Goal: Task Accomplishment & Management: Manage account settings

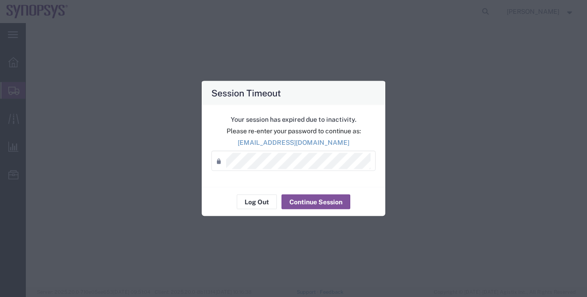
select select "PSNS"
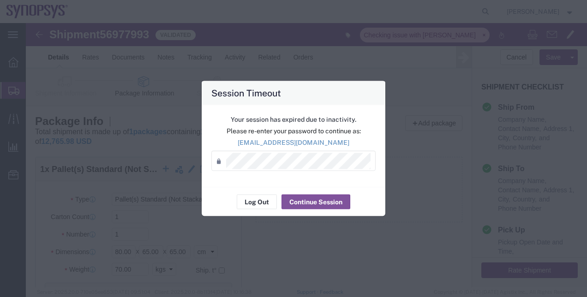
scroll to position [111, 0]
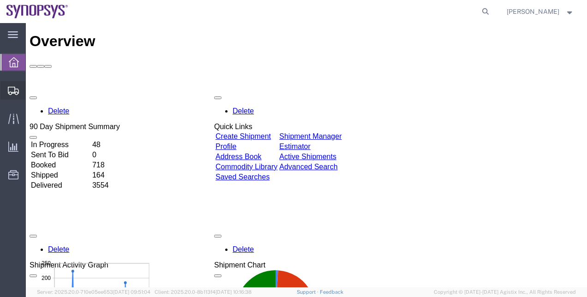
click at [0, 0] on span "Shipment Manager" at bounding box center [0, 0] width 0 height 0
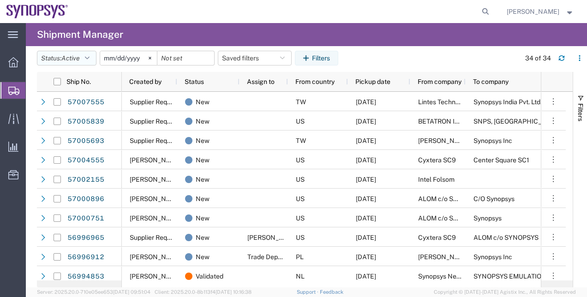
click at [57, 60] on button "Status: Active" at bounding box center [66, 58] width 59 height 15
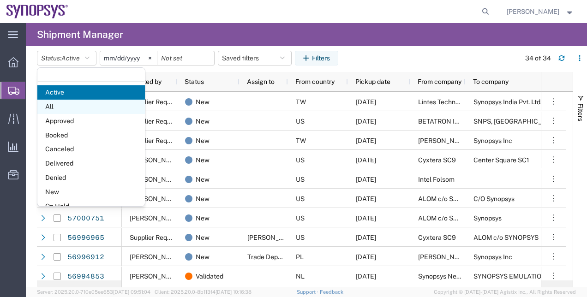
click at [71, 108] on span "All" at bounding box center [90, 107] width 107 height 14
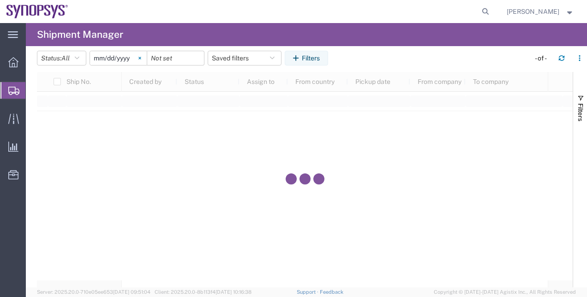
click at [145, 56] on svg-icon at bounding box center [140, 58] width 14 height 14
click at [315, 55] on button "Filters" at bounding box center [306, 58] width 43 height 15
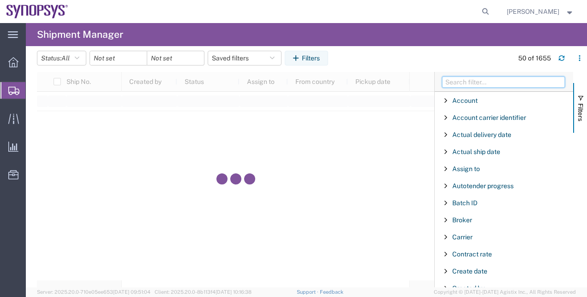
click at [492, 86] on input "Filter Columns Input" at bounding box center [503, 82] width 123 height 11
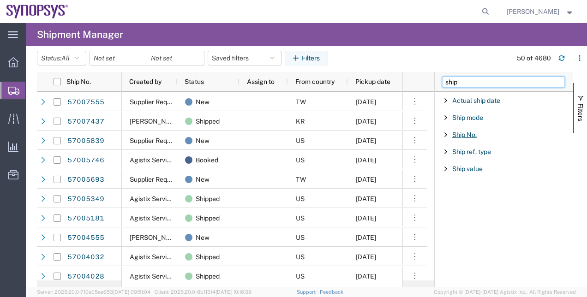
type input "ship"
click at [467, 135] on span "Ship No." at bounding box center [464, 134] width 24 height 7
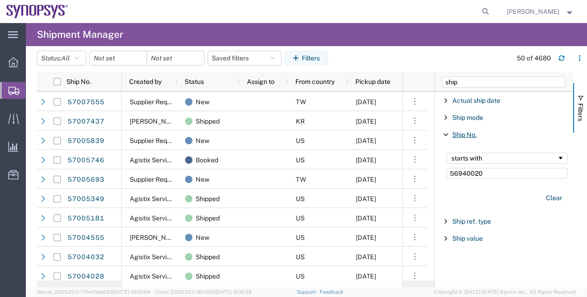
type input "56940020"
click at [467, 135] on span "Ship No." at bounding box center [464, 134] width 24 height 7
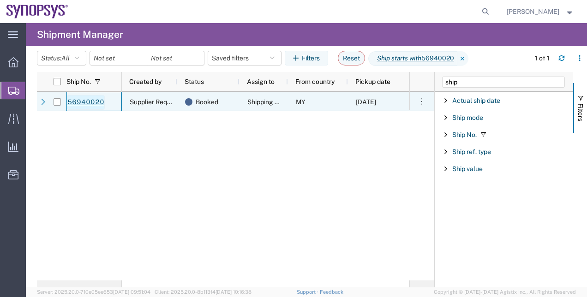
click at [75, 98] on link "56940020" at bounding box center [86, 102] width 38 height 15
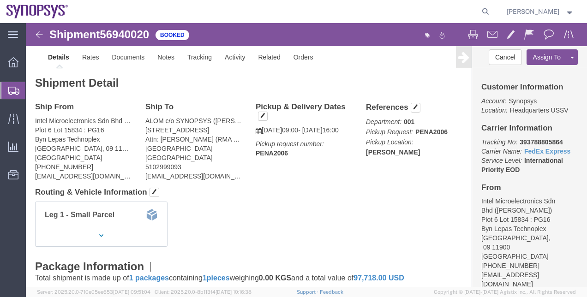
click b "PENA2006"
copy b "PENA2006"
click link "Activity"
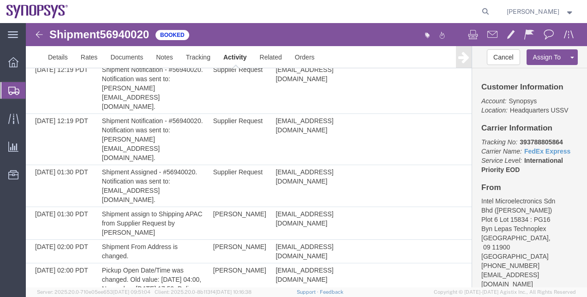
scroll to position [398, 0]
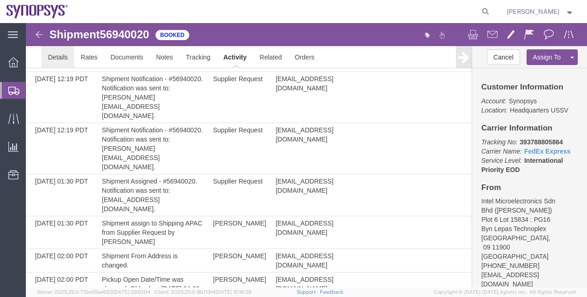
click at [54, 59] on link "Details" at bounding box center [58, 57] width 33 height 22
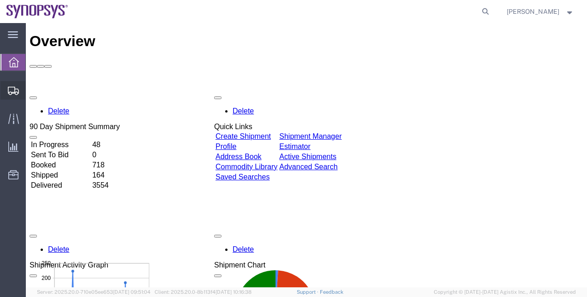
click at [0, 0] on span "Shipment Manager" at bounding box center [0, 0] width 0 height 0
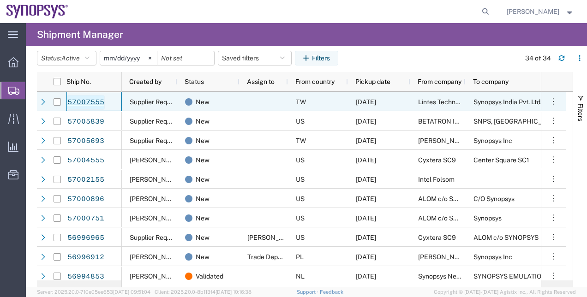
click at [83, 101] on link "57007555" at bounding box center [86, 102] width 38 height 15
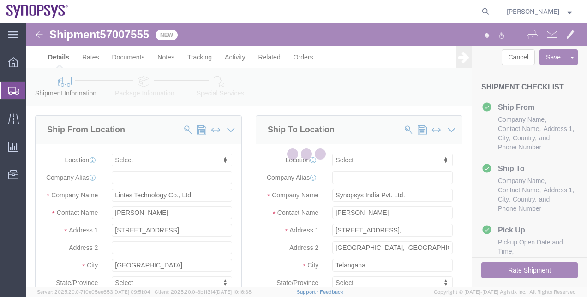
select select
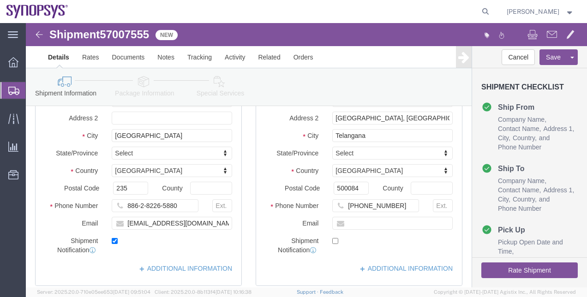
scroll to position [141, 0]
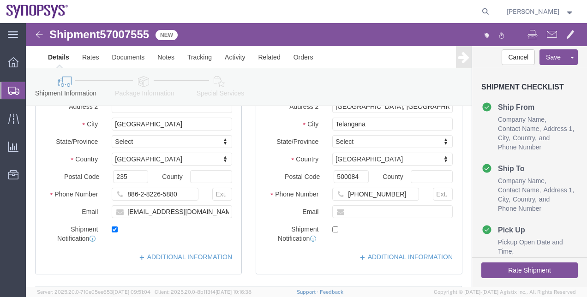
click at [0, 0] on span "Shipment Manager" at bounding box center [0, 0] width 0 height 0
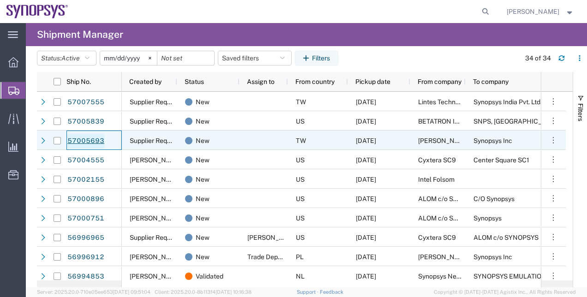
click at [93, 144] on link "57005693" at bounding box center [86, 141] width 38 height 15
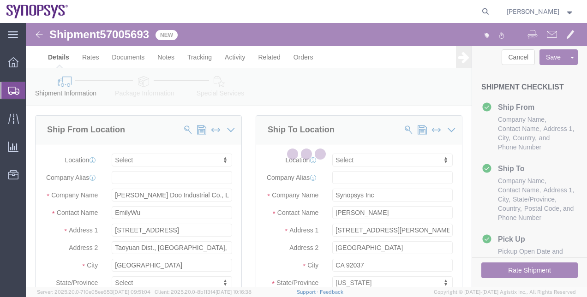
select select
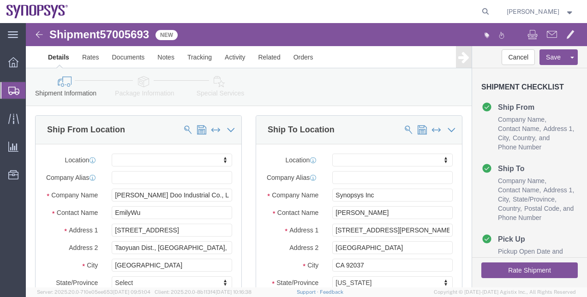
click link "Package Information"
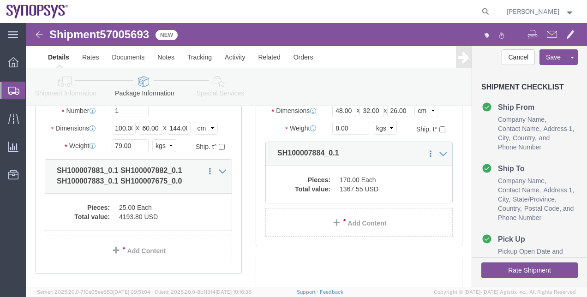
scroll to position [125, 0]
click dd "4193.80 USD"
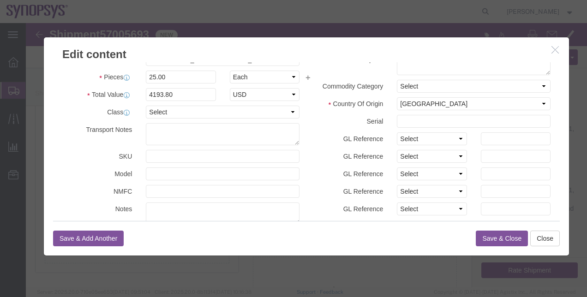
scroll to position [10, 0]
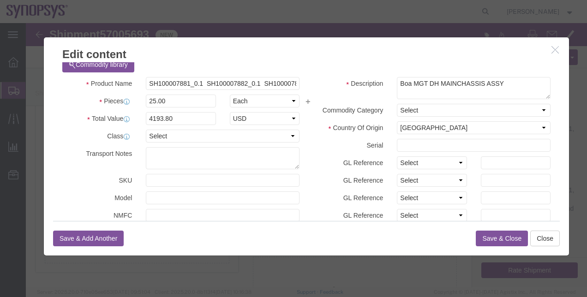
click icon "button"
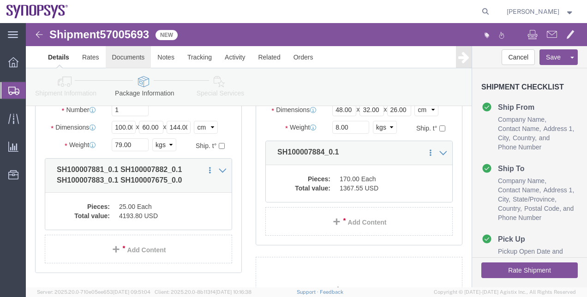
click link "Documents"
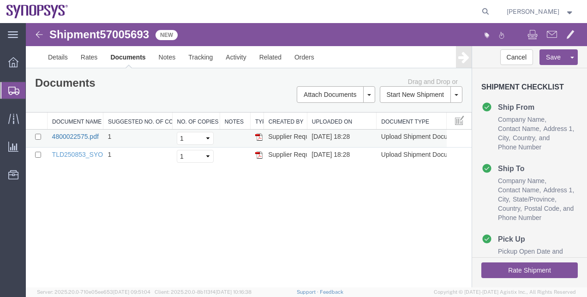
click at [80, 133] on link "4800022575.pdf" at bounding box center [75, 136] width 47 height 7
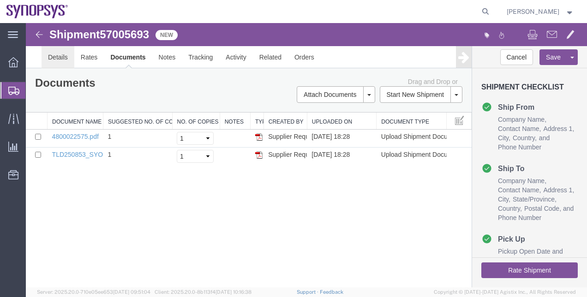
click at [57, 59] on link "Details" at bounding box center [58, 57] width 33 height 22
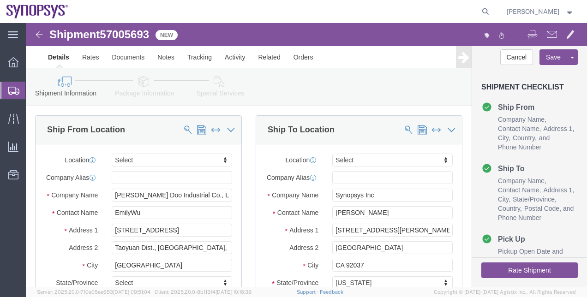
click icon
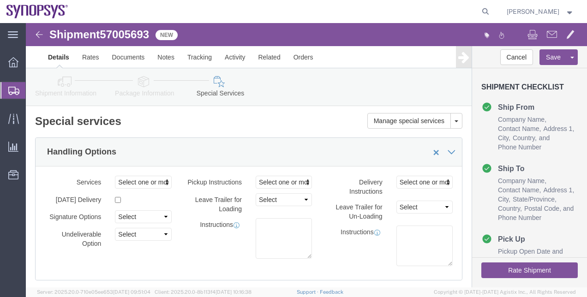
click link "Package Information"
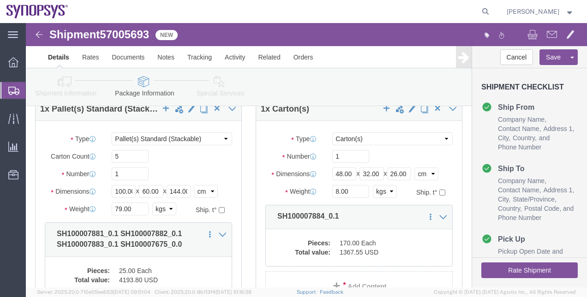
scroll to position [75, 0]
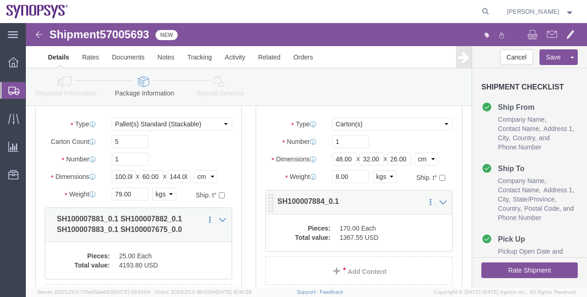
click dd "1367.55 USD"
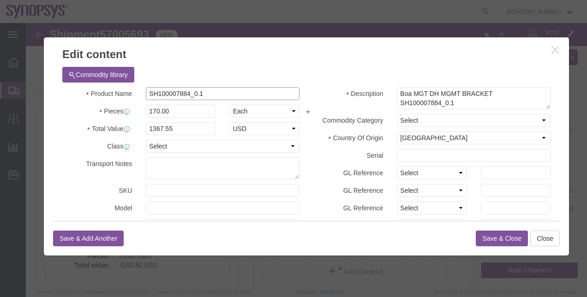
drag, startPoint x: 162, startPoint y: 68, endPoint x: 100, endPoint y: 60, distance: 62.7
click div "Commodity library Product Name SH100007884_0.1 Pieces 170.00 Select Bag Barrels…"
click button "button"
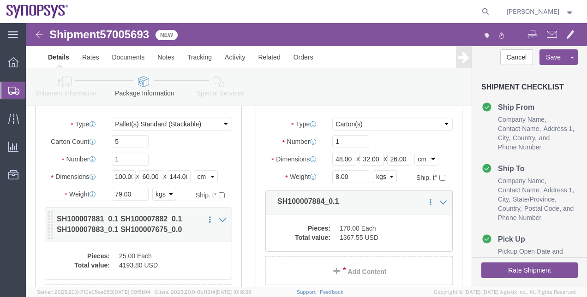
click dd "25.00 Each"
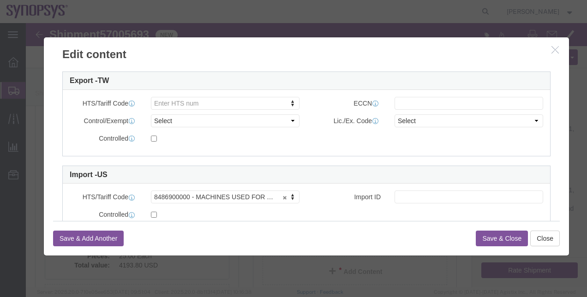
scroll to position [251, 0]
click input "text"
drag, startPoint x: 391, startPoint y: 176, endPoint x: 337, endPoint y: 165, distance: 55.9
click div "Import ID 84869"
type input "84869"
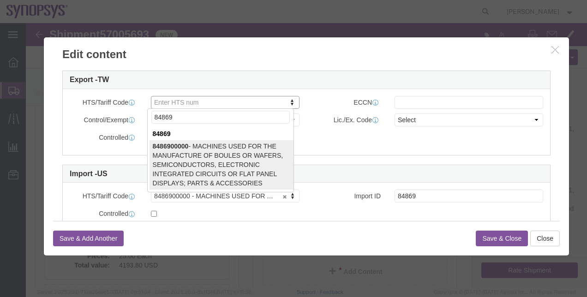
type input "84869"
type input "8486900000"
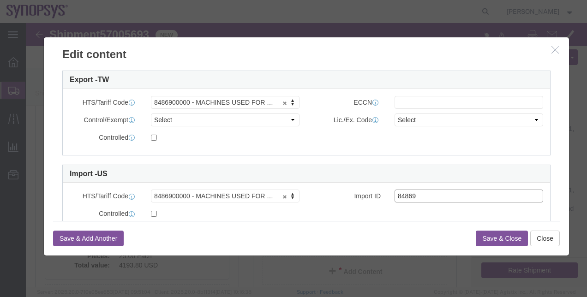
drag, startPoint x: 401, startPoint y: 176, endPoint x: 317, endPoint y: 172, distance: 83.6
click div "Import ID 84869"
click button "Save & Close"
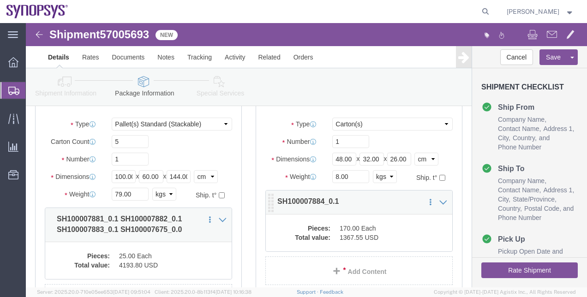
click dd "170.00 Each"
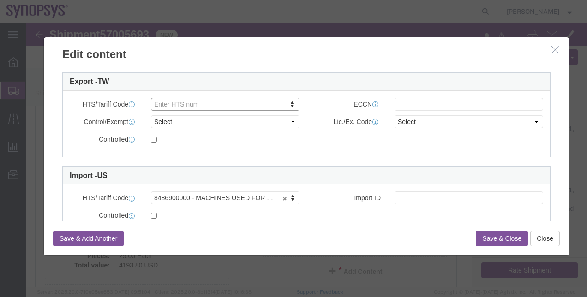
scroll to position [253, 0]
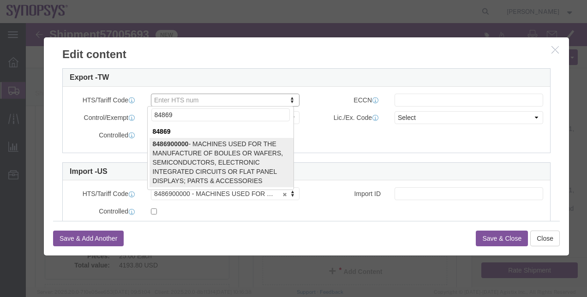
type input "84869"
type input "8486900000"
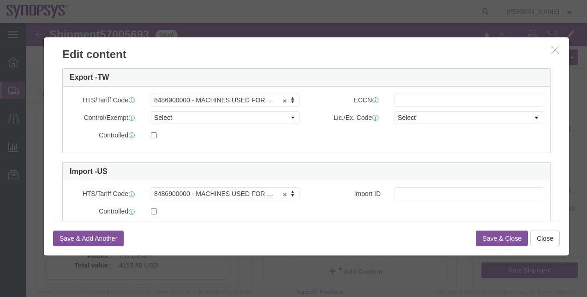
click button "Save & Close"
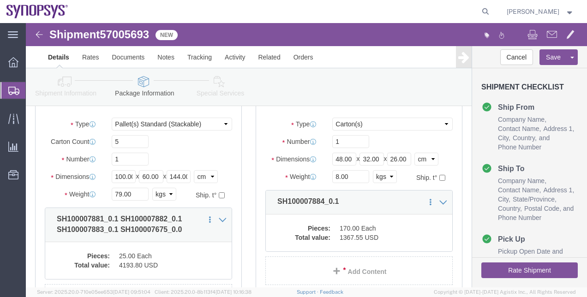
click icon
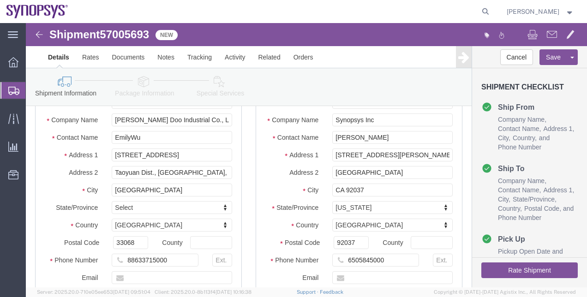
click link "Package Information"
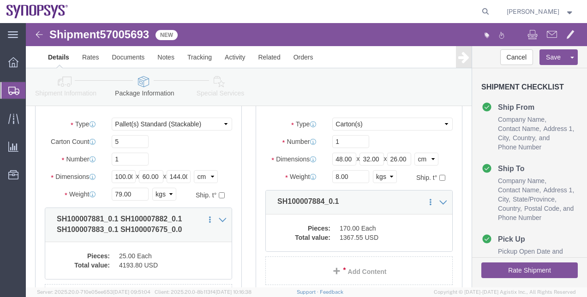
click icon
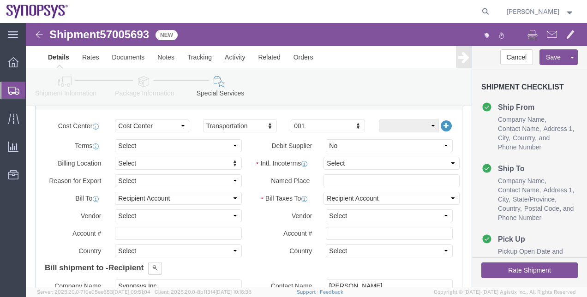
scroll to position [443, 0]
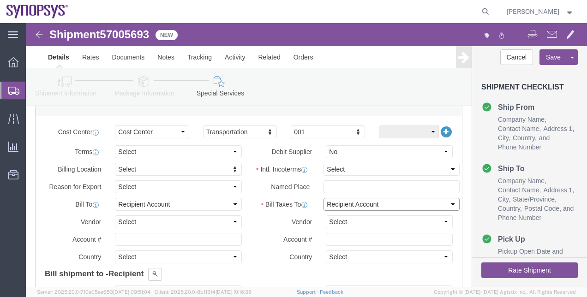
click select "Select Recipient Account Sender/Shipper Third Party Account"
click select "Select Carriage Insurance Paid Carriage Paid To Cost and Freight Cost Insurance…"
select select "EXW"
click select "Select Carriage Insurance Paid Carriage Paid To Cost and Freight Cost Insurance…"
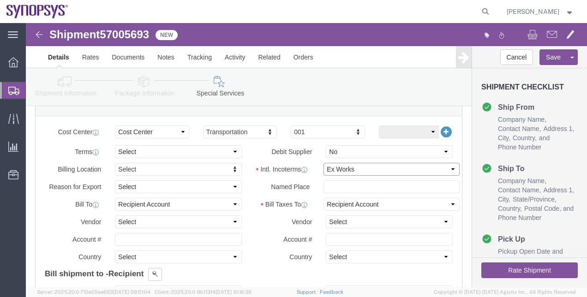
type input "7469 Draper Ave."
select select "US"
select select "CA"
type input "6505845000"
type input "[PERSON_NAME]"
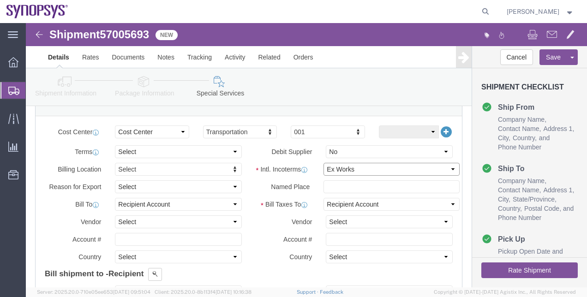
type input "La Jolla, CA 92037"
type input "CA 92037"
type input "92037"
click button "Rate Shipment"
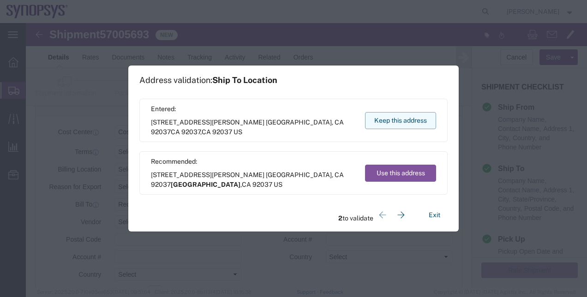
click at [384, 120] on button "Keep this address" at bounding box center [400, 120] width 71 height 17
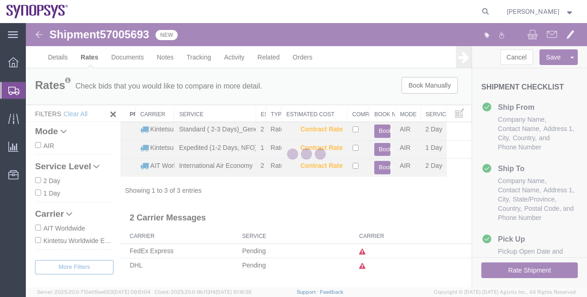
scroll to position [0, 0]
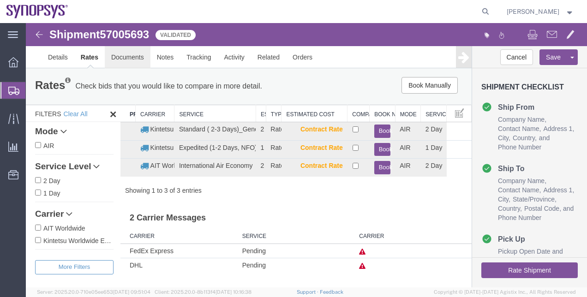
click at [130, 61] on link "Documents" at bounding box center [128, 57] width 46 height 22
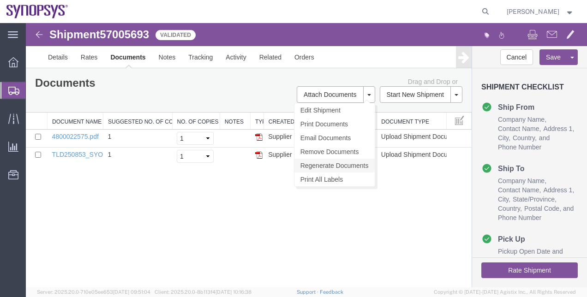
click at [352, 163] on link "Regenerate Documents" at bounding box center [334, 166] width 80 height 14
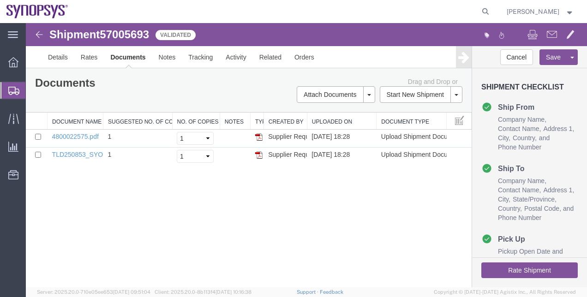
click at [170, 84] on div "Documents Ship Label Format: Plain Thermal" at bounding box center [138, 84] width 220 height 14
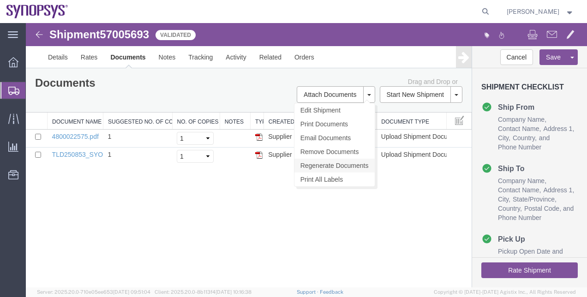
click at [334, 171] on link "Regenerate Documents" at bounding box center [334, 166] width 80 height 14
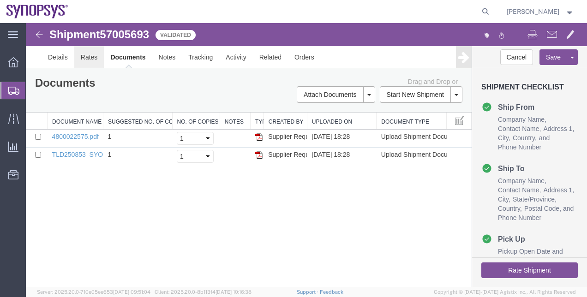
click at [87, 56] on link "Rates" at bounding box center [89, 57] width 30 height 22
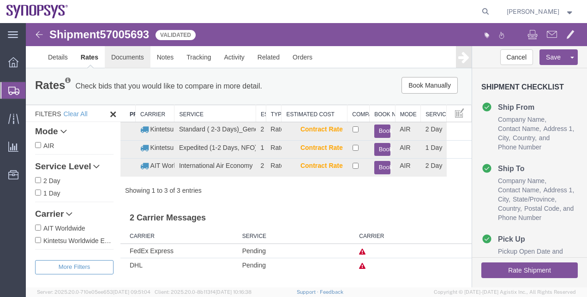
click at [117, 61] on link "Documents" at bounding box center [128, 57] width 46 height 22
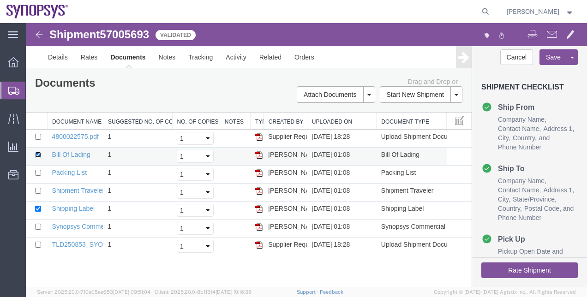
click at [37, 152] on input "checkbox" at bounding box center [38, 155] width 6 height 6
checkbox input "false"
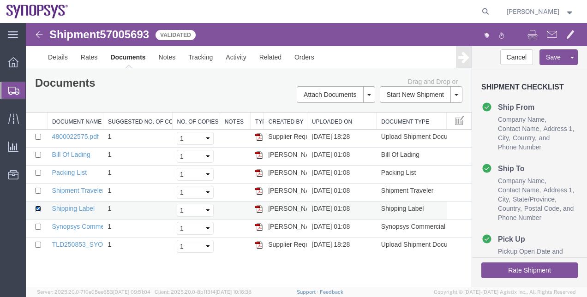
click at [36, 209] on input "checkbox" at bounding box center [38, 209] width 6 height 6
checkbox input "false"
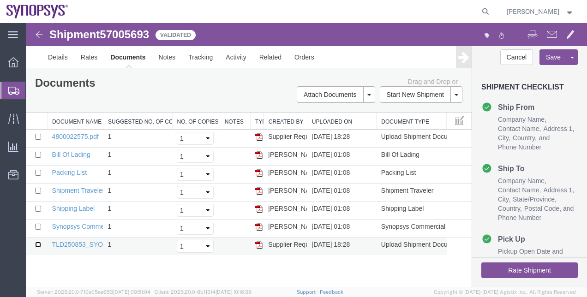
click at [38, 242] on input "checkbox" at bounding box center [38, 245] width 6 height 6
checkbox input "true"
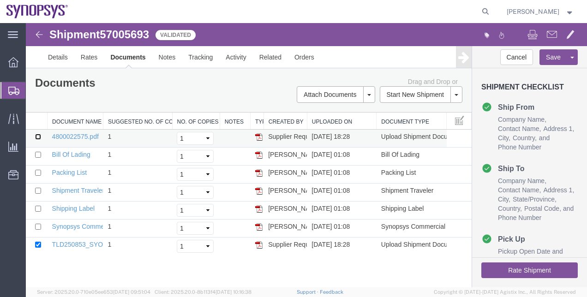
click at [40, 139] on input "checkbox" at bounding box center [38, 137] width 6 height 6
checkbox input "true"
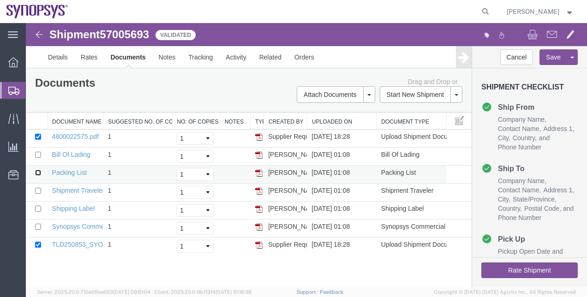
click at [37, 174] on input "checkbox" at bounding box center [38, 173] width 6 height 6
checkbox input "true"
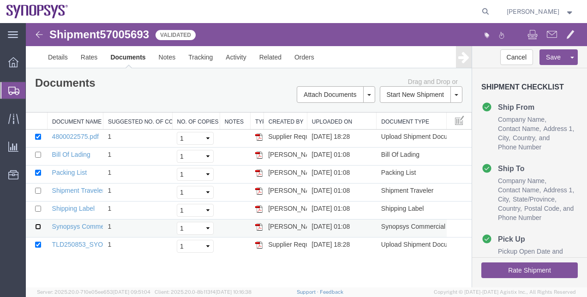
click at [37, 225] on input "checkbox" at bounding box center [38, 227] width 6 height 6
checkbox input "false"
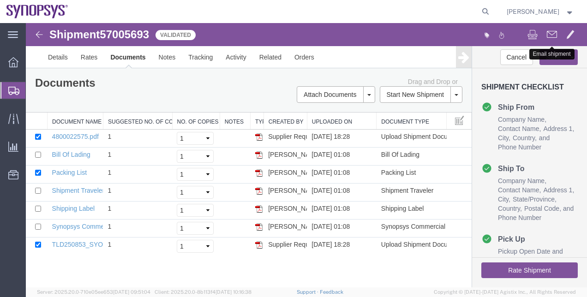
click at [552, 33] on span at bounding box center [551, 34] width 10 height 11
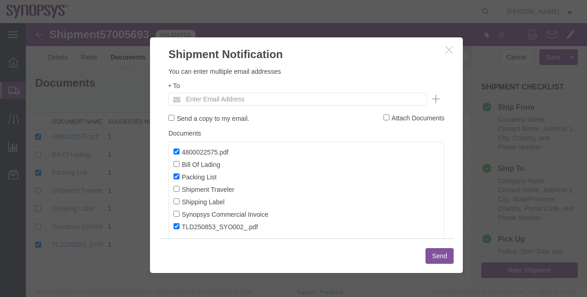
click at [452, 50] on icon "button" at bounding box center [448, 50] width 7 height 8
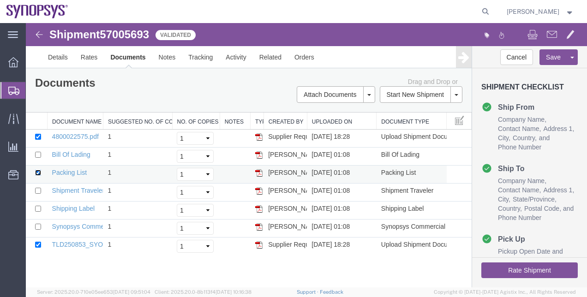
click at [39, 173] on input "checkbox" at bounding box center [38, 173] width 6 height 6
checkbox input "false"
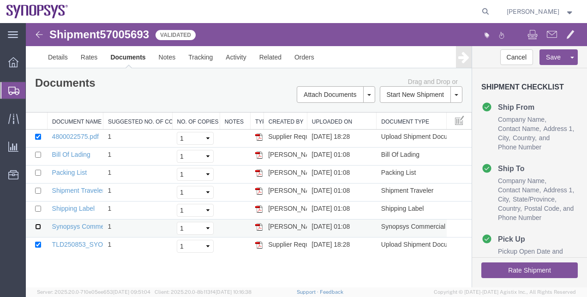
click at [39, 225] on input "checkbox" at bounding box center [38, 227] width 6 height 6
checkbox input "true"
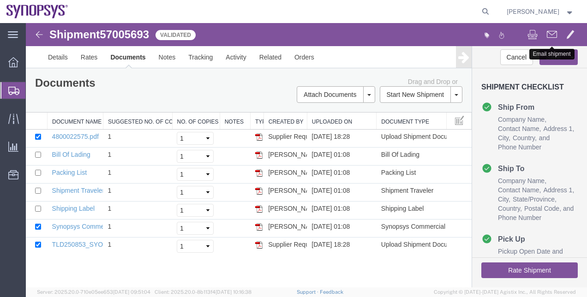
click at [556, 34] on span at bounding box center [551, 34] width 10 height 11
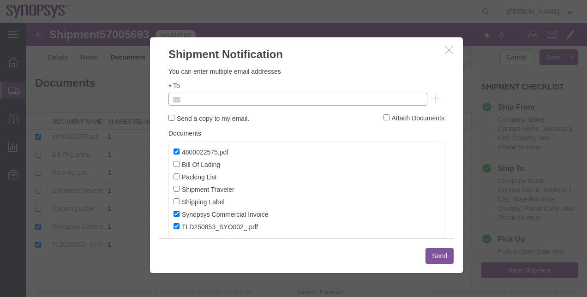
click at [229, 95] on input "text" at bounding box center [235, 99] width 108 height 12
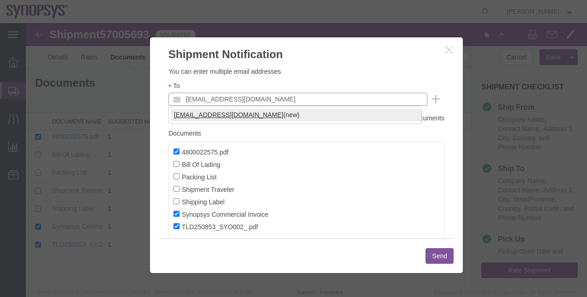
type input "rvarela@synopsys.com"
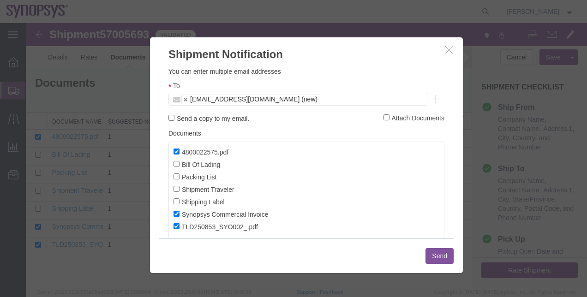
click at [434, 252] on button "Send" at bounding box center [439, 256] width 28 height 16
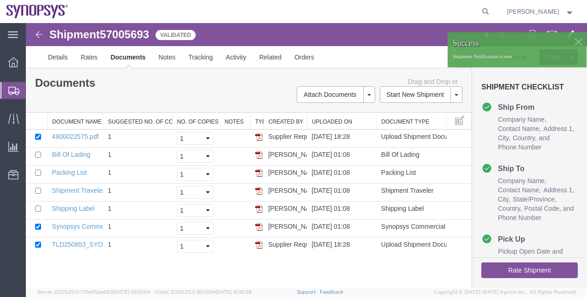
click at [575, 42] on div at bounding box center [578, 42] width 14 height 14
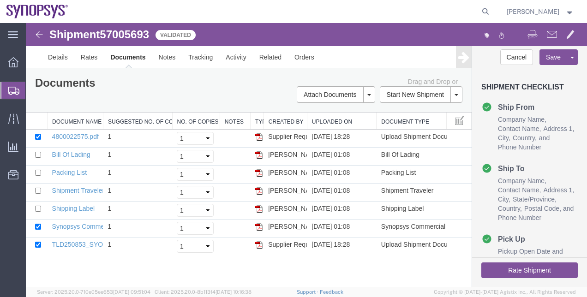
click at [486, 33] on icon "button" at bounding box center [486, 35] width 5 height 5
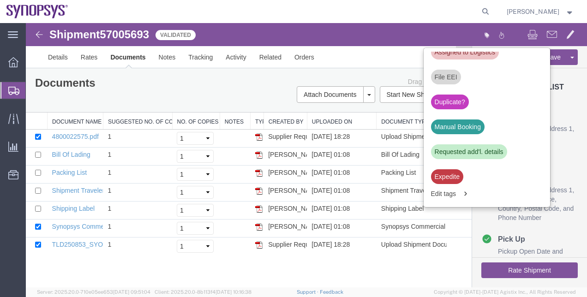
scroll to position [337, 0]
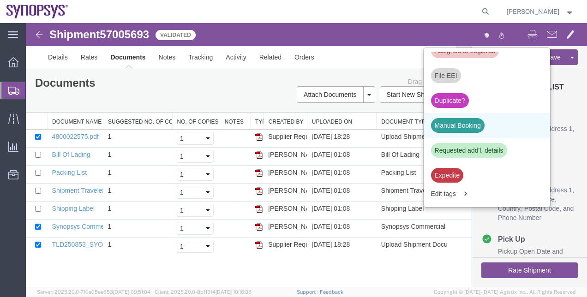
click at [492, 132] on div "Manual Booking" at bounding box center [486, 125] width 126 height 25
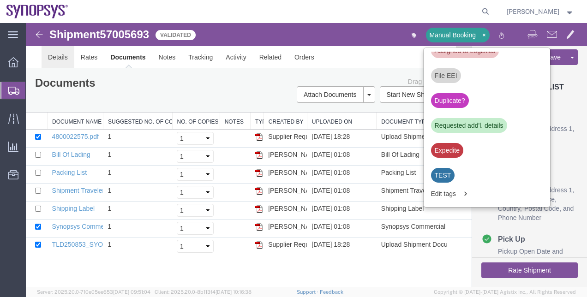
click at [60, 65] on link "Details" at bounding box center [58, 57] width 33 height 22
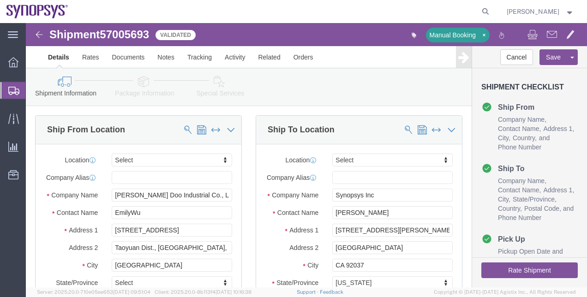
click at [0, 0] on span "Shipment Manager" at bounding box center [0, 0] width 0 height 0
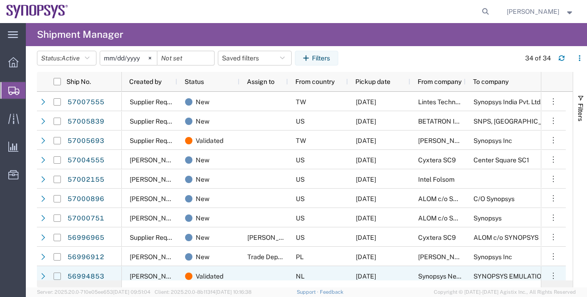
click at [57, 274] on input "Press Space to toggle row selection (unchecked)" at bounding box center [56, 276] width 7 height 7
checkbox input "true"
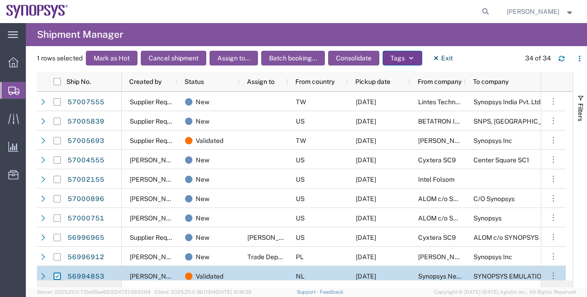
click at [403, 57] on button "Tags" at bounding box center [402, 58] width 40 height 15
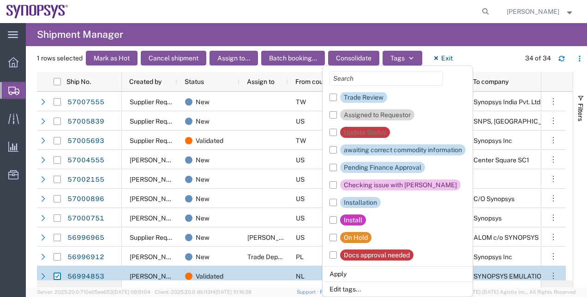
scroll to position [101, 0]
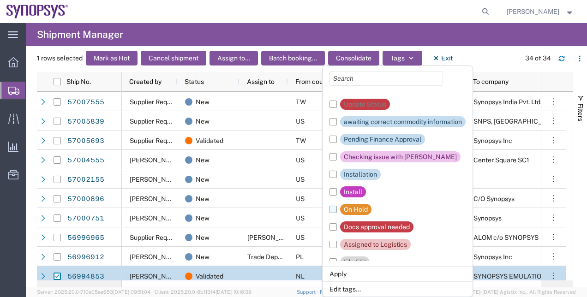
click at [340, 209] on div "On Hold" at bounding box center [355, 209] width 31 height 11
click at [0, 0] on input "On Hold" at bounding box center [0, 0] width 0 height 0
click at [342, 277] on li "Apply" at bounding box center [397, 273] width 150 height 15
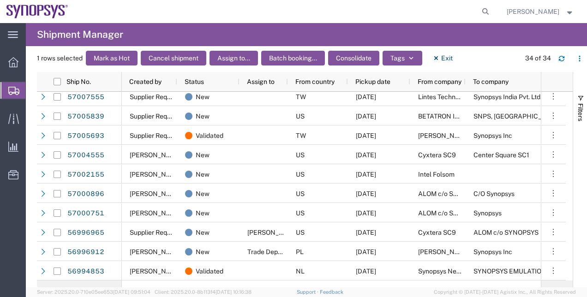
scroll to position [5, 0]
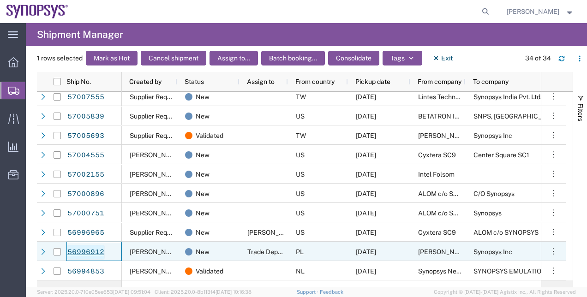
click at [77, 254] on link "56996912" at bounding box center [86, 252] width 38 height 15
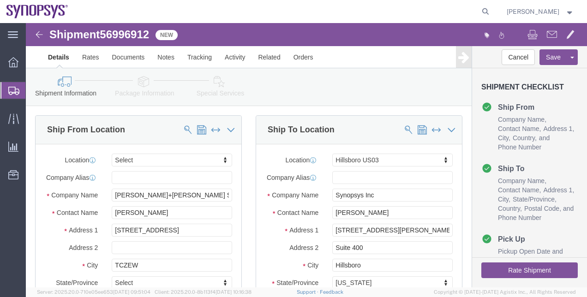
select select
select select "63190"
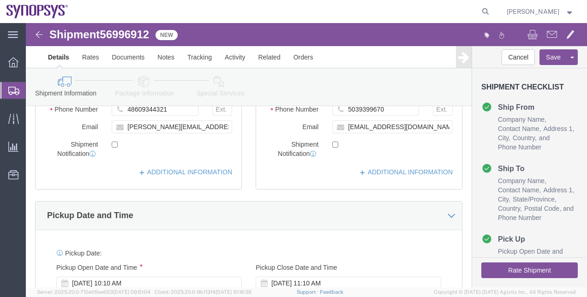
scroll to position [139, 0]
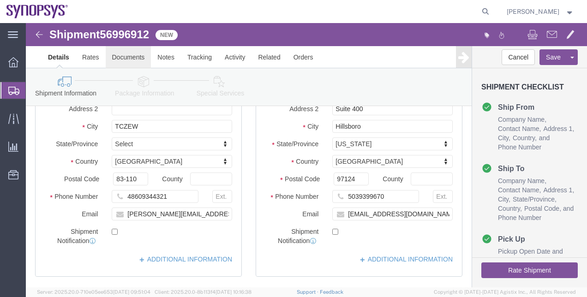
click link "Documents"
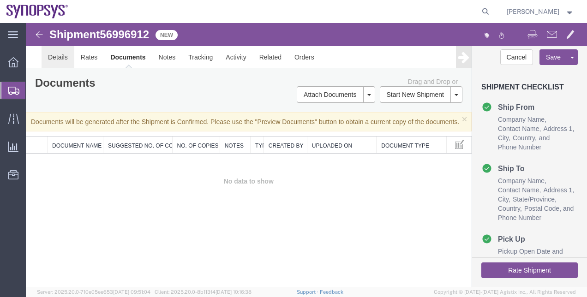
click at [63, 61] on link "Details" at bounding box center [58, 57] width 33 height 22
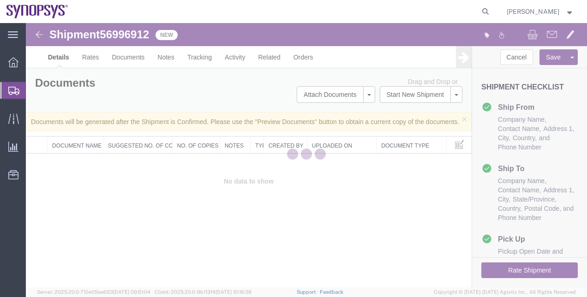
select select "63190"
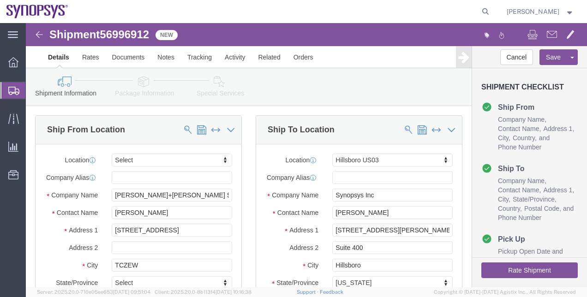
click link "Package Information"
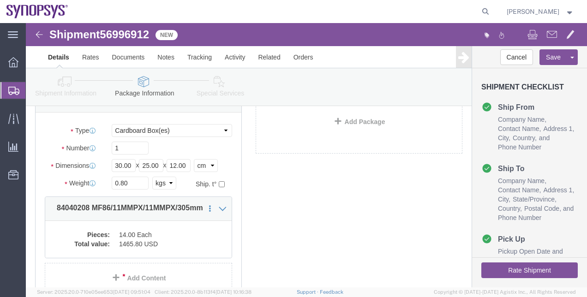
scroll to position [76, 0]
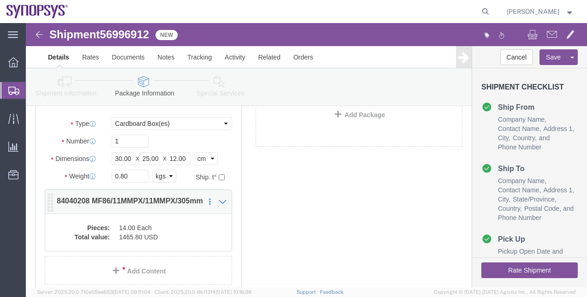
click dd "14.00 Each"
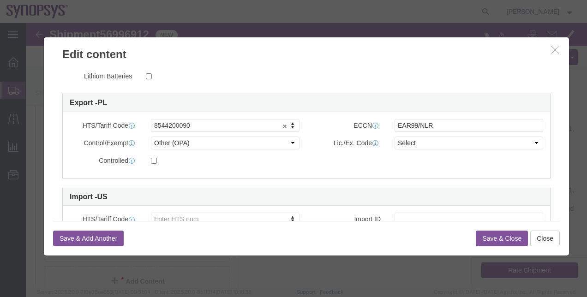
scroll to position [253, 0]
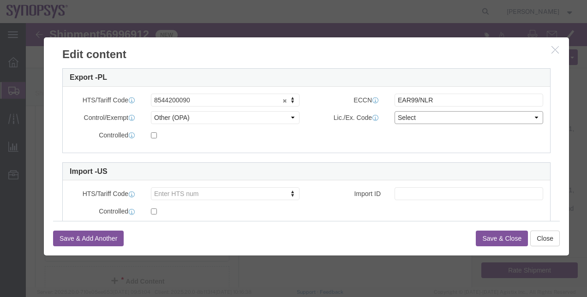
click select "Select"
click select "Select ATF BIS DEA EPA FDA FTR ITAR OFAC Other (OPA)"
select select "BIS"
click select "Select ATF BIS DEA EPA FDA FTR ITAR OFAC Other (OPA)"
click select "Select AGR-Agricultural APP-Computers APR-Additional Permissive Exports AVS-Air…"
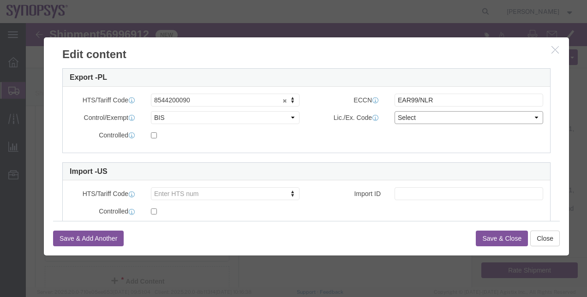
select select "NLR"
click select "Select AGR-Agricultural APP-Computers APR-Additional Permissive Exports AVS-Air…"
click input "EAR99/NLR"
type input "EAR99"
click button "Save & Close"
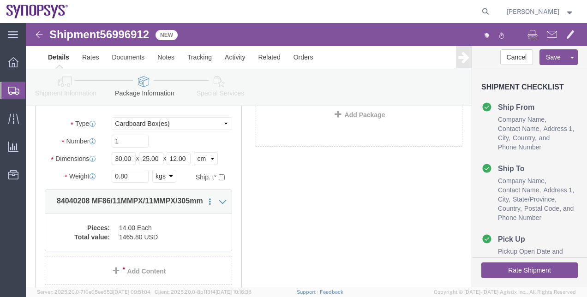
click link "Shipment Information"
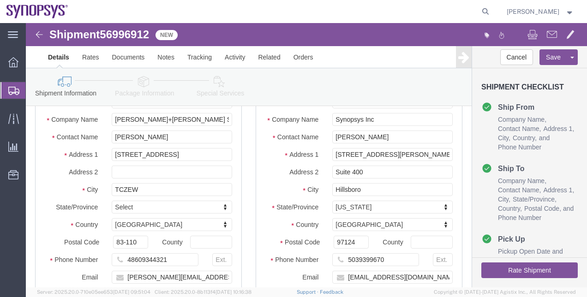
click icon
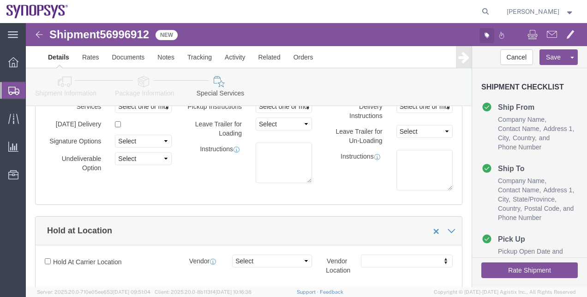
click icon "button"
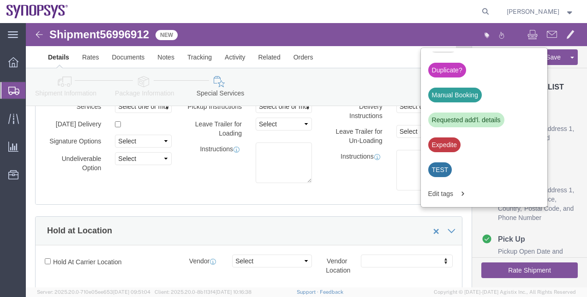
scroll to position [372, 0]
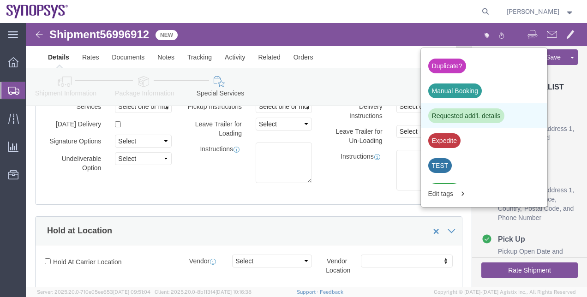
click div "Requested add'l. details"
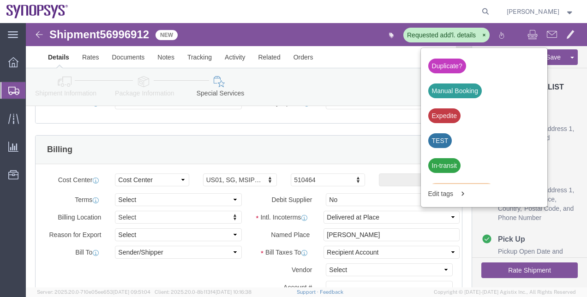
scroll to position [401, 0]
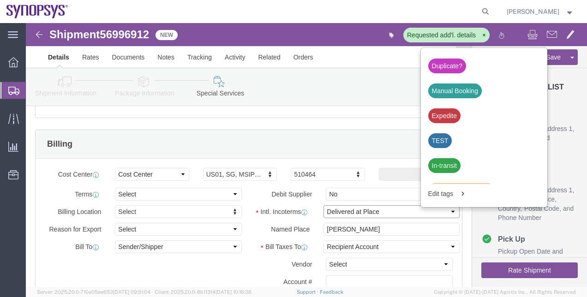
click select "Select Carriage Insurance Paid Carriage Paid To Cost and Freight Cost Insurance…"
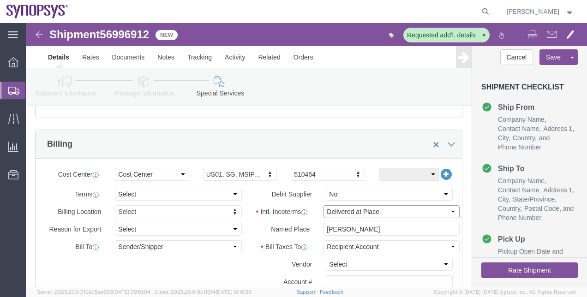
select select "EXW"
click select "Select Carriage Insurance Paid Carriage Paid To Cost and Freight Cost Insurance…"
select select "RCPN"
type input "Synopsys Inc"
type input "2025 NE Cornelius Pass Rd"
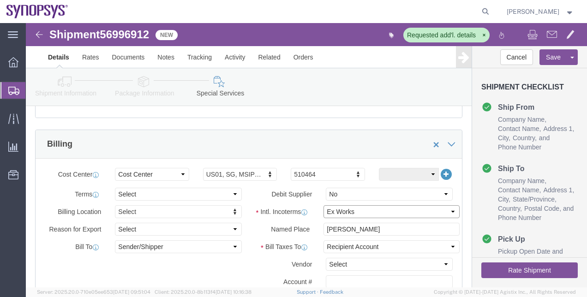
select select "US"
select select "OR"
type input "5039399670"
type input "[PERSON_NAME]"
type input "Suite 400"
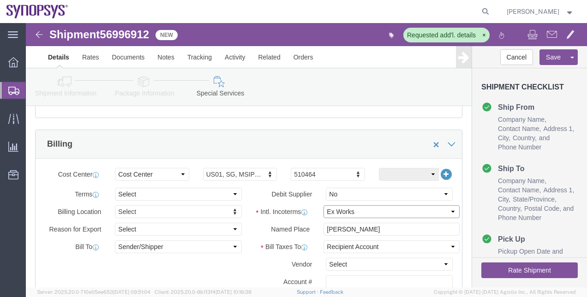
type input "Hillsboro"
type input "97124"
click button
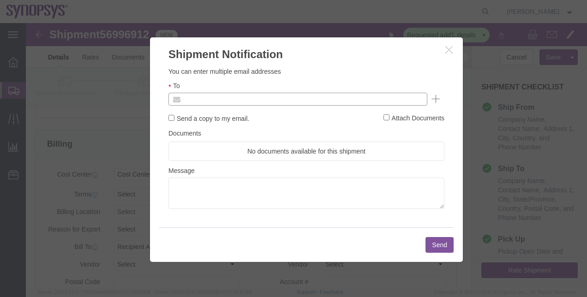
click input "text"
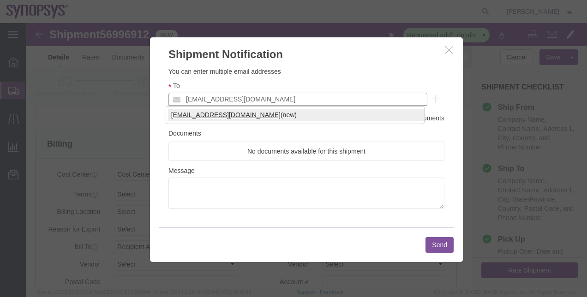
type input "rvarela@synopsys.com"
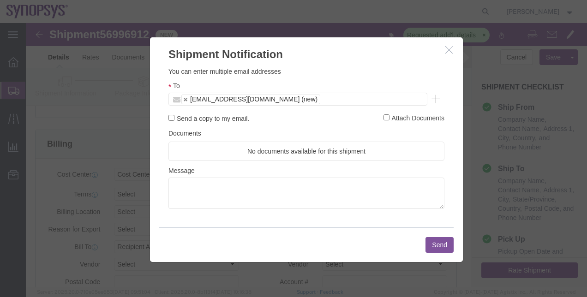
click button "Send"
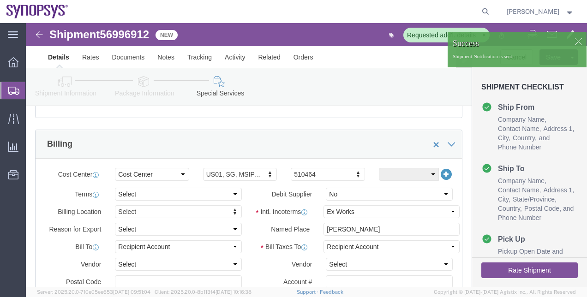
click div
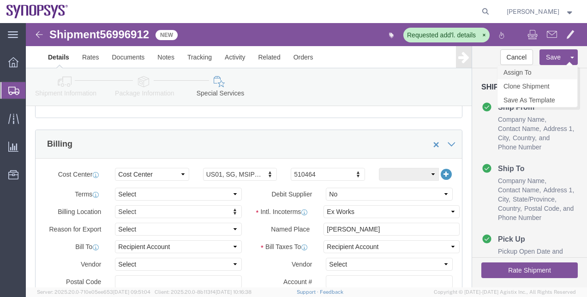
click link "Assign To"
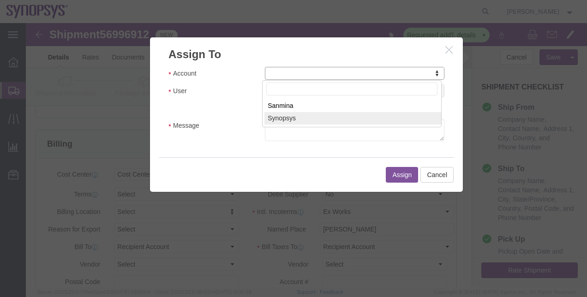
select select "117156"
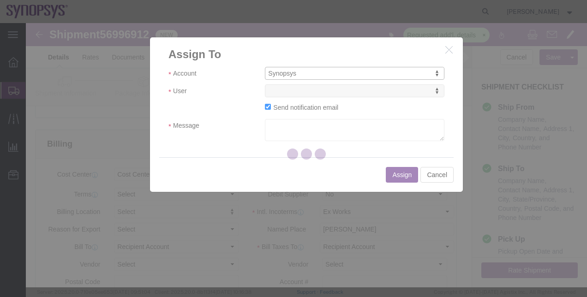
select select
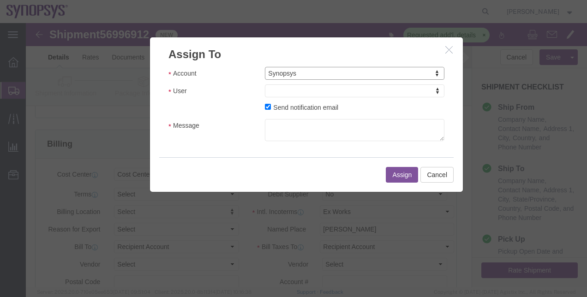
drag, startPoint x: 337, startPoint y: 92, endPoint x: 311, endPoint y: 69, distance: 34.6
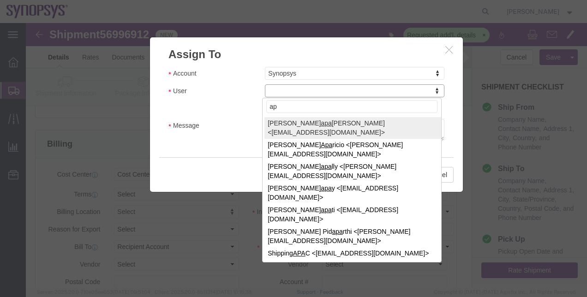
type input "a"
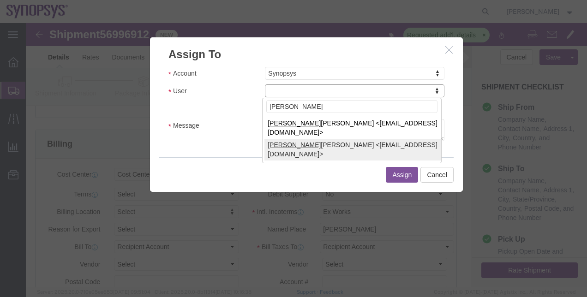
type input "rachel"
select select "95521"
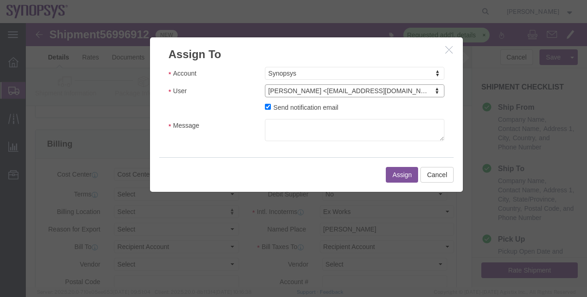
click label "Send notification email"
click input "Send notification email"
checkbox input "false"
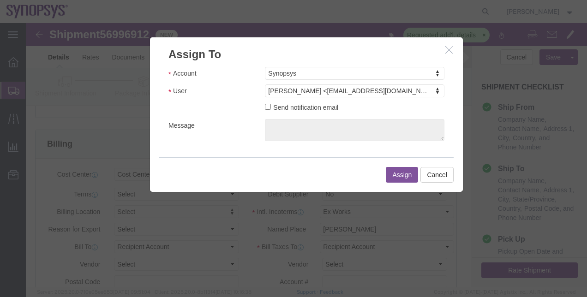
click button "Assign"
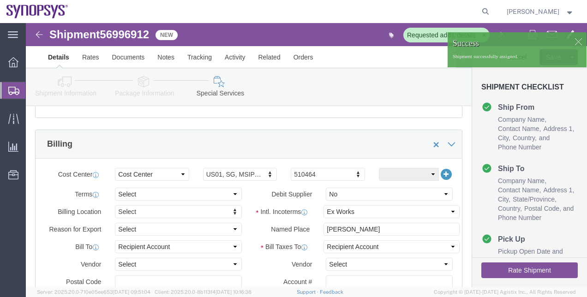
click at [0, 0] on span "Shipment Manager" at bounding box center [0, 0] width 0 height 0
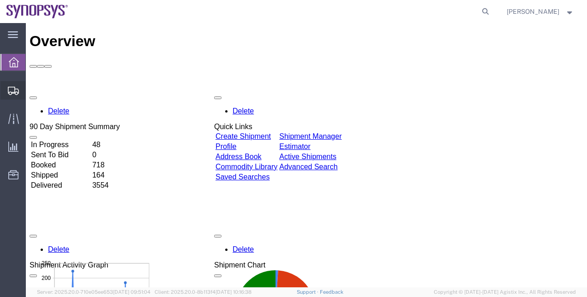
click at [0, 0] on span "Shipment Manager" at bounding box center [0, 0] width 0 height 0
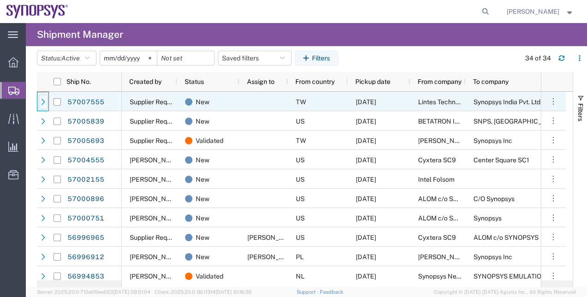
click at [43, 101] on icon at bounding box center [44, 102] width 4 height 6
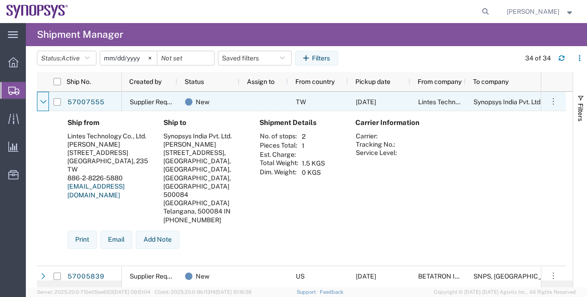
click at [43, 101] on icon at bounding box center [43, 102] width 6 height 6
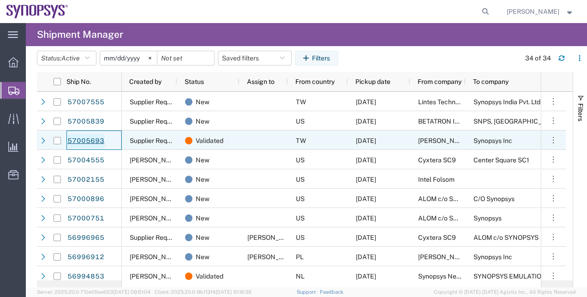
click at [81, 144] on link "57005693" at bounding box center [86, 141] width 38 height 15
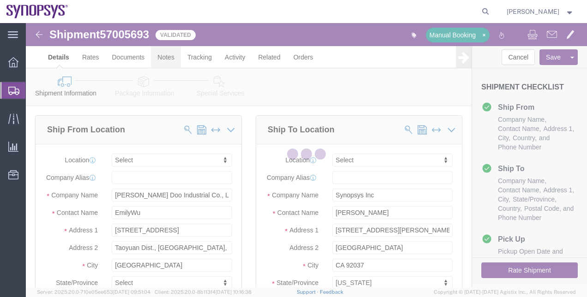
select select
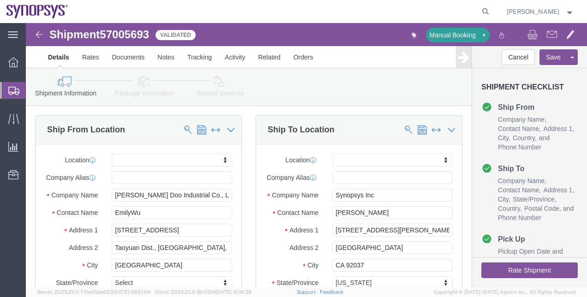
click link "Package Information"
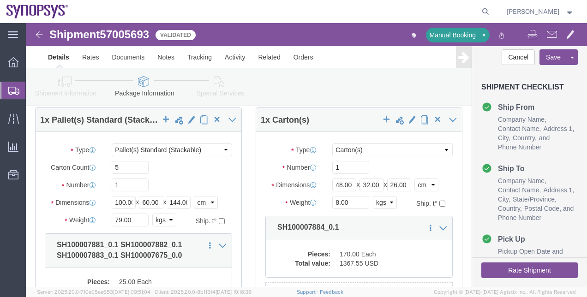
scroll to position [113, 0]
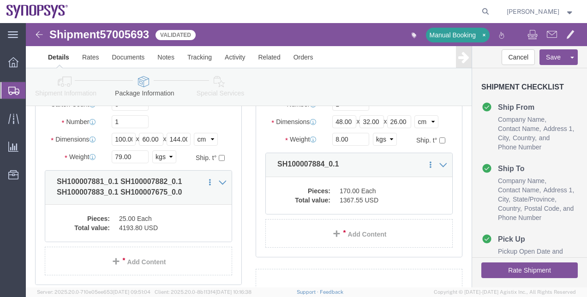
click link "Shipment Information"
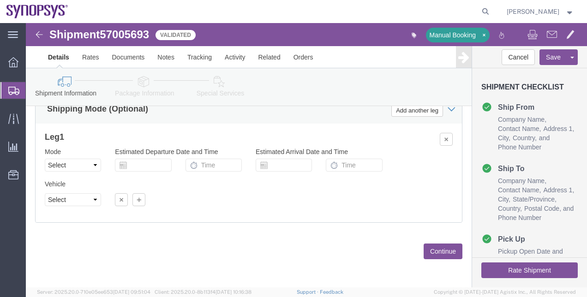
click at [0, 0] on span "Shipment Manager" at bounding box center [0, 0] width 0 height 0
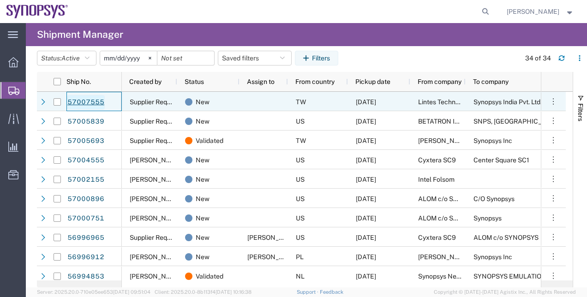
click at [101, 101] on link "57007555" at bounding box center [86, 102] width 38 height 15
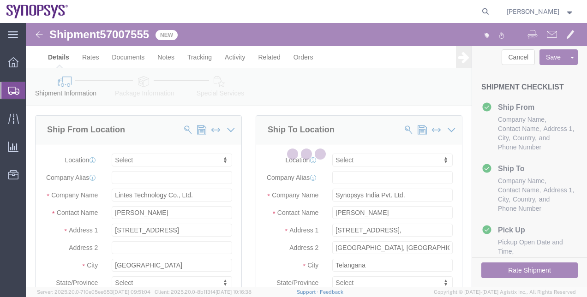
select select
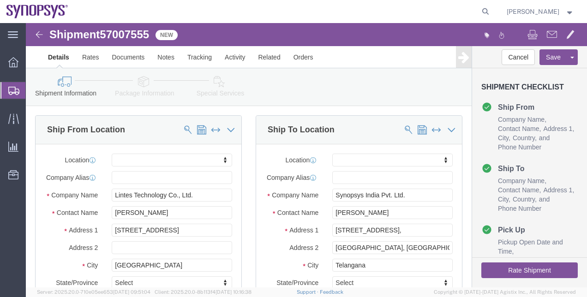
click link "Package Information"
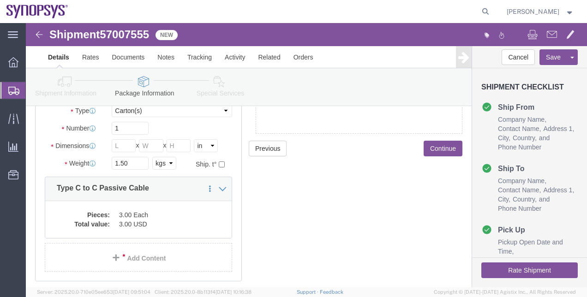
scroll to position [103, 0]
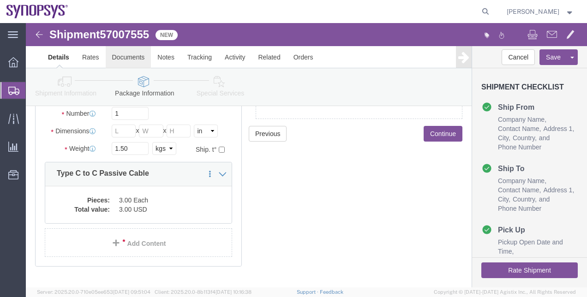
click link "Documents"
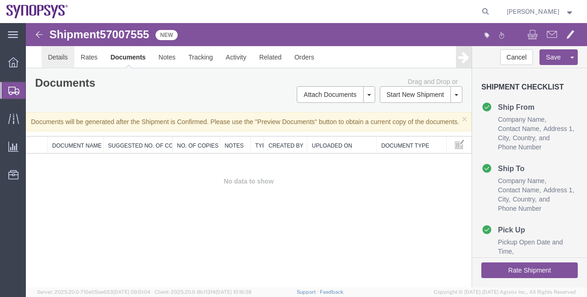
click at [56, 59] on link "Details" at bounding box center [58, 57] width 33 height 22
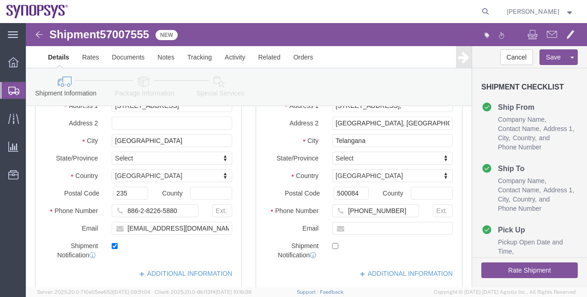
scroll to position [125, 0]
drag, startPoint x: 188, startPoint y: 211, endPoint x: 74, endPoint y: 209, distance: 113.5
click div "Email crystal.wu@lintestech.com"
click button
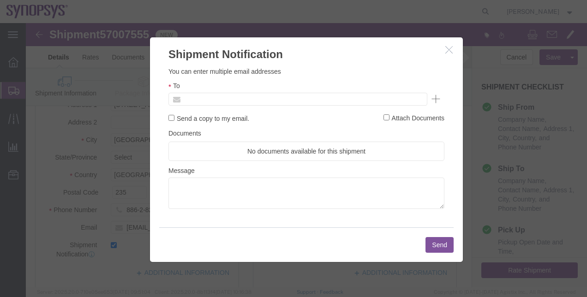
click input "text"
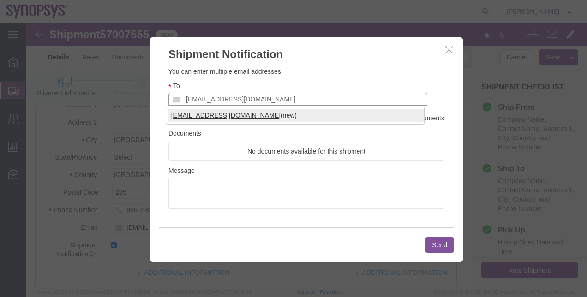
type input "rvarela@synopsys.com"
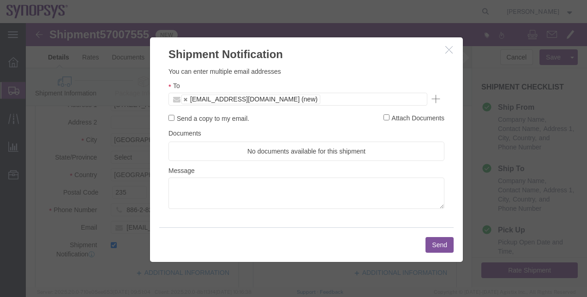
click button "Send"
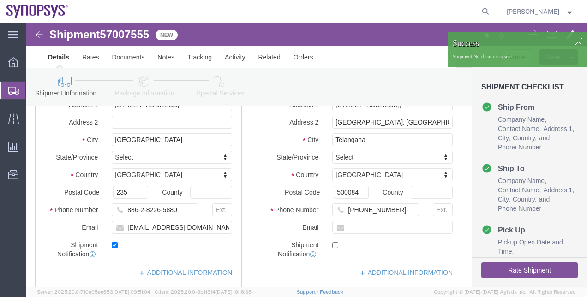
click link "Package Information"
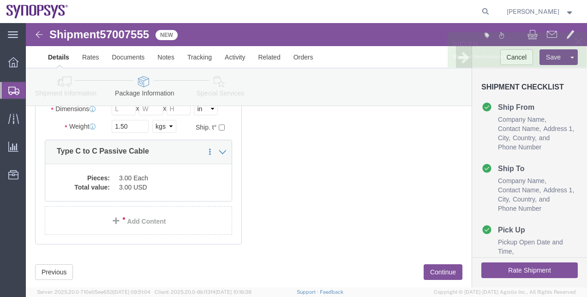
scroll to position [93, 0]
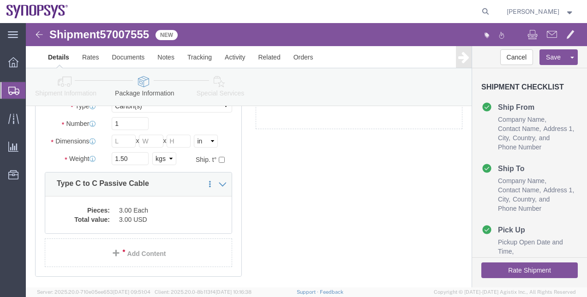
click link "Special Services"
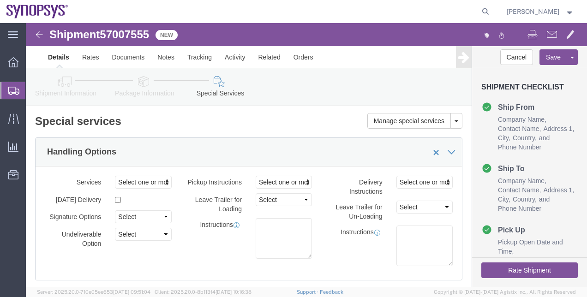
click link "Package Information"
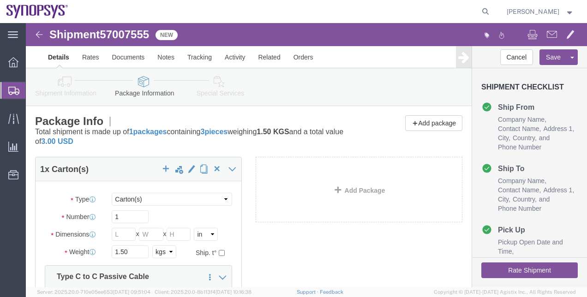
click link "Shipment Information"
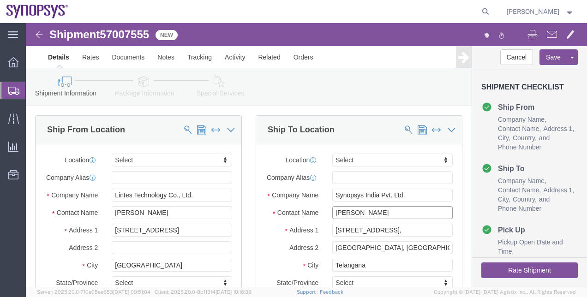
drag, startPoint x: 353, startPoint y: 197, endPoint x: 237, endPoint y: 193, distance: 116.3
click div "Contact Name Srimannarayana Masimukku"
click button "button"
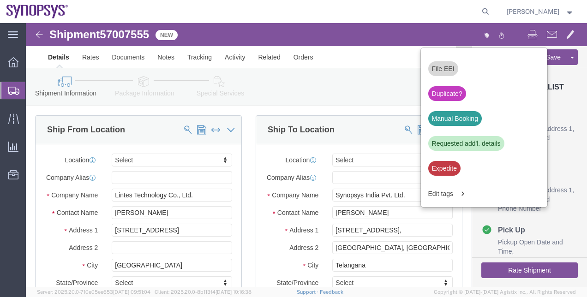
scroll to position [351, 0]
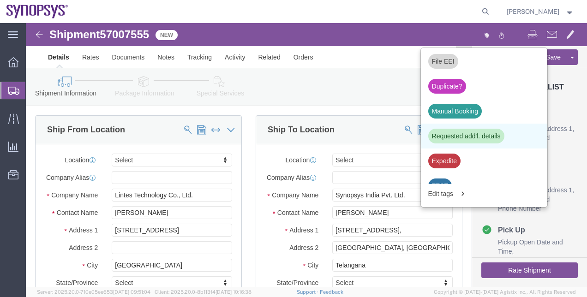
click div "Requested add'l. details"
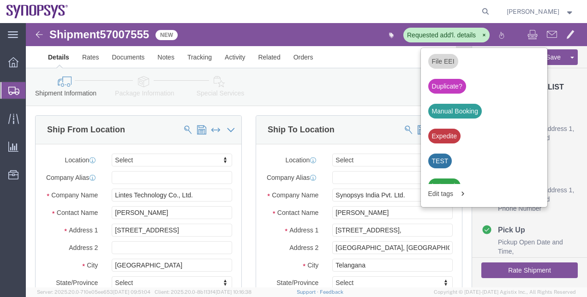
click at [0, 0] on span "Shipment Manager" at bounding box center [0, 0] width 0 height 0
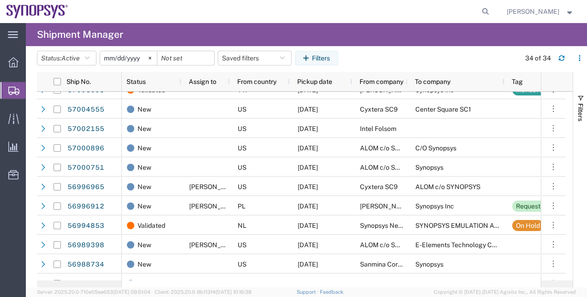
scroll to position [71, 0]
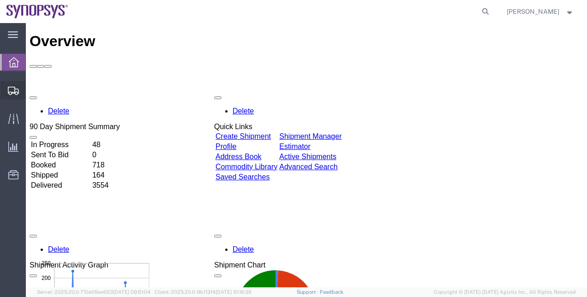
click at [0, 0] on span "Shipment Manager" at bounding box center [0, 0] width 0 height 0
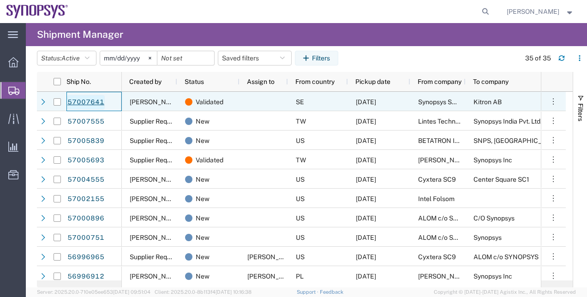
click at [76, 104] on link "57007641" at bounding box center [86, 102] width 38 height 15
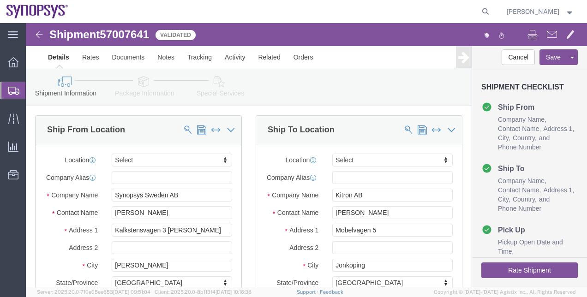
select select
click icon
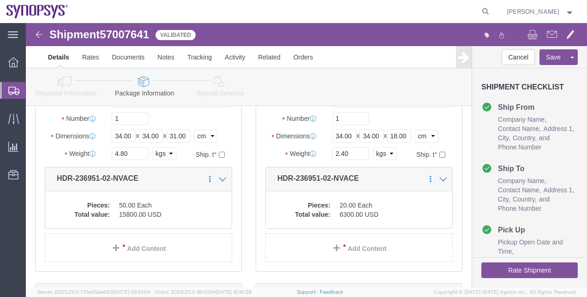
scroll to position [100, 0]
click dd "50.00 Each"
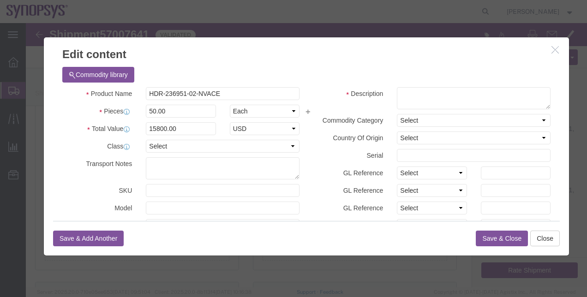
click button "button"
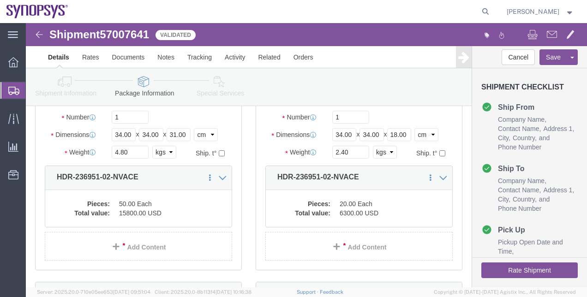
click link "Shipment Information"
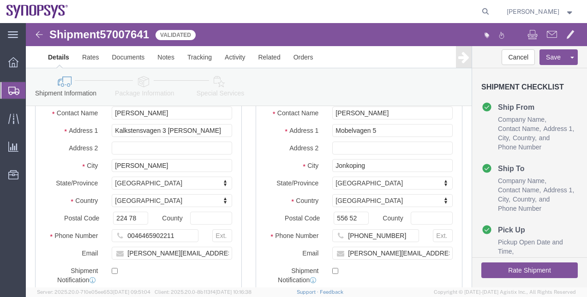
scroll to position [608, 0]
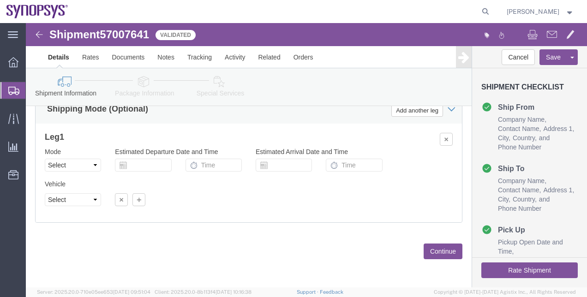
click link "Special Services"
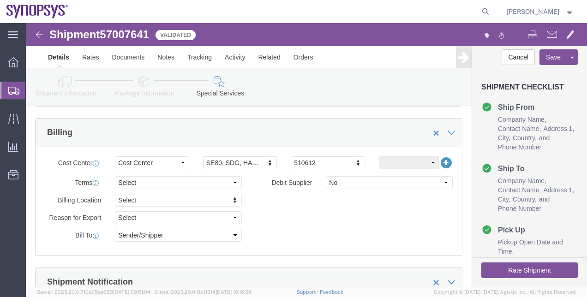
scroll to position [421, 0]
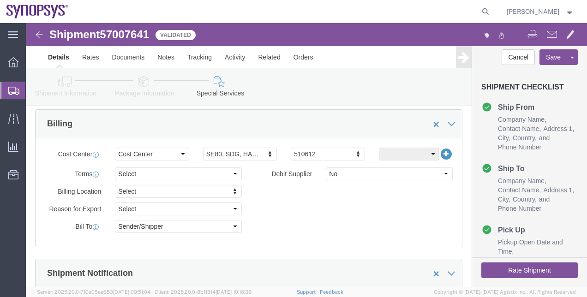
click button "Rate Shipment"
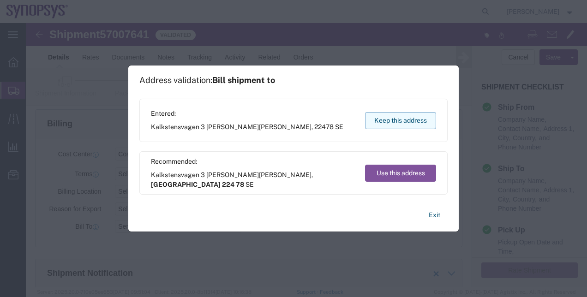
click at [407, 117] on button "Keep this address" at bounding box center [400, 120] width 71 height 17
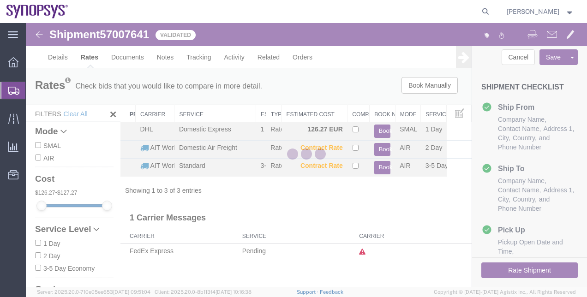
scroll to position [0, 0]
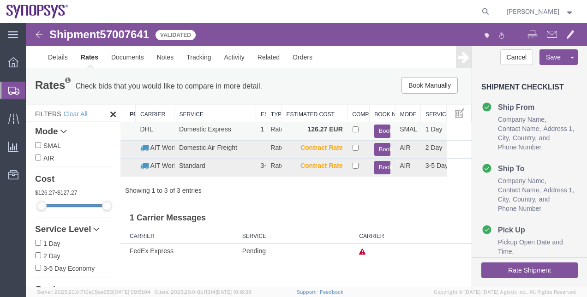
click at [376, 130] on button "Book" at bounding box center [382, 131] width 17 height 13
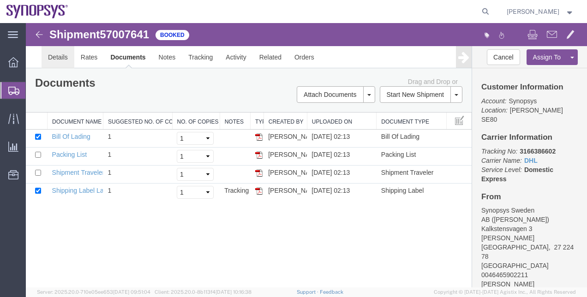
click at [63, 50] on link "Details" at bounding box center [58, 57] width 33 height 22
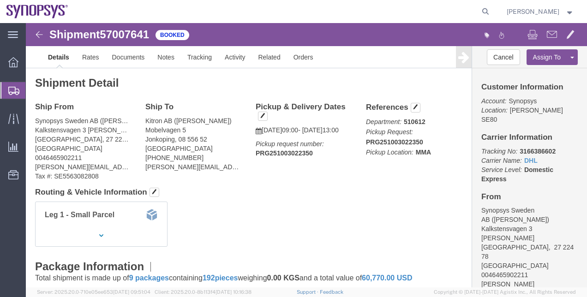
click at [0, 0] on span "Shipment Manager" at bounding box center [0, 0] width 0 height 0
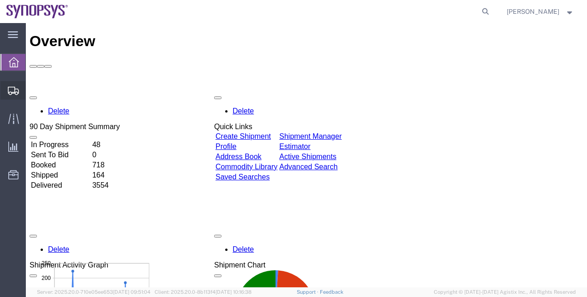
click at [0, 0] on span "Shipment Manager" at bounding box center [0, 0] width 0 height 0
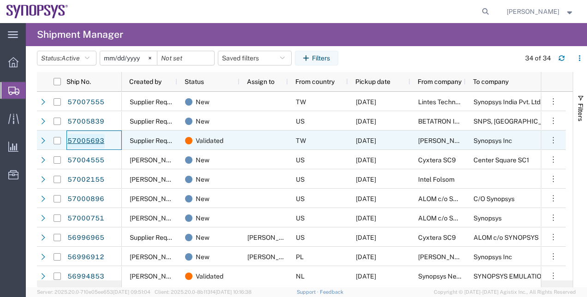
click at [85, 141] on link "57005693" at bounding box center [86, 141] width 38 height 15
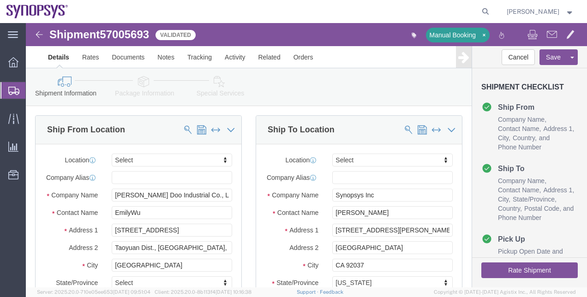
select select
click link "Package Information"
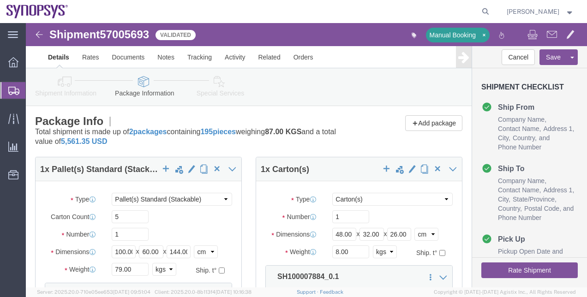
click icon
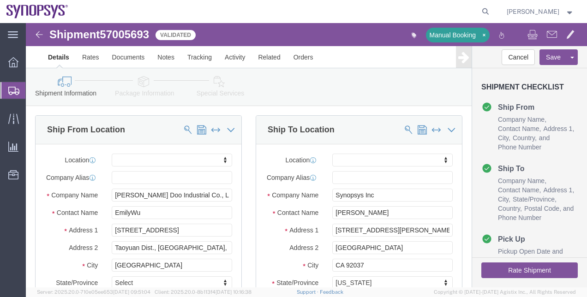
click link "Package Information"
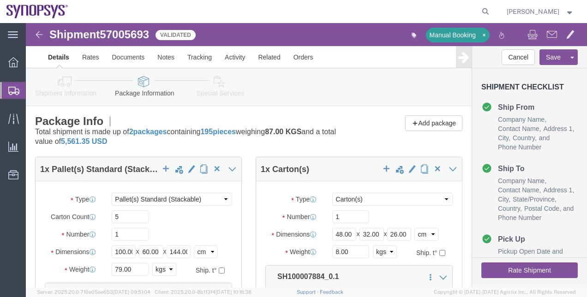
click link "Special Services"
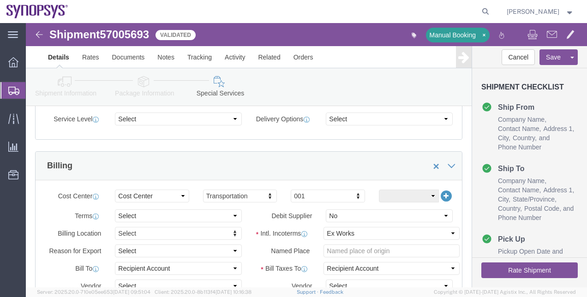
scroll to position [393, 0]
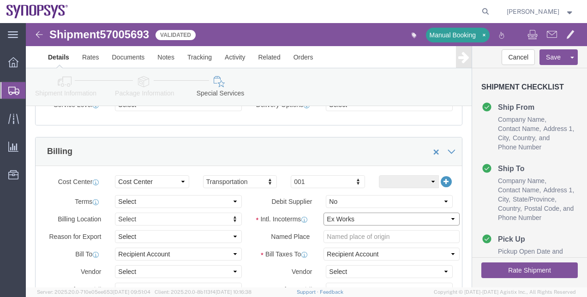
click select "Select Carriage Insurance Paid Carriage Paid To Cost and Freight Cost Insurance…"
select select "DAP"
click select "Select Carriage Insurance Paid Carriage Paid To Cost and Freight Cost Insurance…"
click button "Rate Shipment"
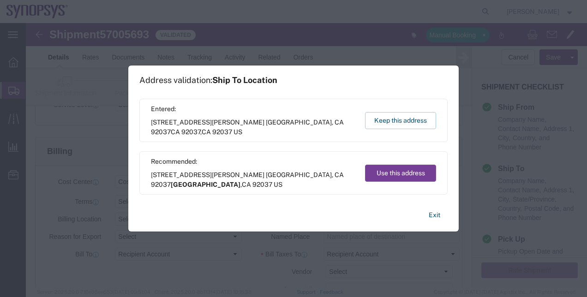
click at [415, 171] on button "Use this address" at bounding box center [400, 173] width 71 height 17
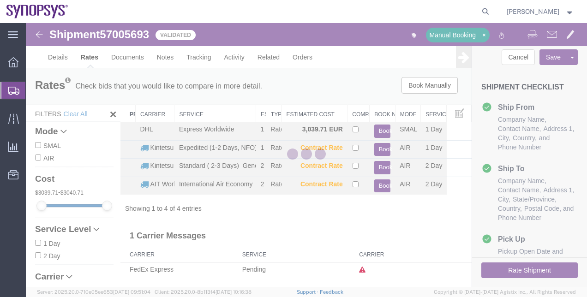
scroll to position [0, 0]
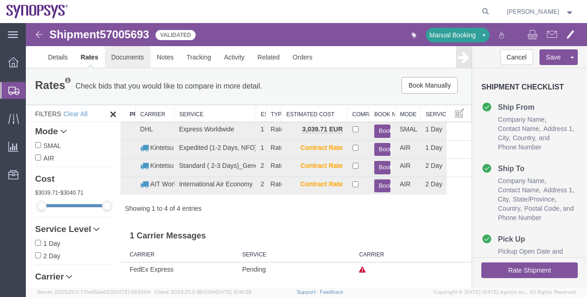
click at [113, 63] on link "Documents" at bounding box center [128, 57] width 46 height 22
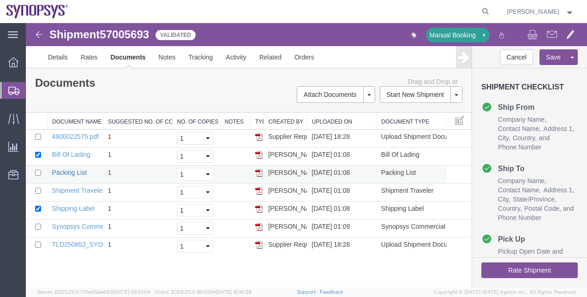
click at [83, 169] on link "Packing List" at bounding box center [69, 172] width 35 height 7
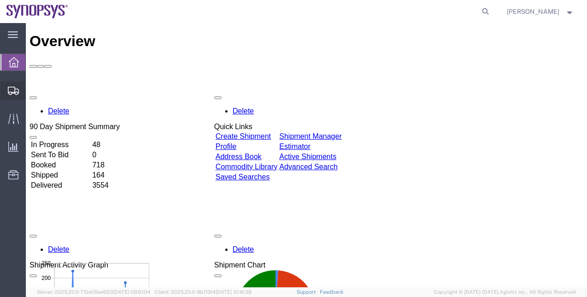
click at [0, 0] on span "Shipment Manager" at bounding box center [0, 0] width 0 height 0
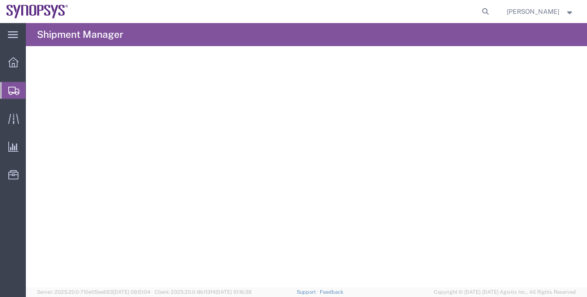
click at [0, 0] on span "Shipment Manager" at bounding box center [0, 0] width 0 height 0
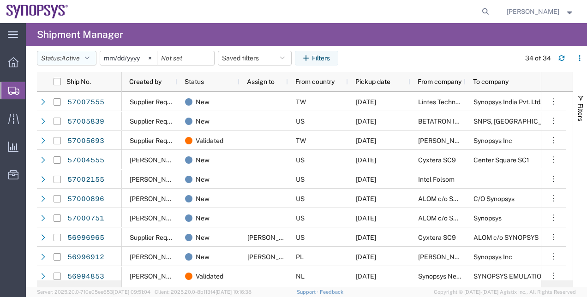
click at [75, 60] on span "Active" at bounding box center [70, 57] width 18 height 7
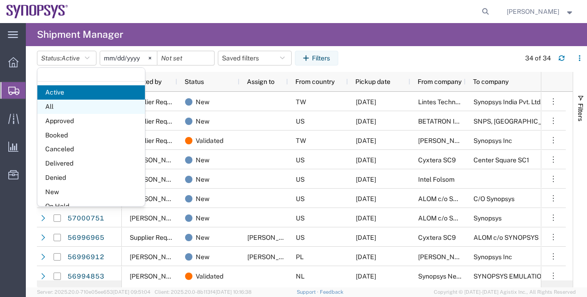
click at [80, 101] on span "All" at bounding box center [90, 107] width 107 height 14
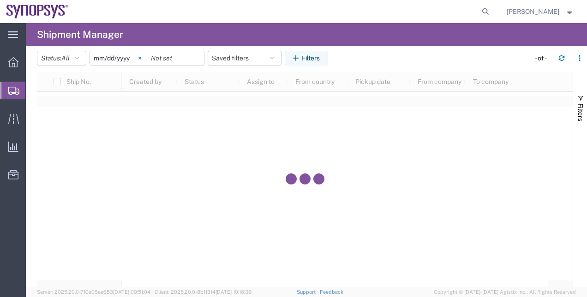
click at [141, 62] on svg-icon at bounding box center [140, 58] width 14 height 14
click at [291, 54] on button "Filters" at bounding box center [306, 58] width 43 height 15
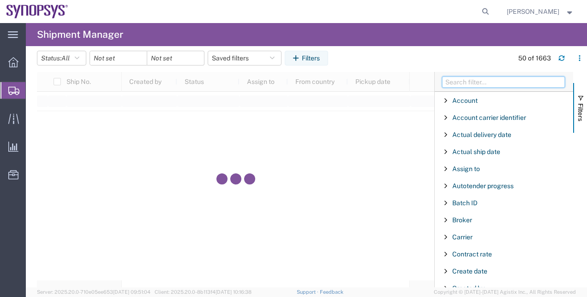
click at [472, 79] on input "Filter Columns Input" at bounding box center [503, 82] width 123 height 11
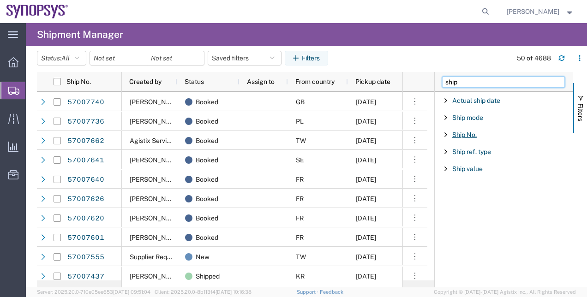
type input "ship"
click at [471, 131] on span "Ship No." at bounding box center [464, 134] width 24 height 7
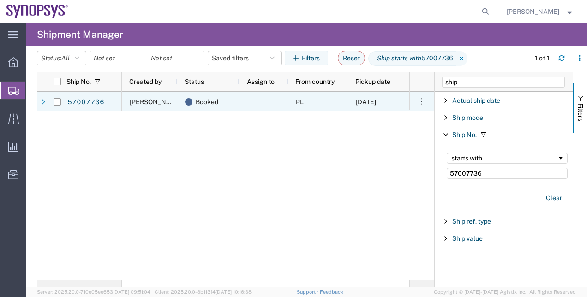
type input "57007736"
click at [85, 107] on link "57007736" at bounding box center [86, 102] width 38 height 15
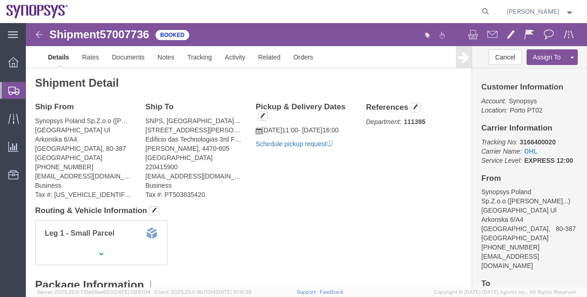
click link "Schedule pickup request"
click at [0, 0] on span "Shipment Manager" at bounding box center [0, 0] width 0 height 0
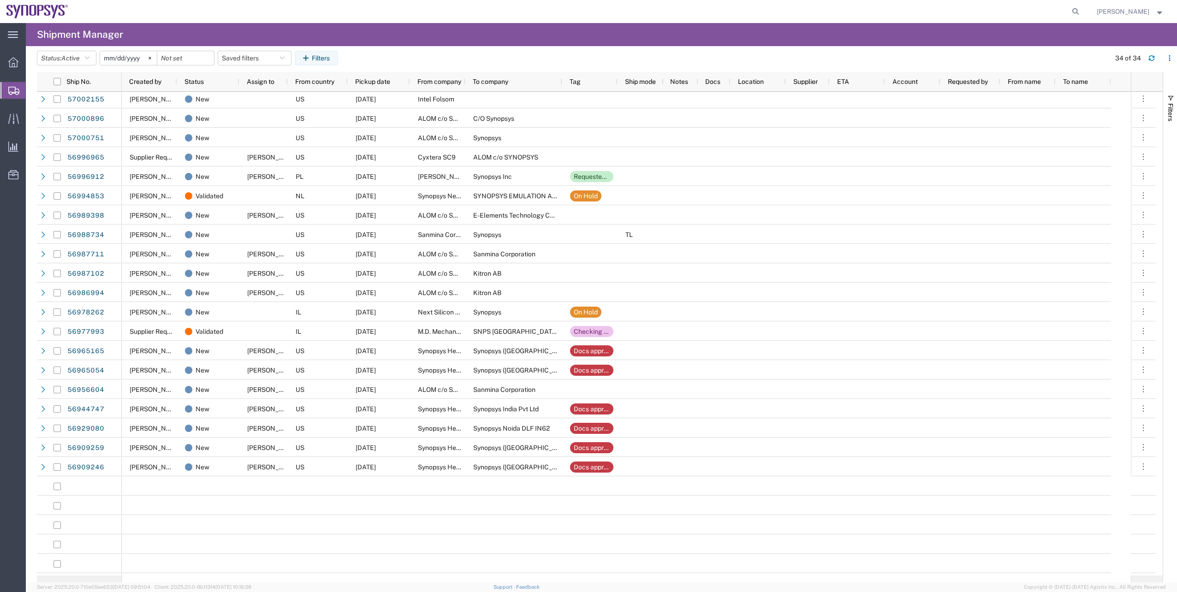
scroll to position [80, 0]
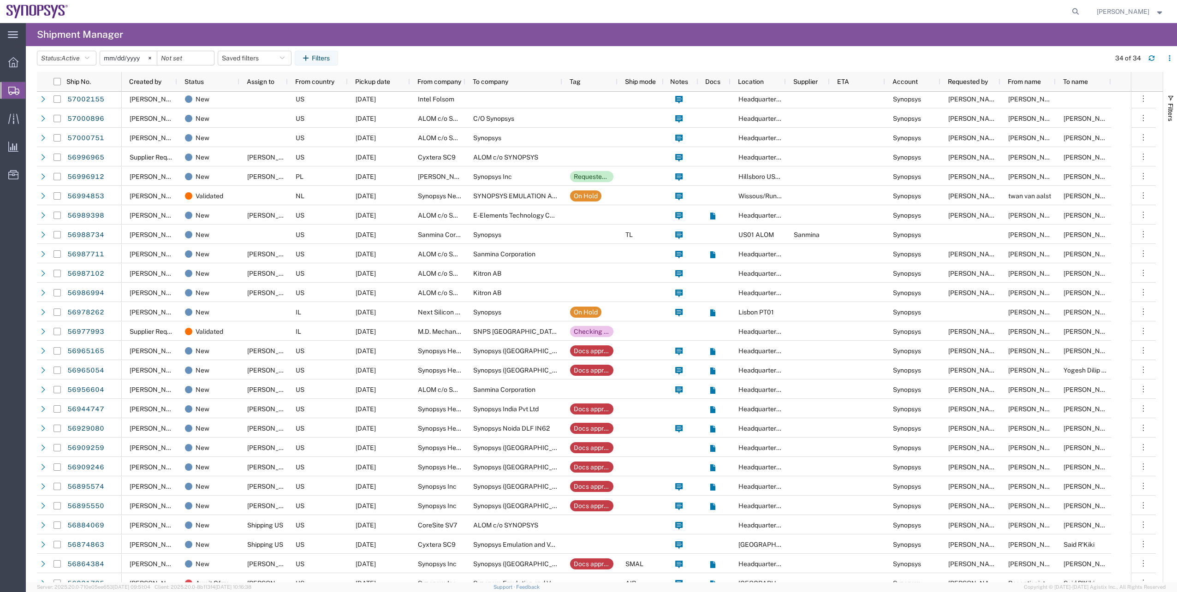
click at [350, 33] on agx-page-header "Shipment Manager" at bounding box center [601, 34] width 1151 height 23
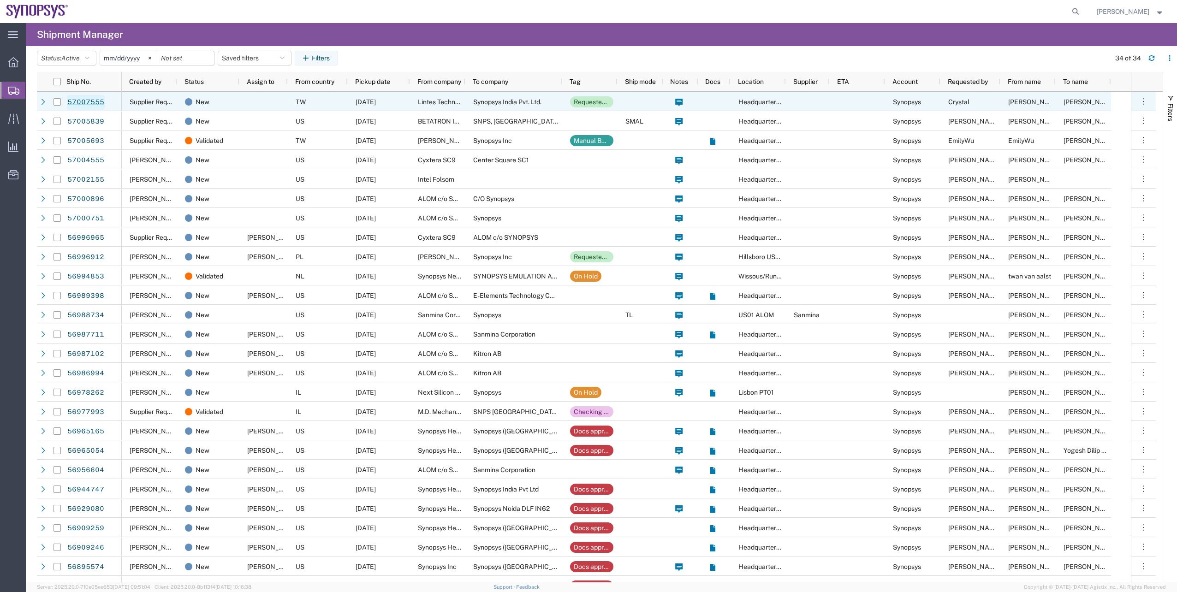
click at [83, 99] on link "57007555" at bounding box center [86, 102] width 38 height 15
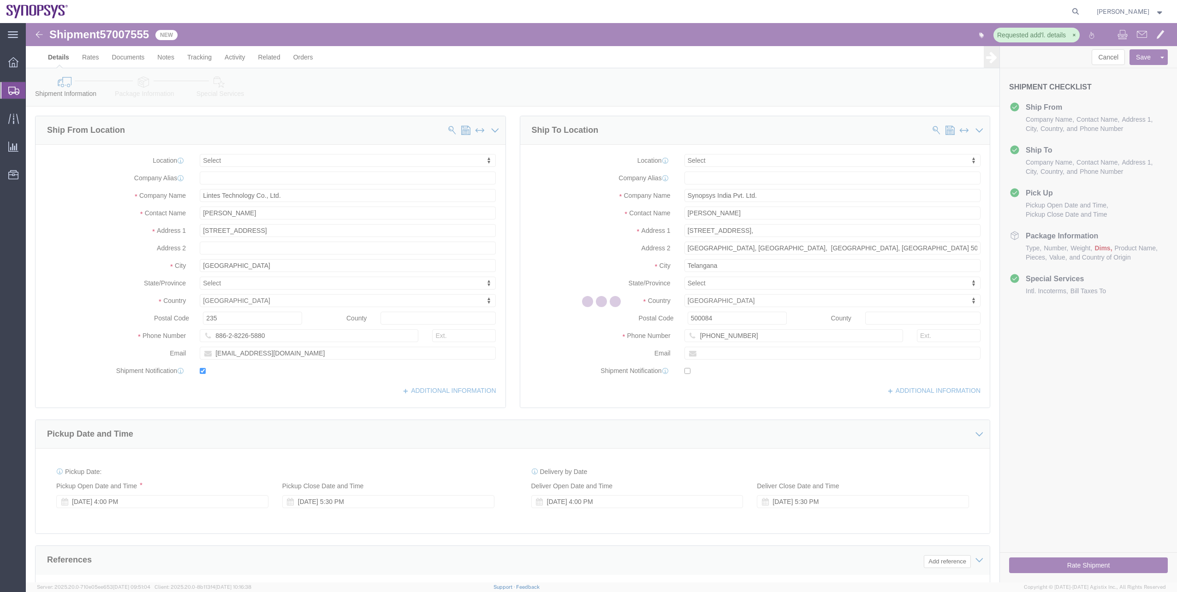
select select
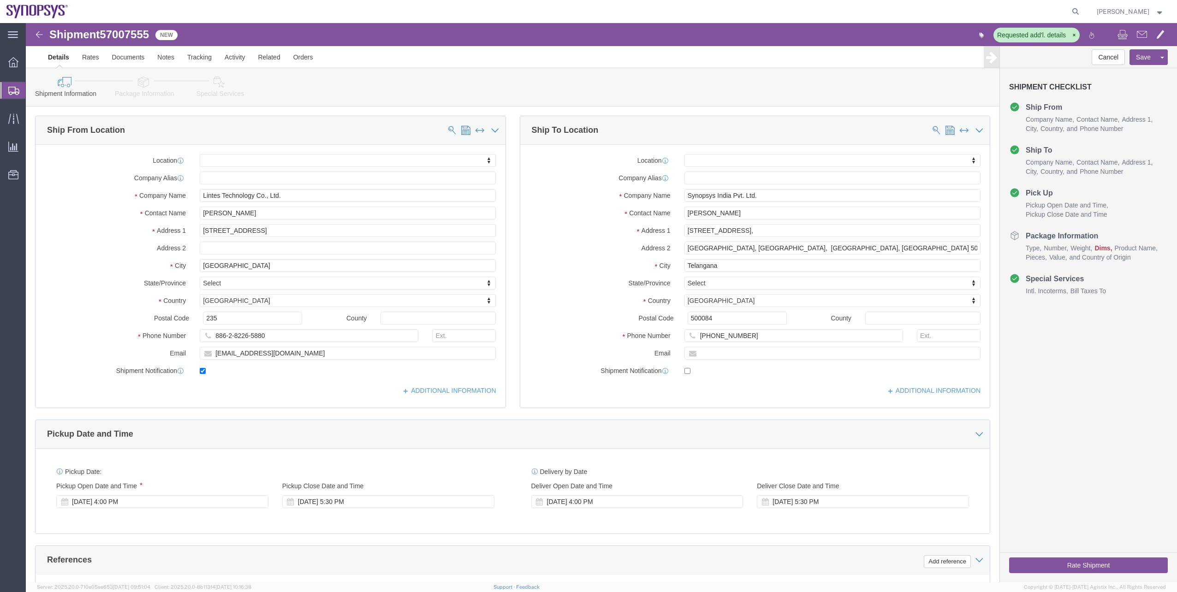
click link "Package Information"
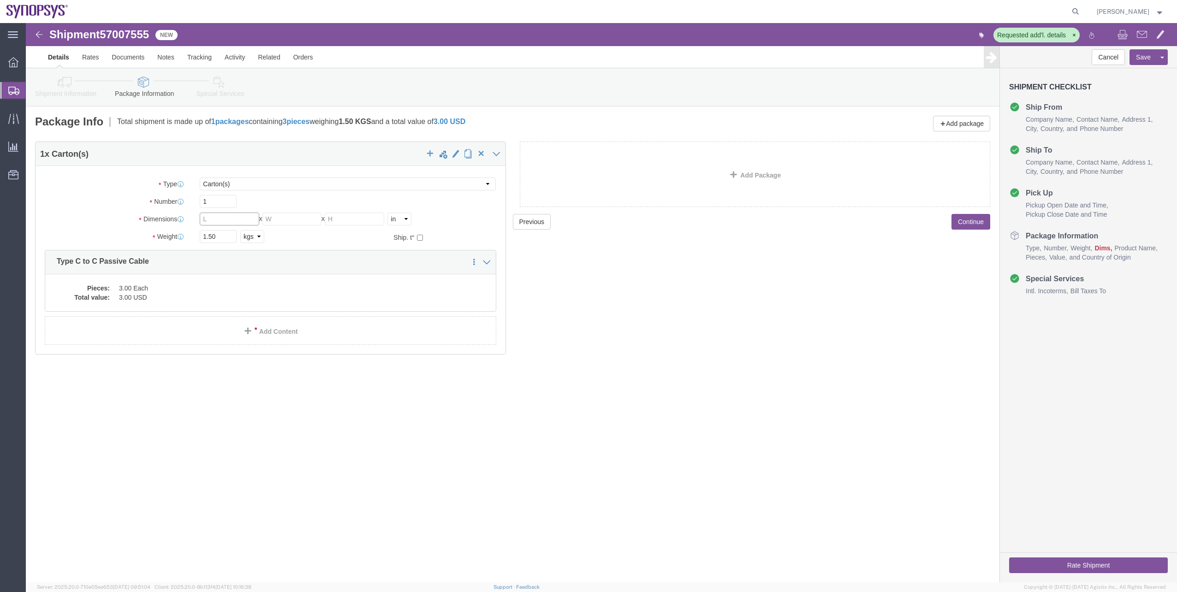
click input "text"
type input "24"
click input "text"
type input "24"
click input "text"
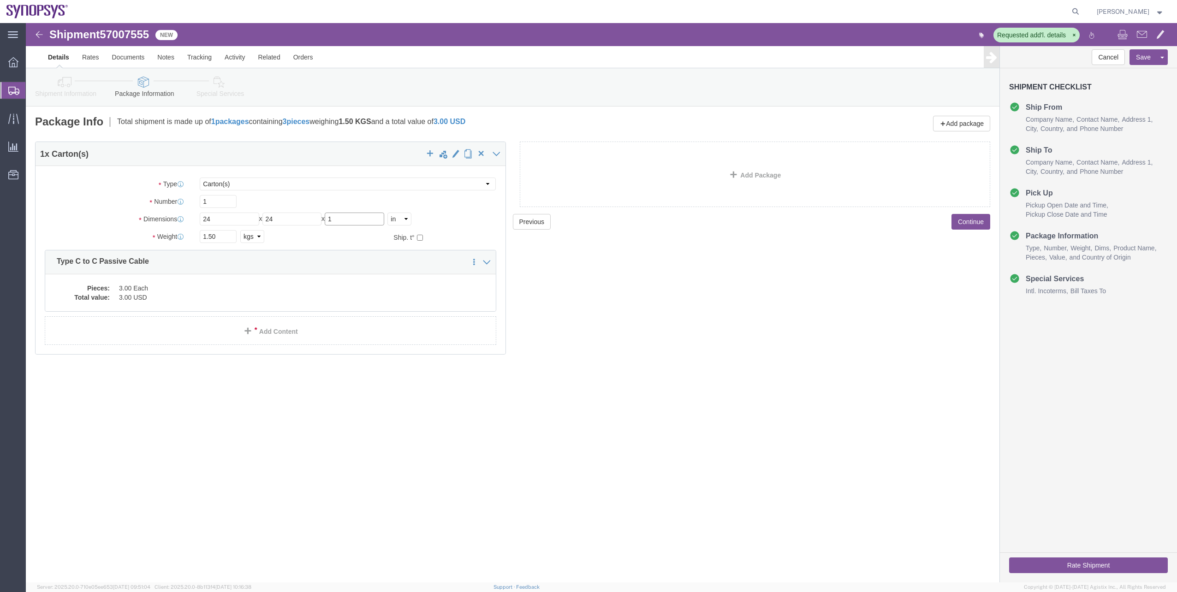
type input "1"
click select "Select cm ft in"
select select "CM"
click select "Select cm ft in"
drag, startPoint x: 210, startPoint y: 197, endPoint x: 149, endPoint y: 196, distance: 60.9
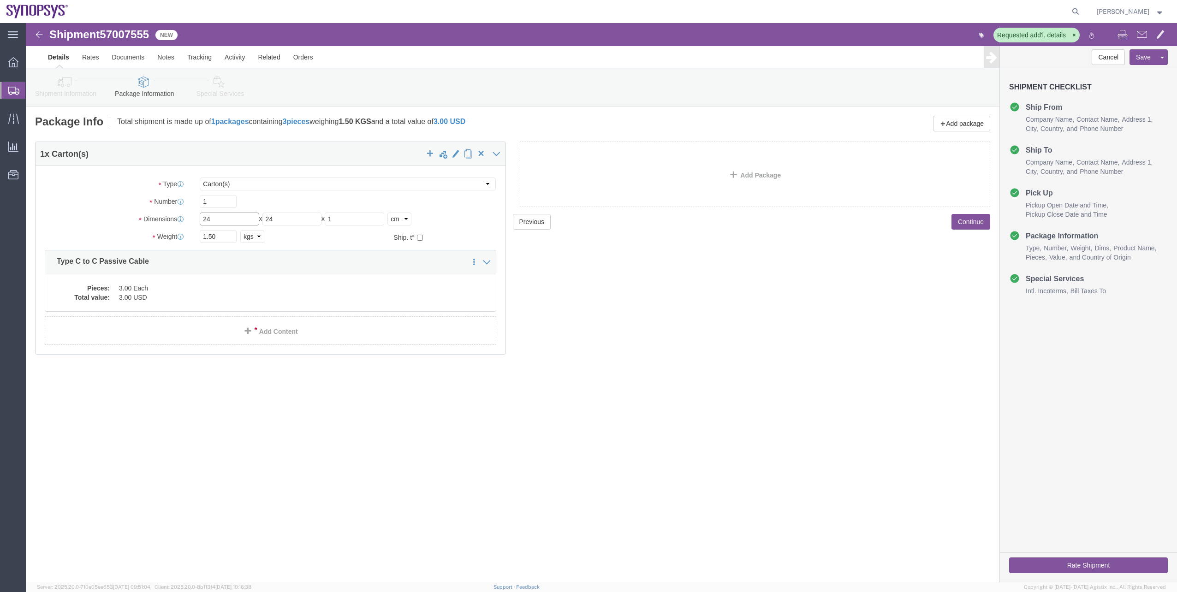
click div "Dimensions Length 24 x Width 24 x Height 1 Select cm ft in"
type input "24"
drag, startPoint x: 260, startPoint y: 200, endPoint x: 213, endPoint y: 194, distance: 47.0
click div "Length 24 x Width 24 x Height 1 Select cm ft in"
type input "24"
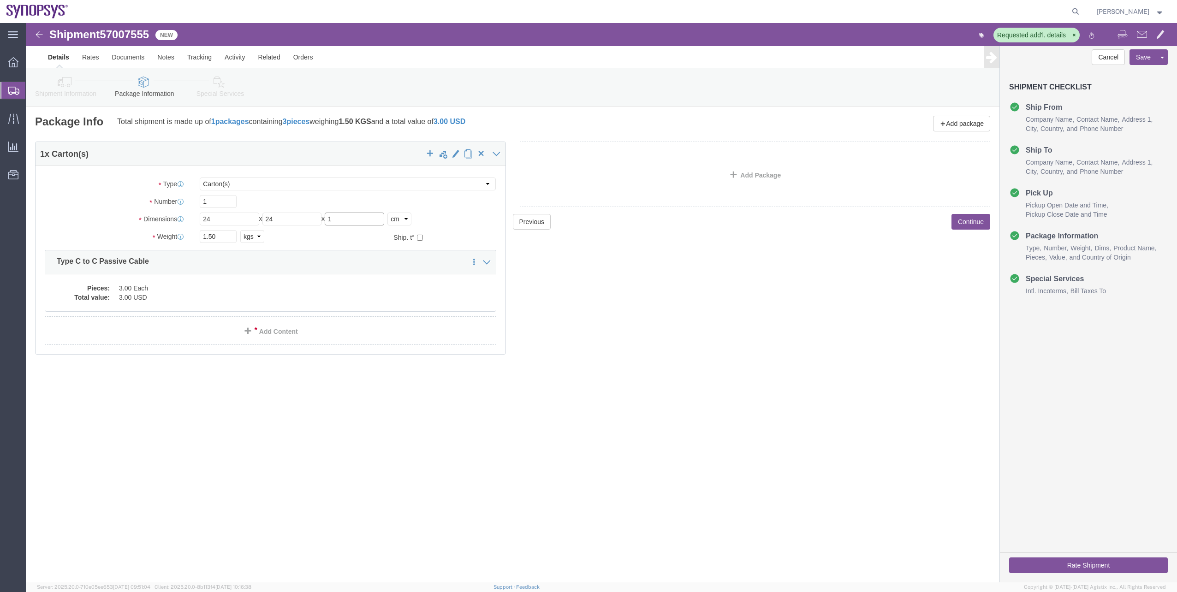
drag, startPoint x: 327, startPoint y: 196, endPoint x: 278, endPoint y: 190, distance: 49.7
click div "Length 24 x Width 24 x Height 1 Select cm ft in"
type input "12"
click div "Previous Continue"
click div "Shipment Information Package Information Special Services"
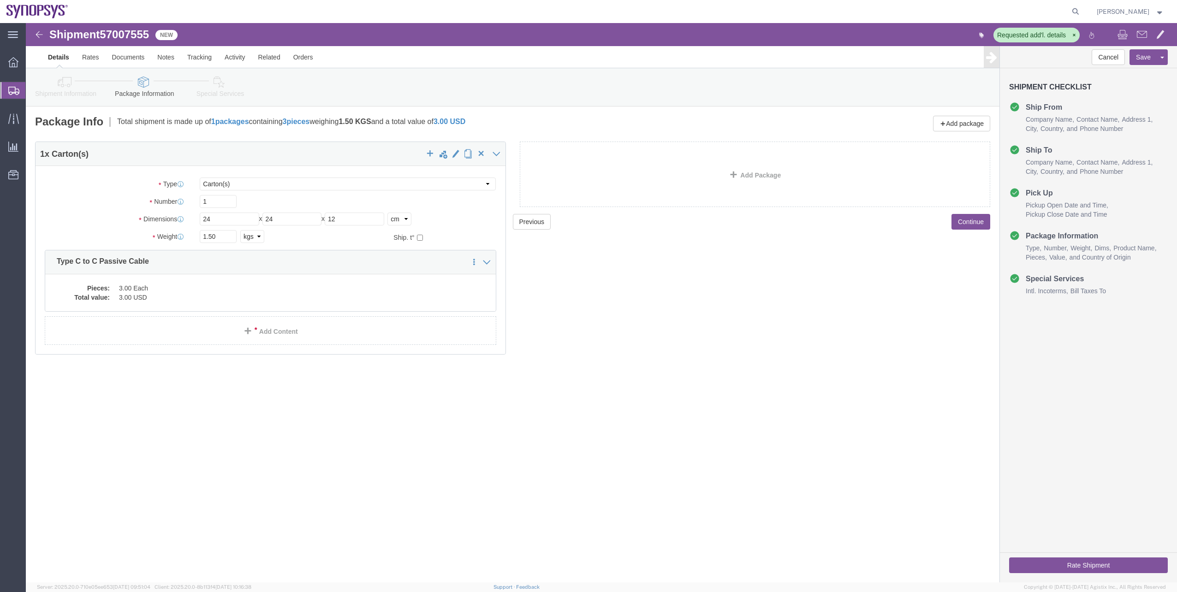
click link "Shipment Information"
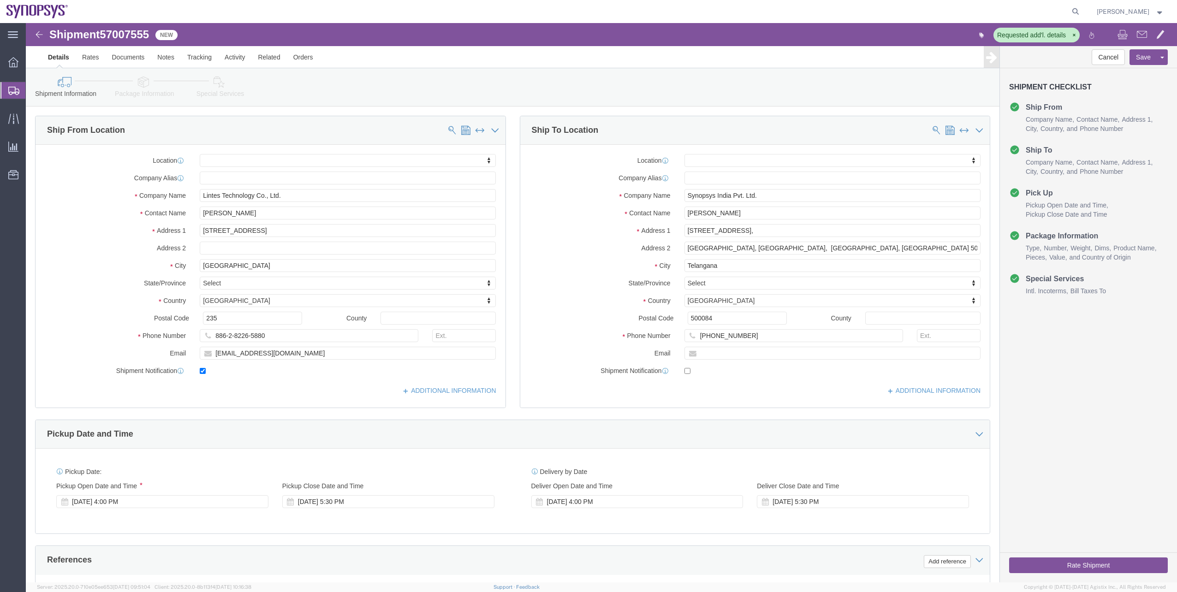
click link "Package Information"
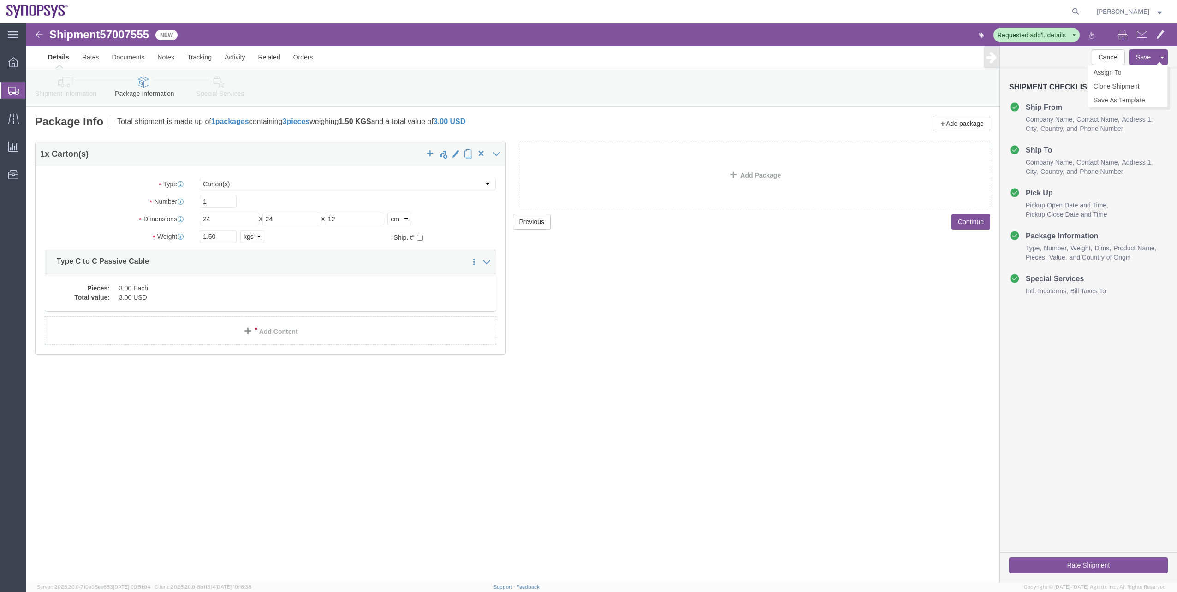
click button "Save"
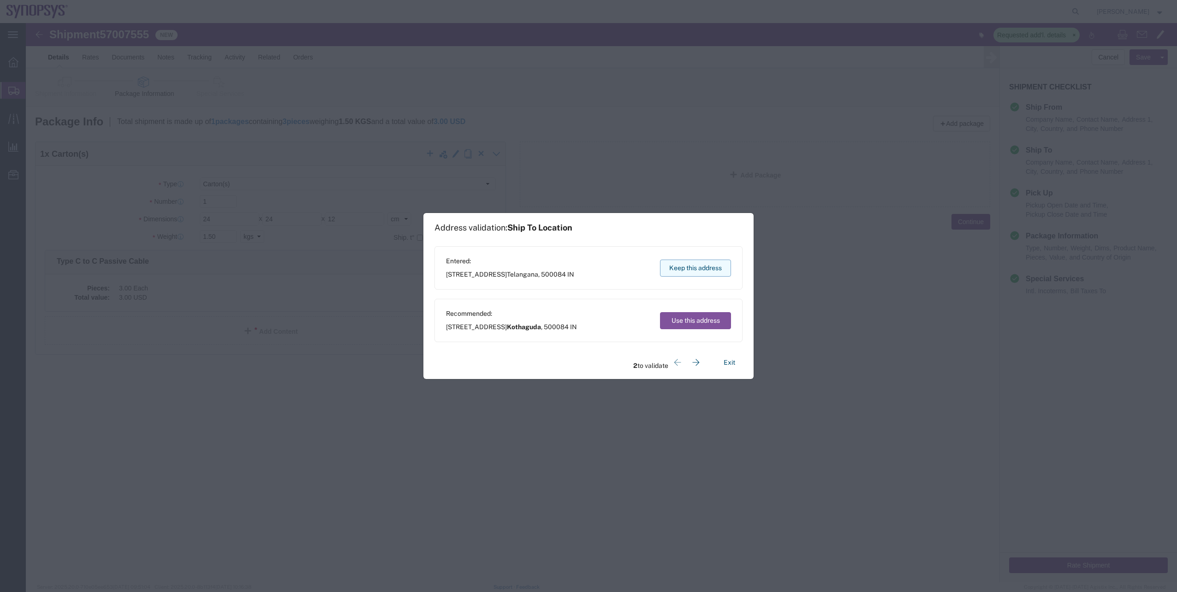
click at [586, 268] on button "Keep this address" at bounding box center [695, 268] width 71 height 17
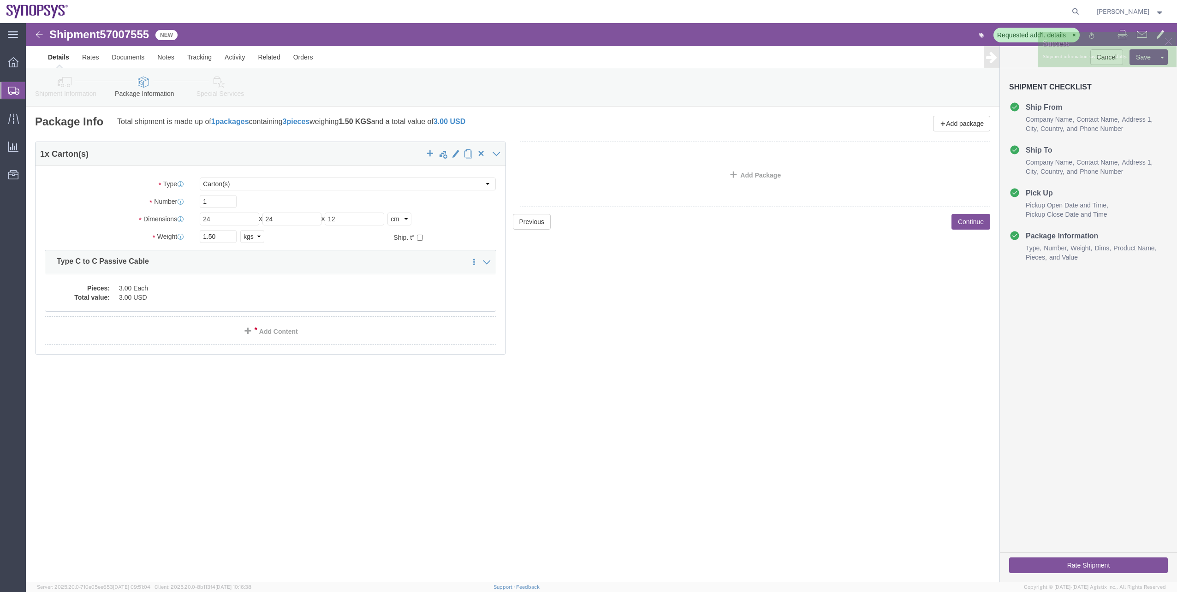
click link "Shipment Information"
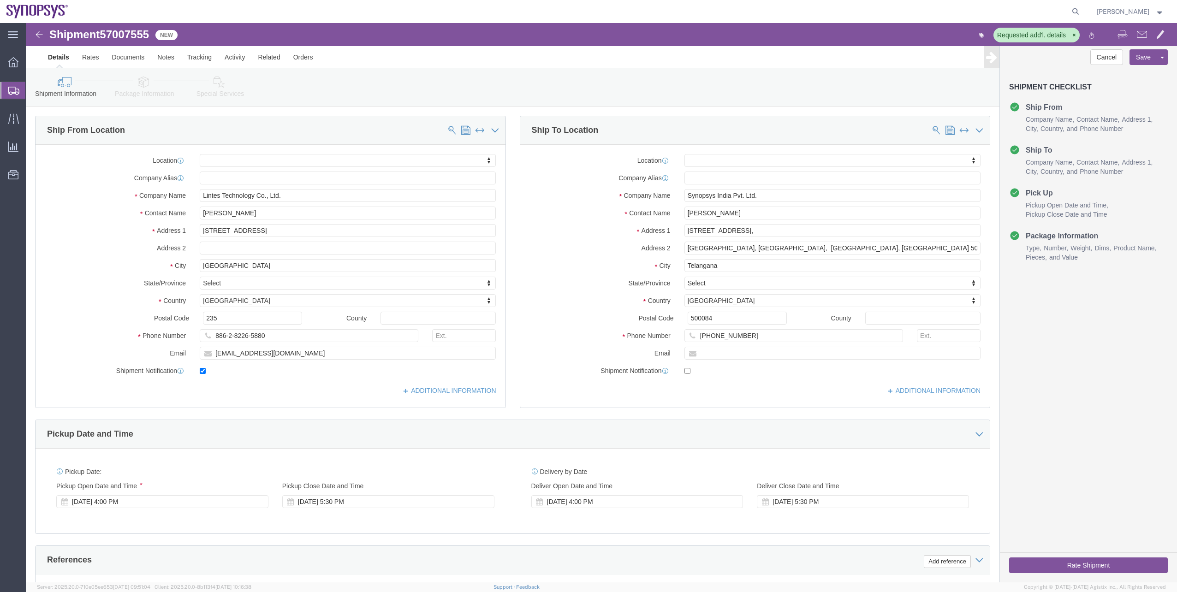
click icon
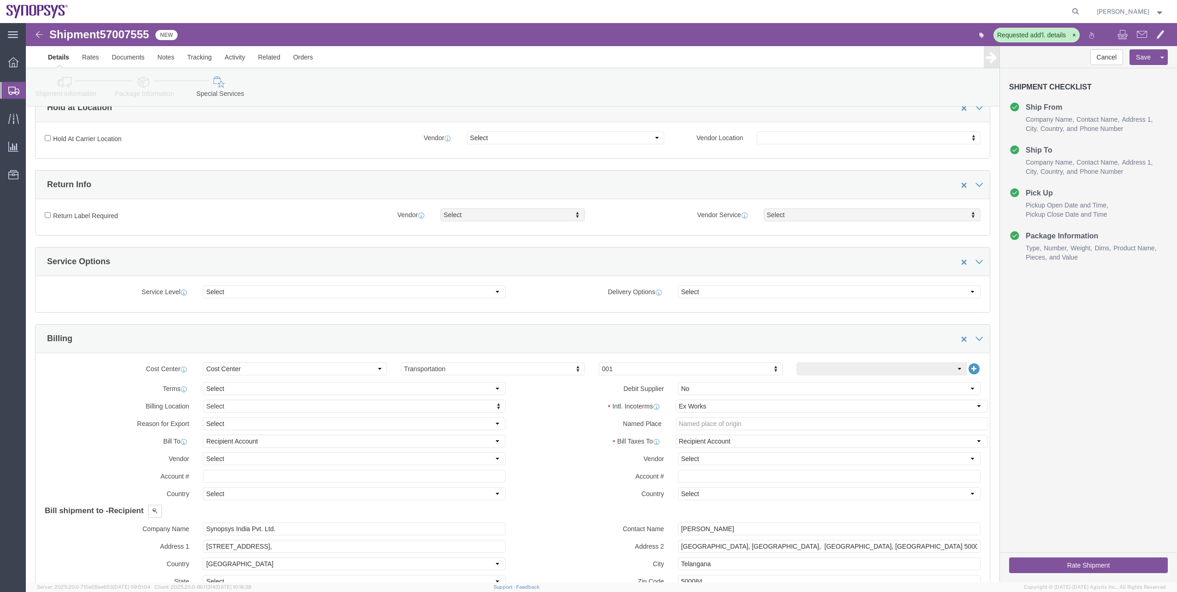
scroll to position [369, 0]
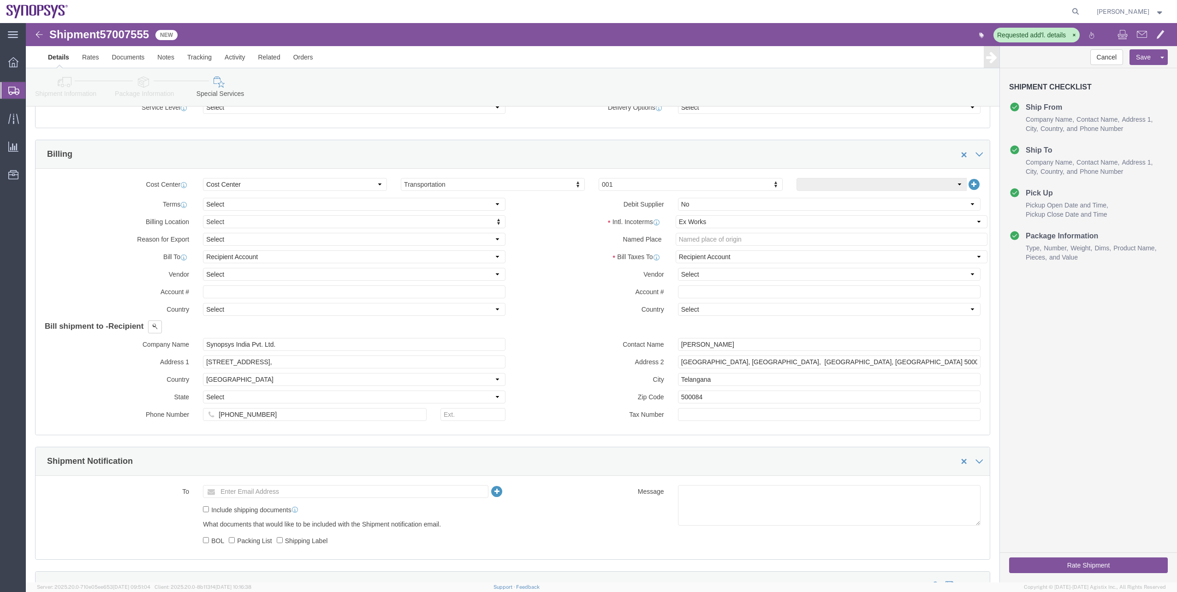
click at [0, 0] on span "Shipment Manager" at bounding box center [0, 0] width 0 height 0
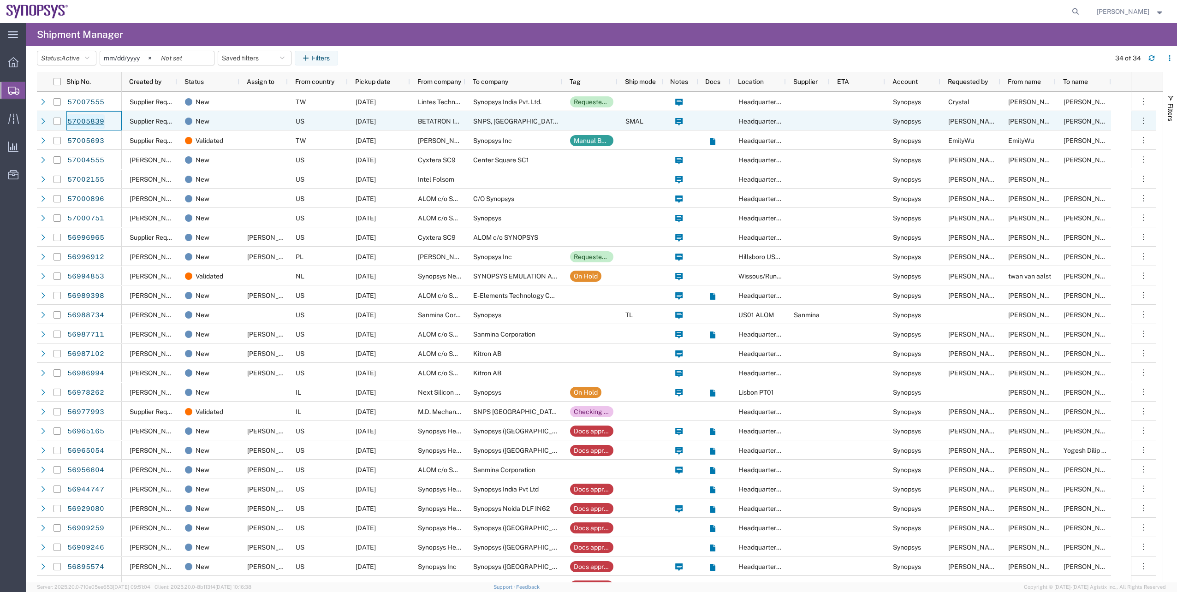
click at [98, 123] on link "57005839" at bounding box center [86, 121] width 38 height 15
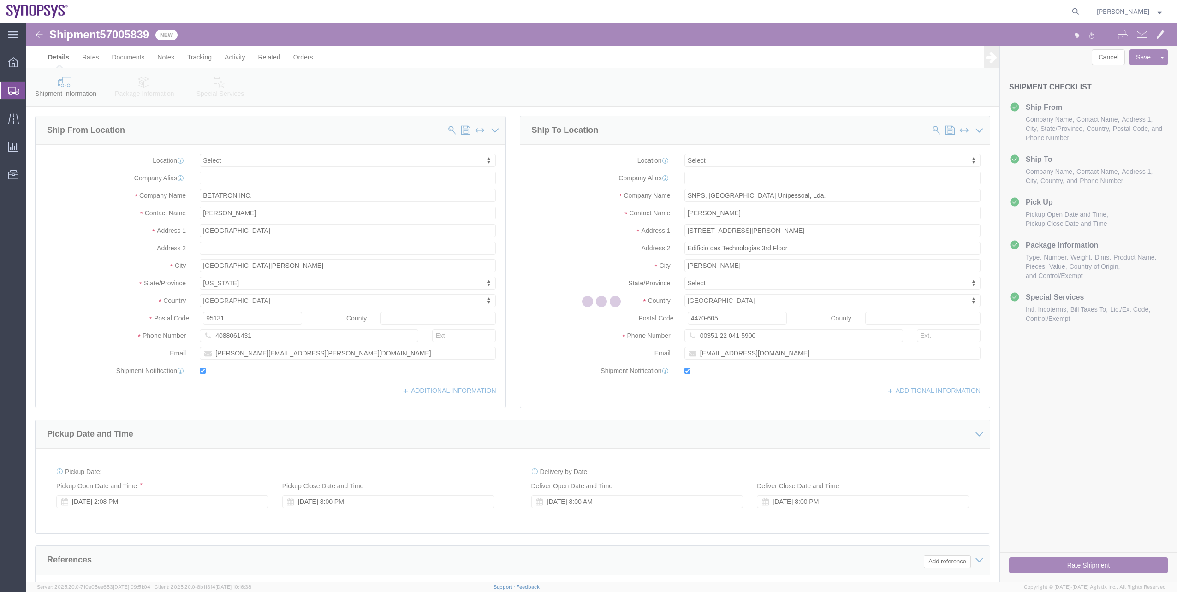
select select
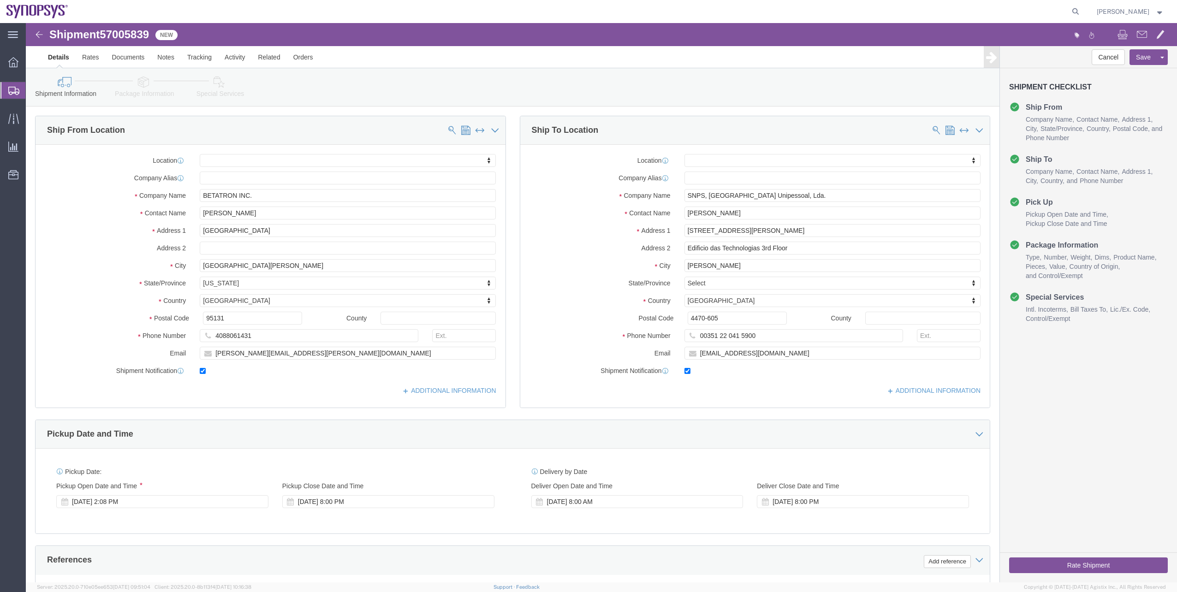
click icon
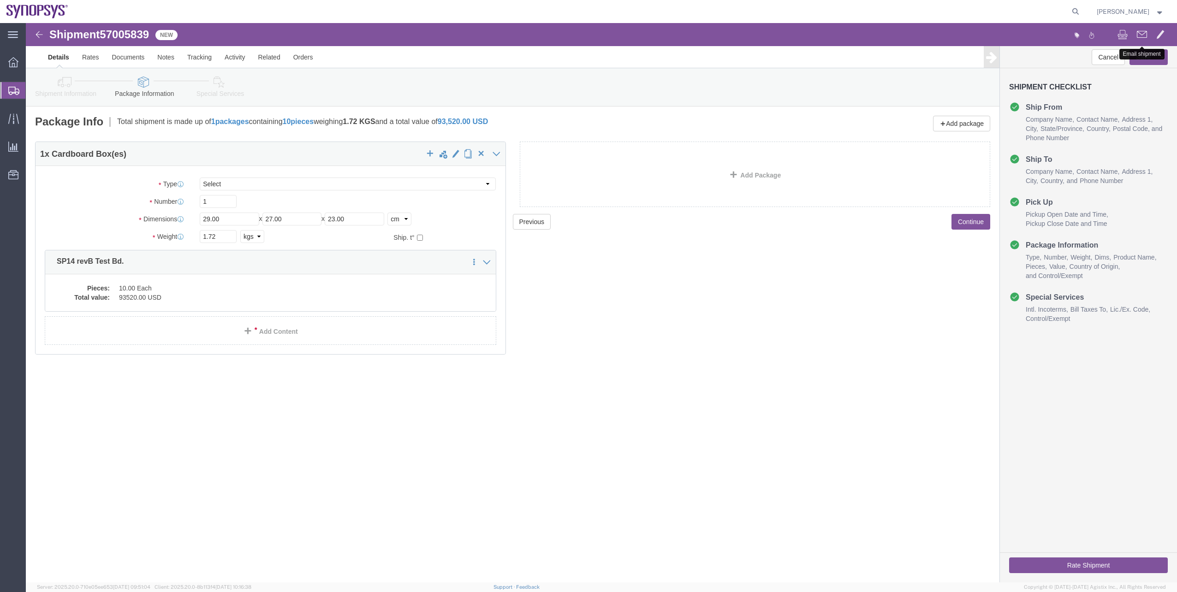
click span
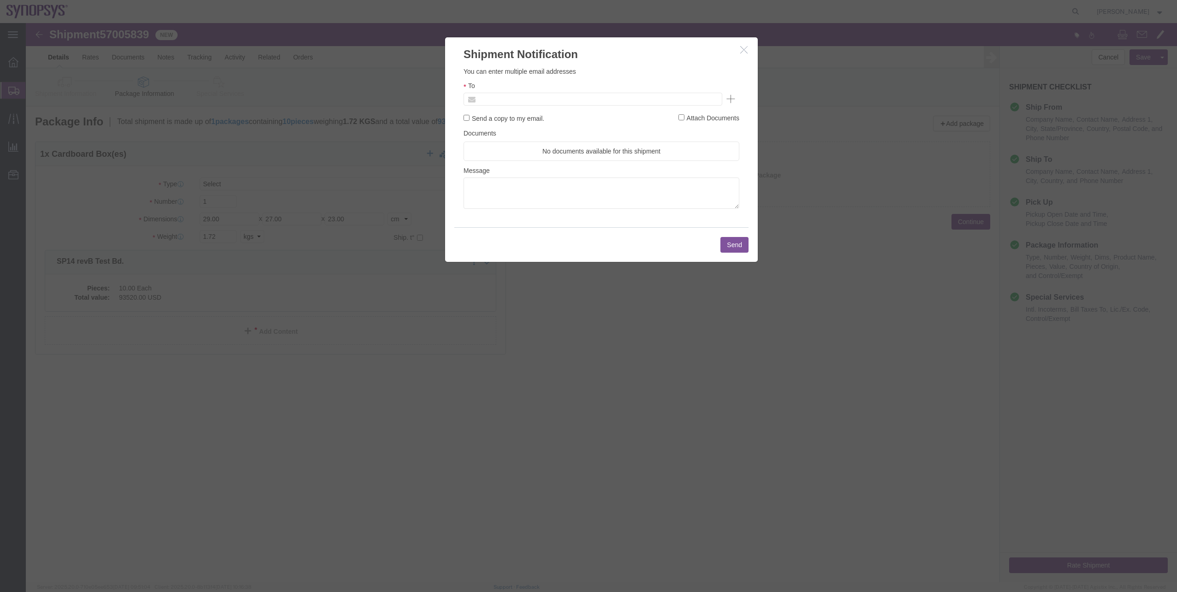
click input "text"
type input "rvarela@synopsys.com"
click button "Send"
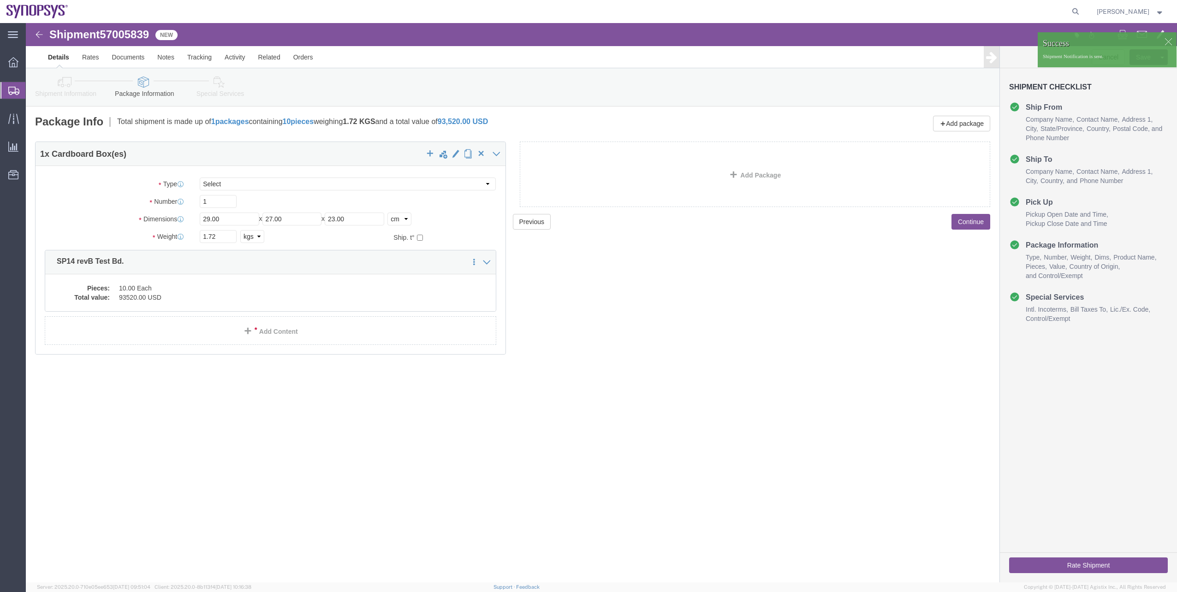
click icon
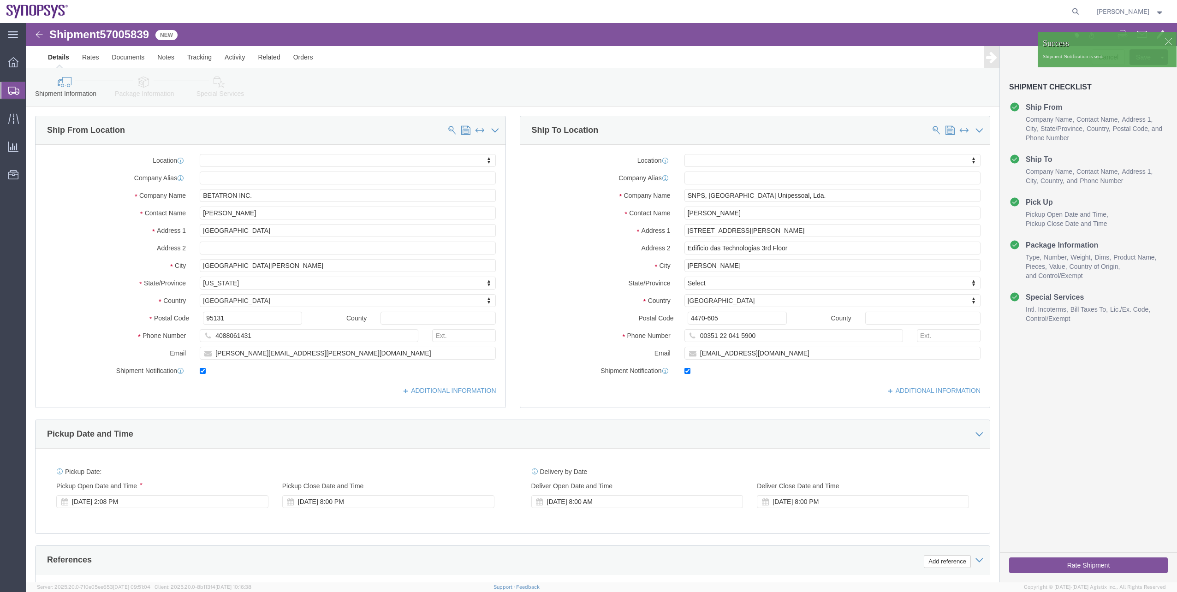
click li "Package Information"
click icon
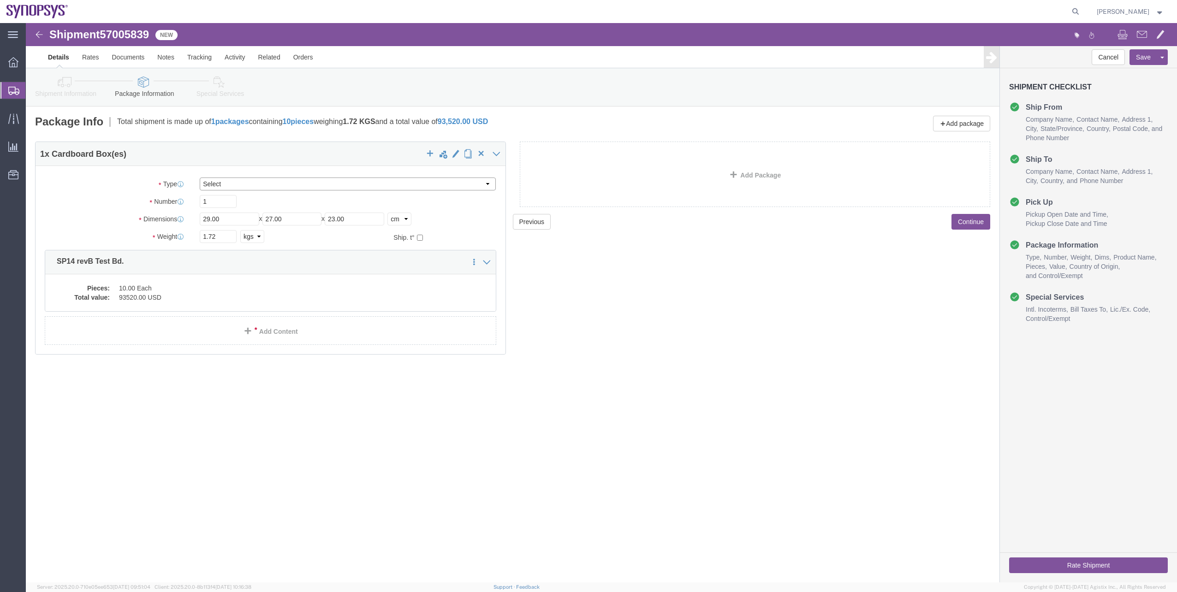
click select "Select Envelope Large Box Medium Box PAK Rack Small Box Tube Your Packaging"
select select "YRPK"
click select "Select Envelope Large Box Medium Box PAK Rack Small Box Tube Your Packaging"
click link "Assign To"
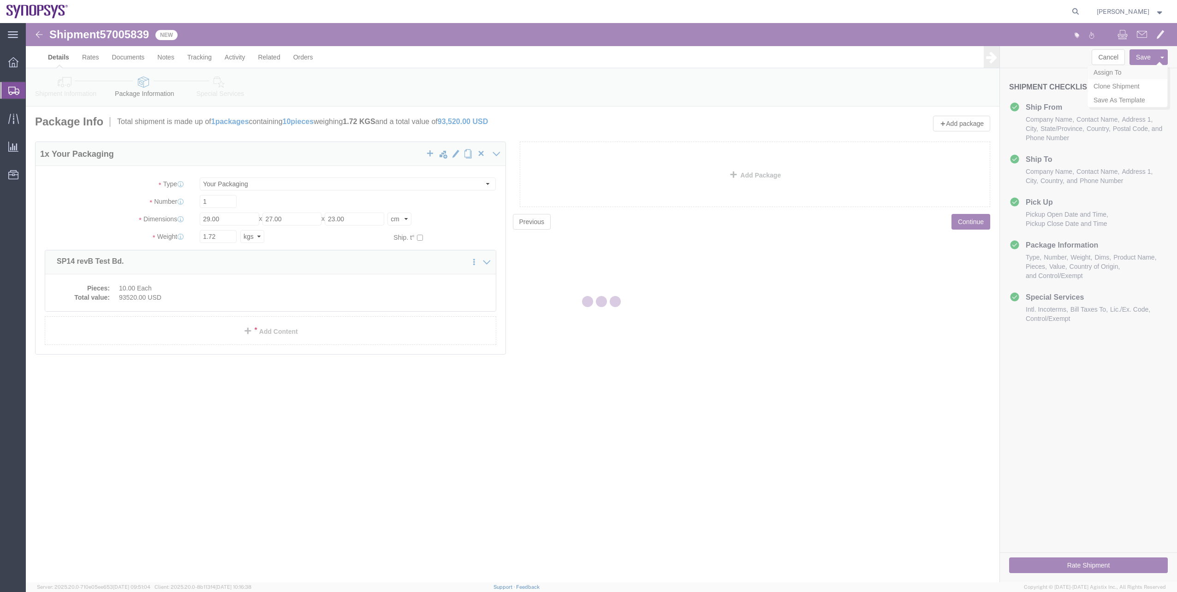
select select
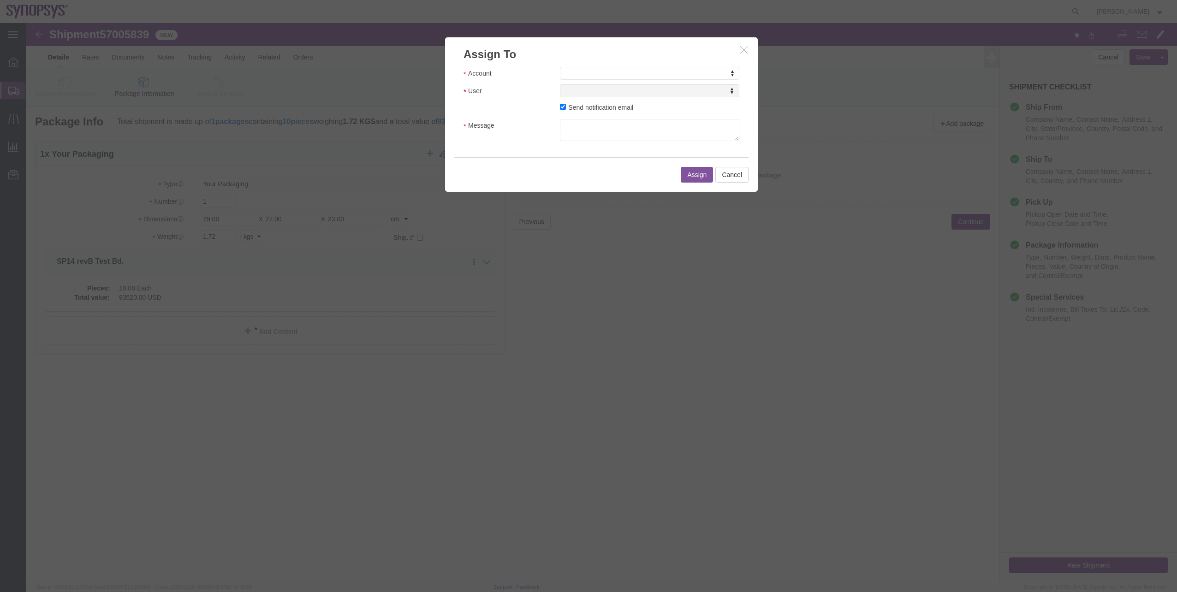
click h3 "Assign To"
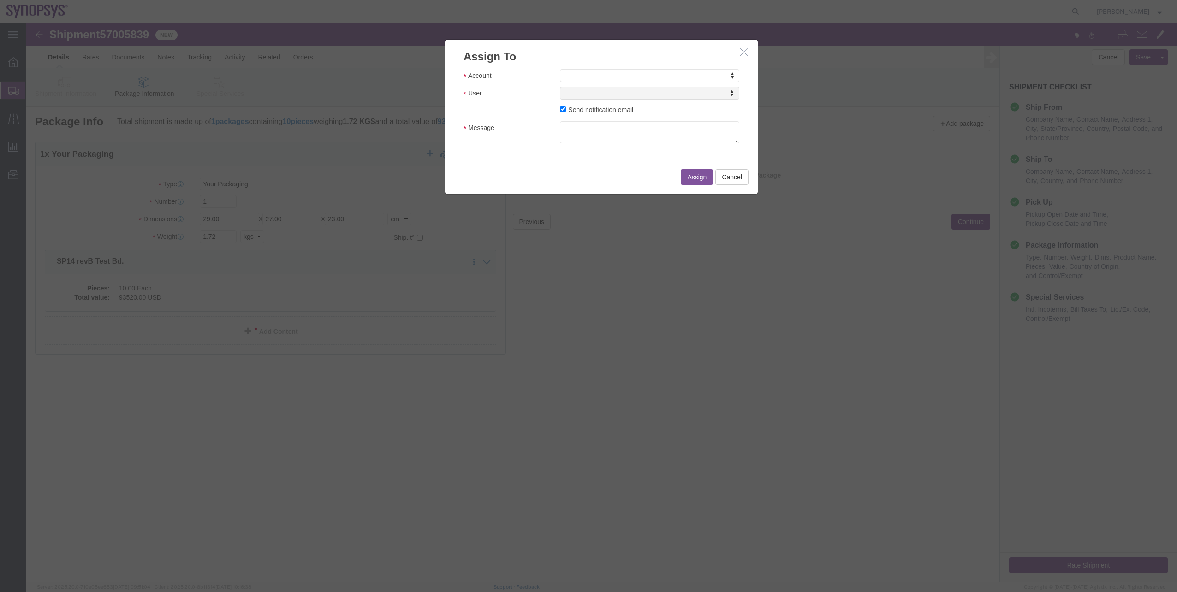
click icon "button"
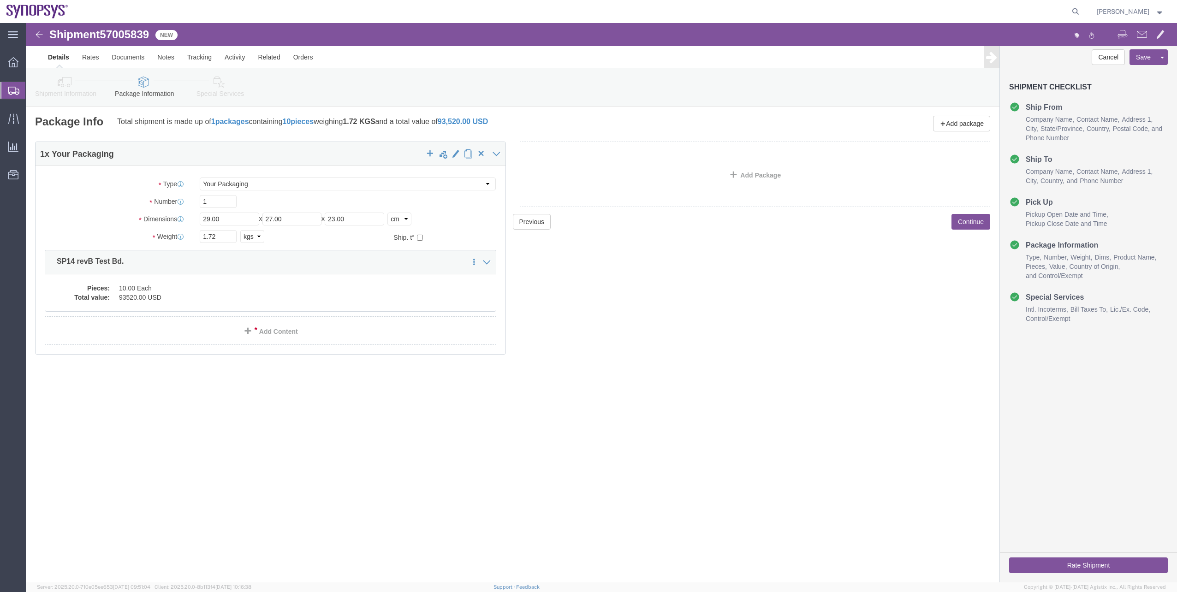
click at [32, 99] on span "Shipments" at bounding box center [28, 90] width 7 height 18
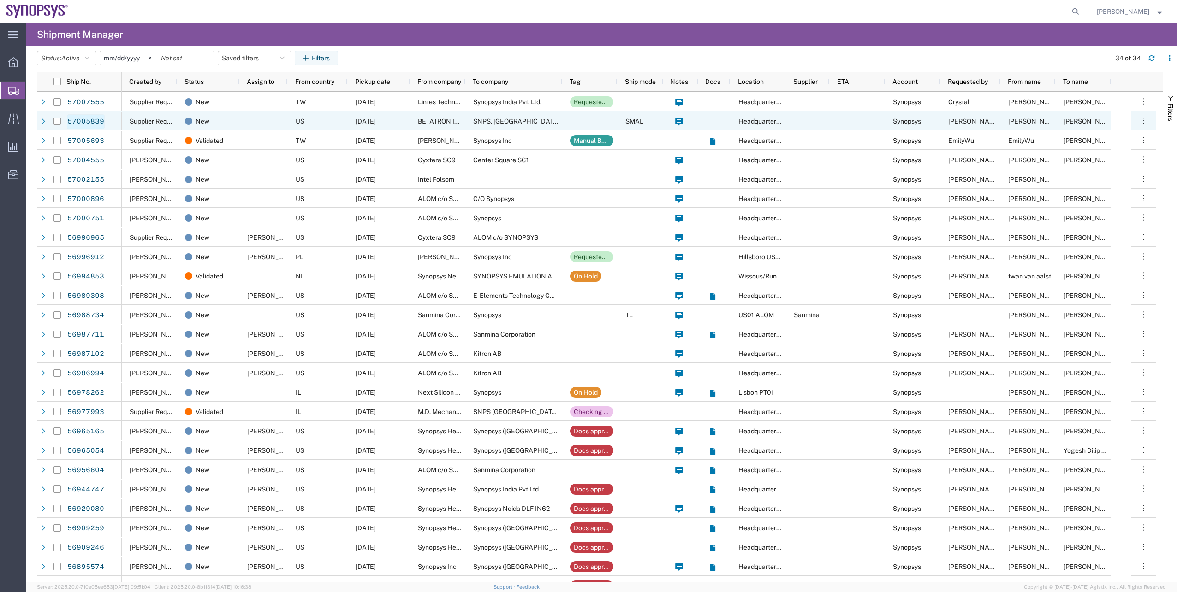
click at [84, 125] on link "57005839" at bounding box center [86, 121] width 38 height 15
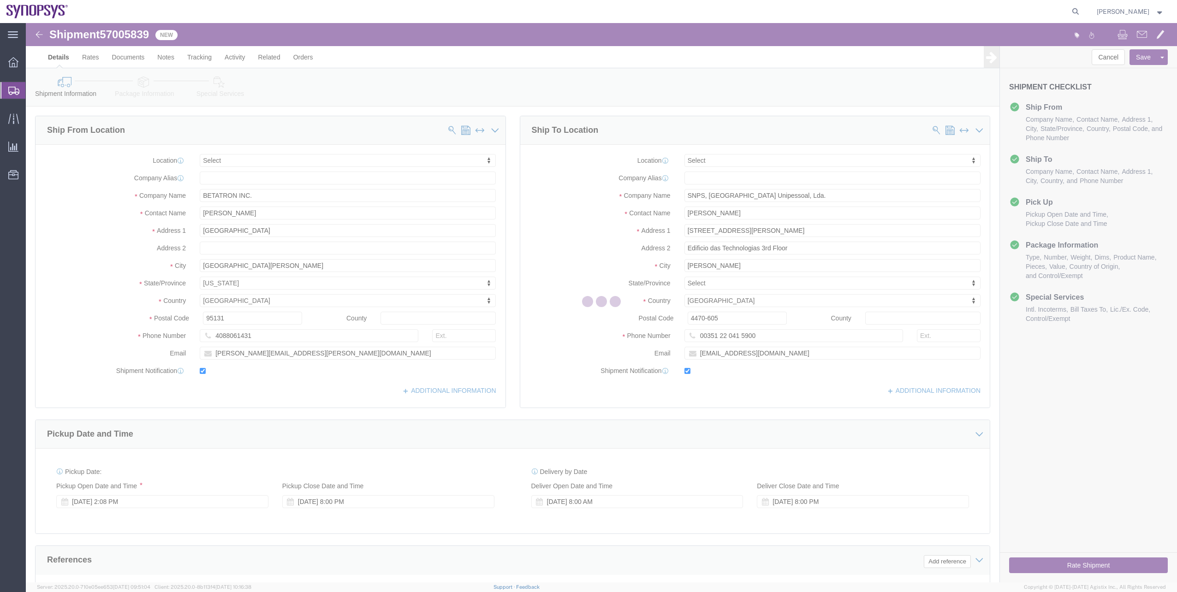
select select
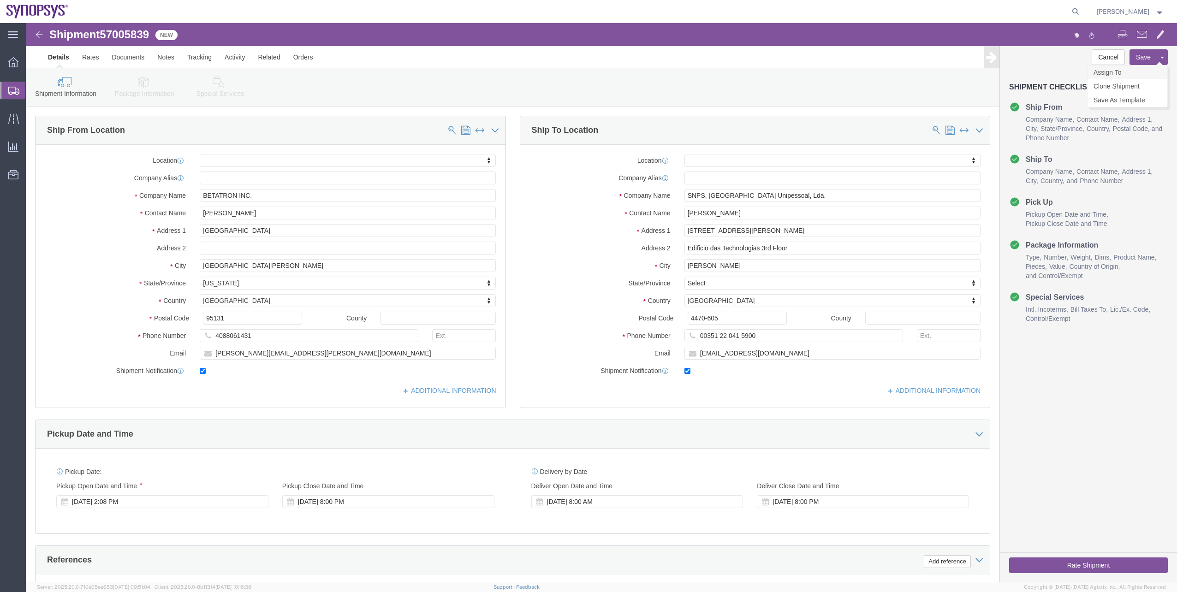
click link "Assign To"
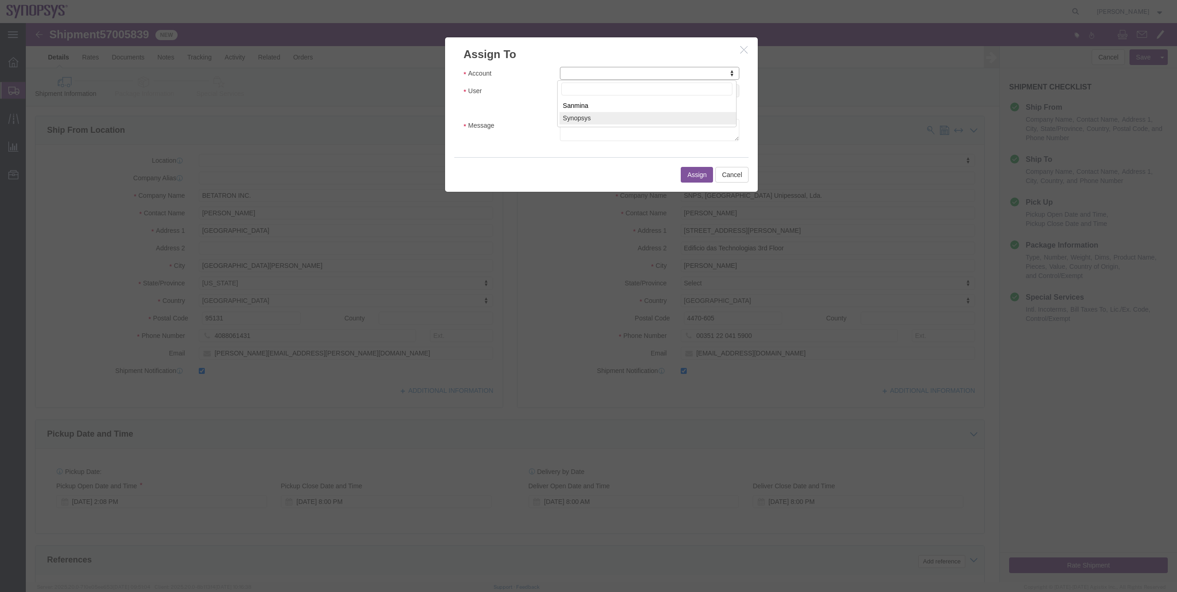
select select "117156"
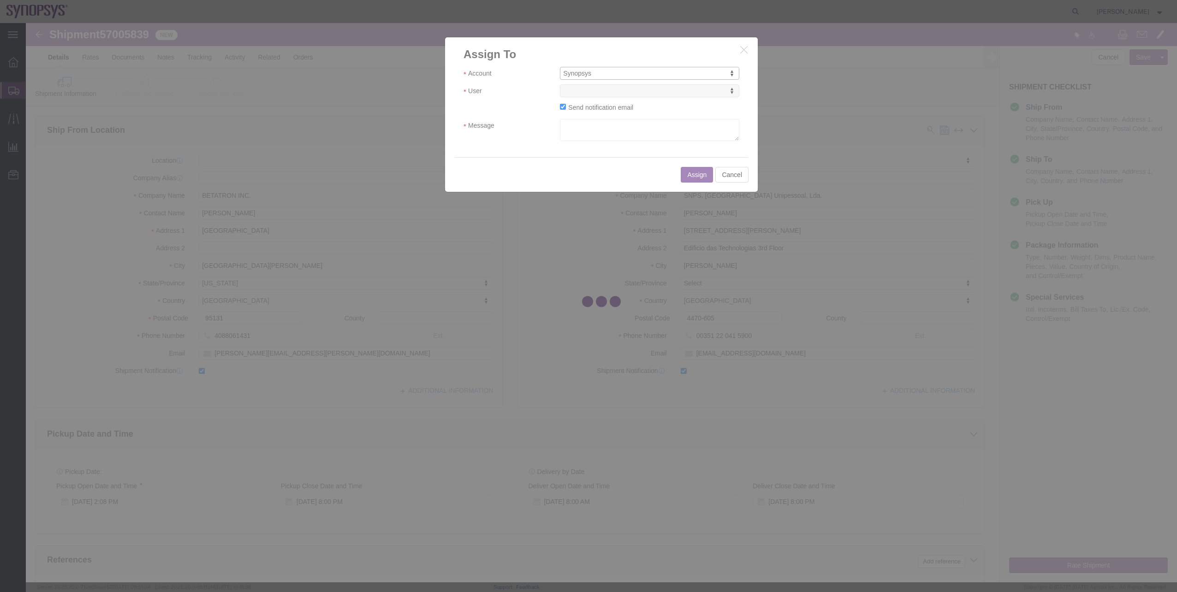
click at [571, 91] on div at bounding box center [601, 302] width 1151 height 559
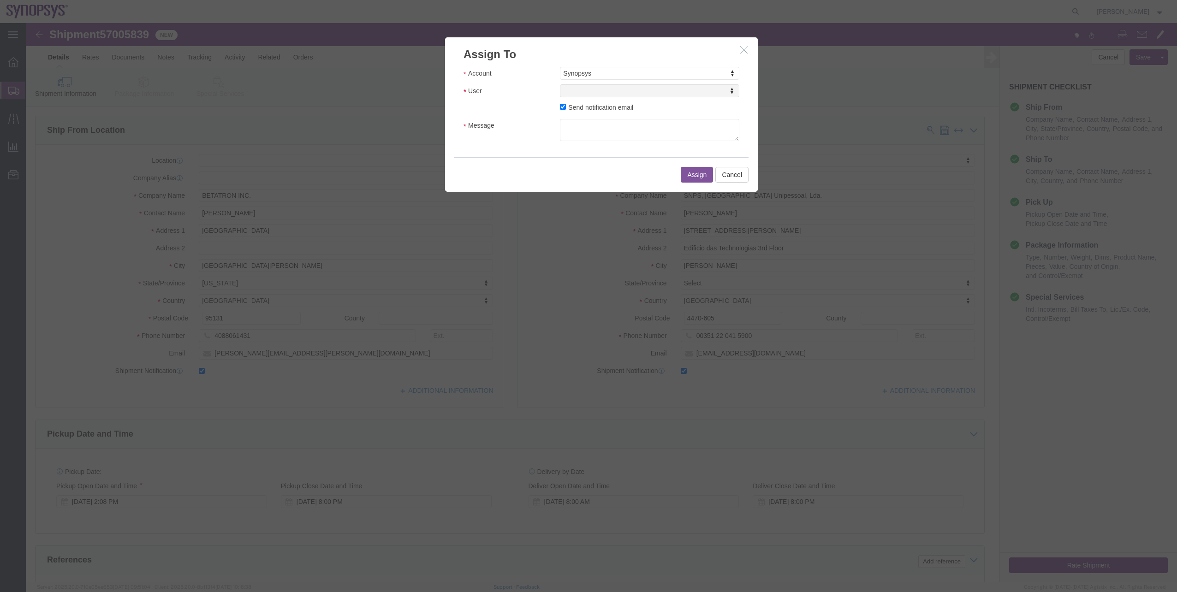
select select
type input "trade"
select select "112062"
click label "Send notification email"
click input "Send notification email"
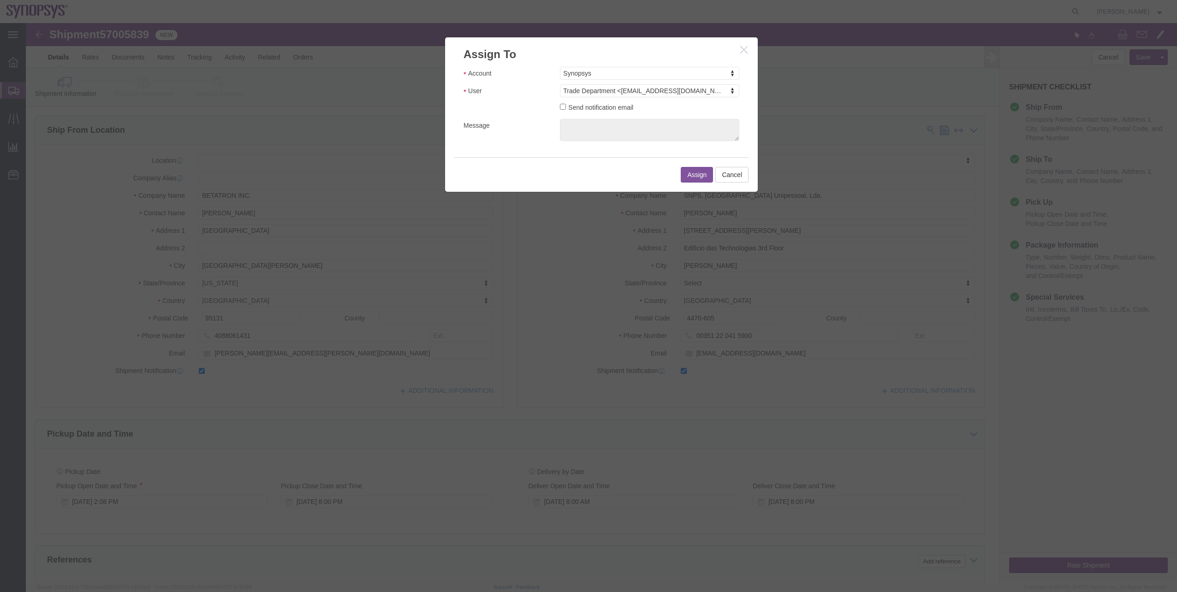
click label "Send notification email"
click input "Send notification email"
checkbox input "true"
click textarea "Message"
type textarea "."
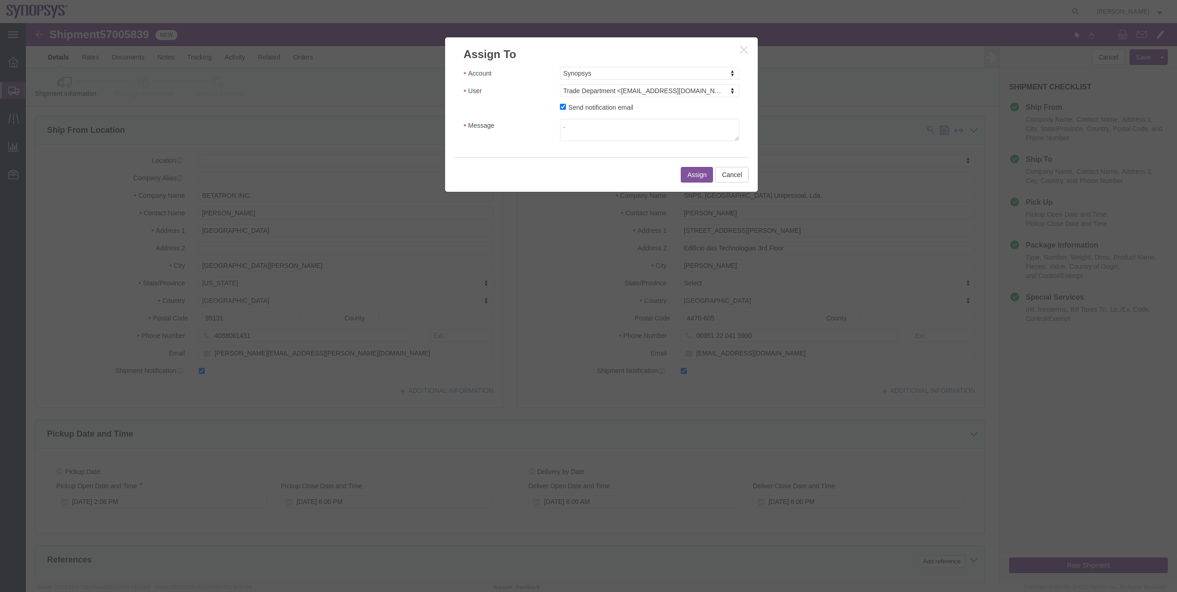
click button "Assign"
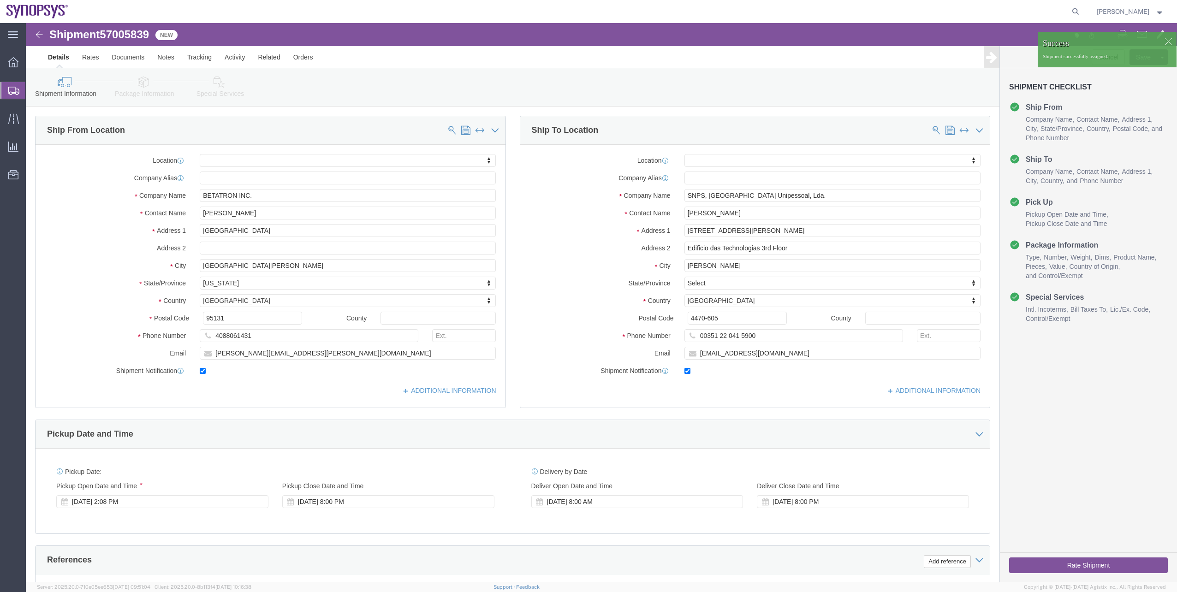
click at [0, 0] on link "Shipment Manager" at bounding box center [0, 0] width 0 height 0
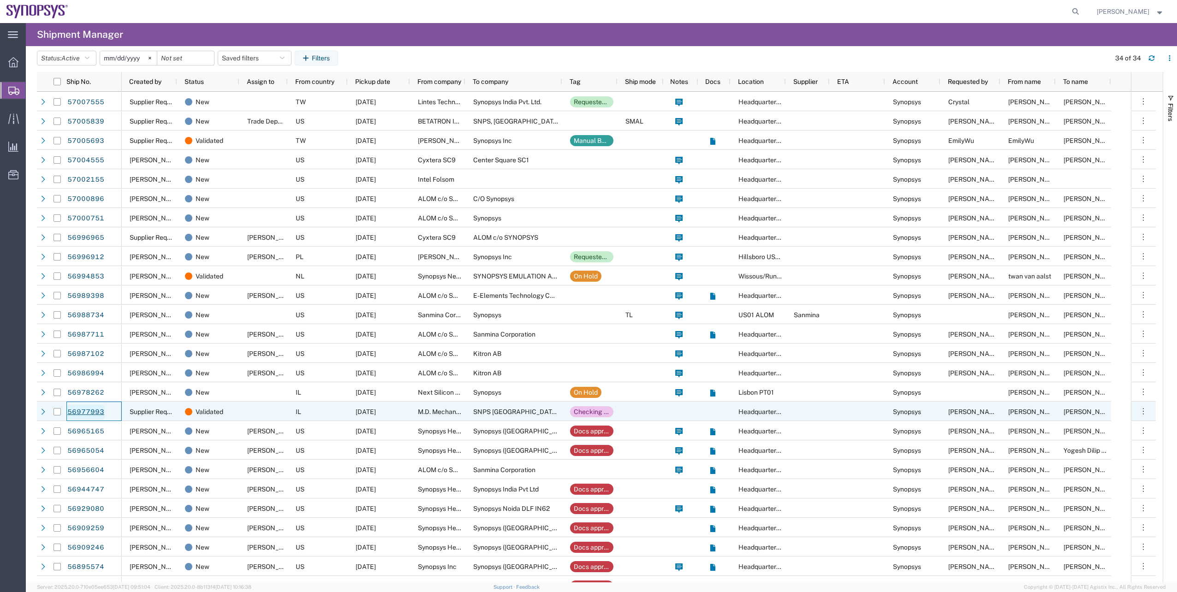
click at [102, 297] on link "56977993" at bounding box center [86, 412] width 38 height 15
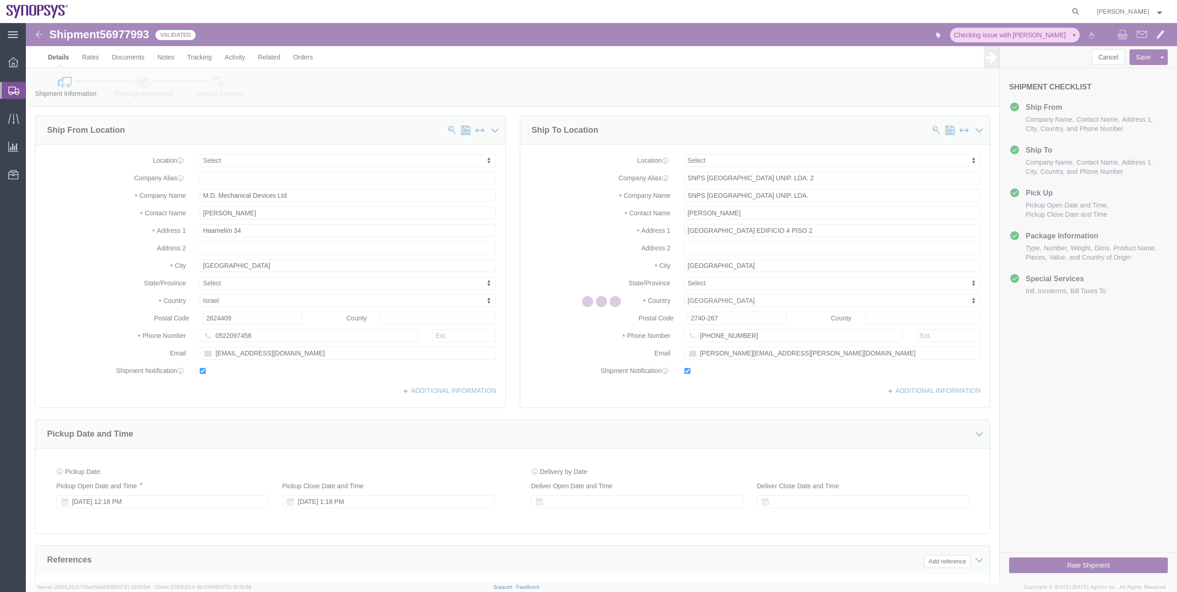
select select
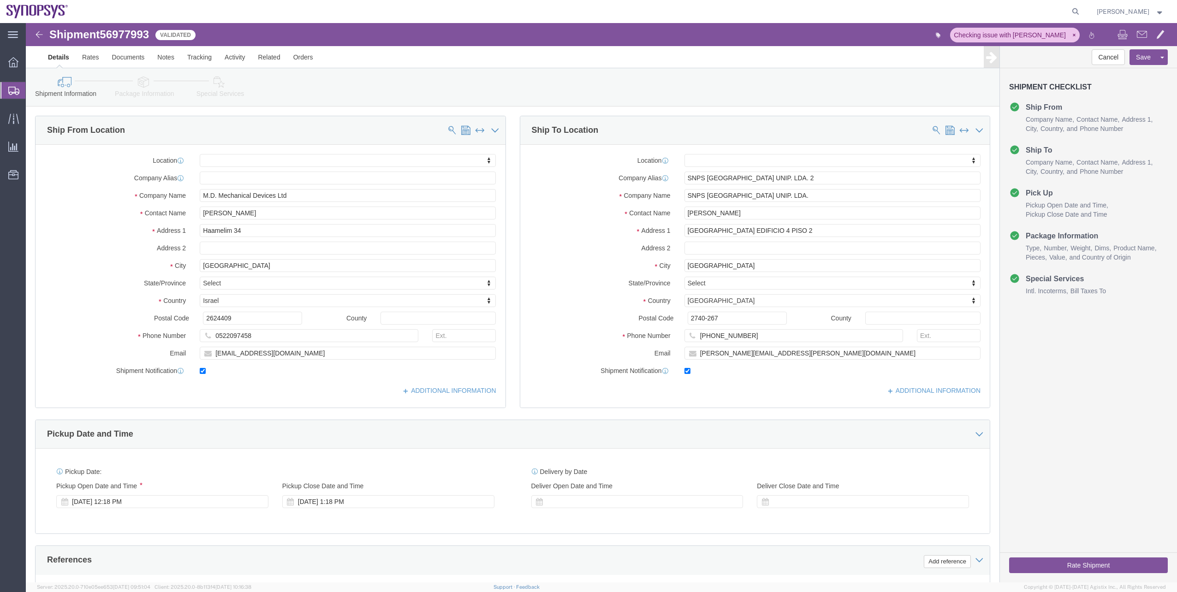
click icon
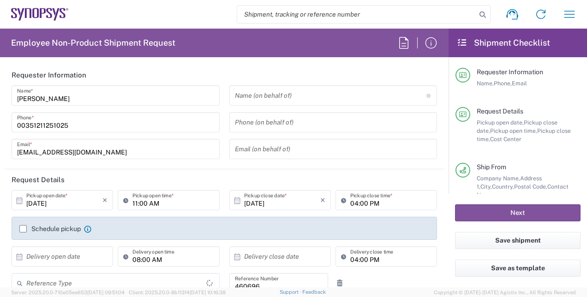
type input "Department"
type input "PT90, Operations 460696"
type input "Delivered at Place"
type input "[GEOGRAPHIC_DATA]"
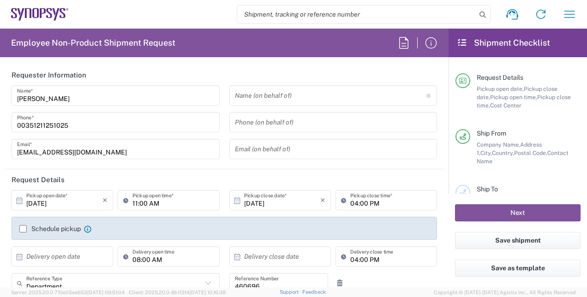
scroll to position [36, 0]
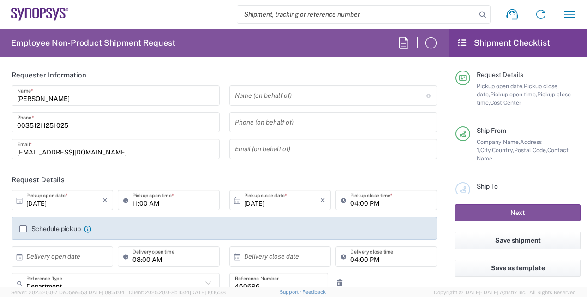
type input "Lisbon PT01"
click at [447, 21] on input "search" at bounding box center [356, 15] width 239 height 18
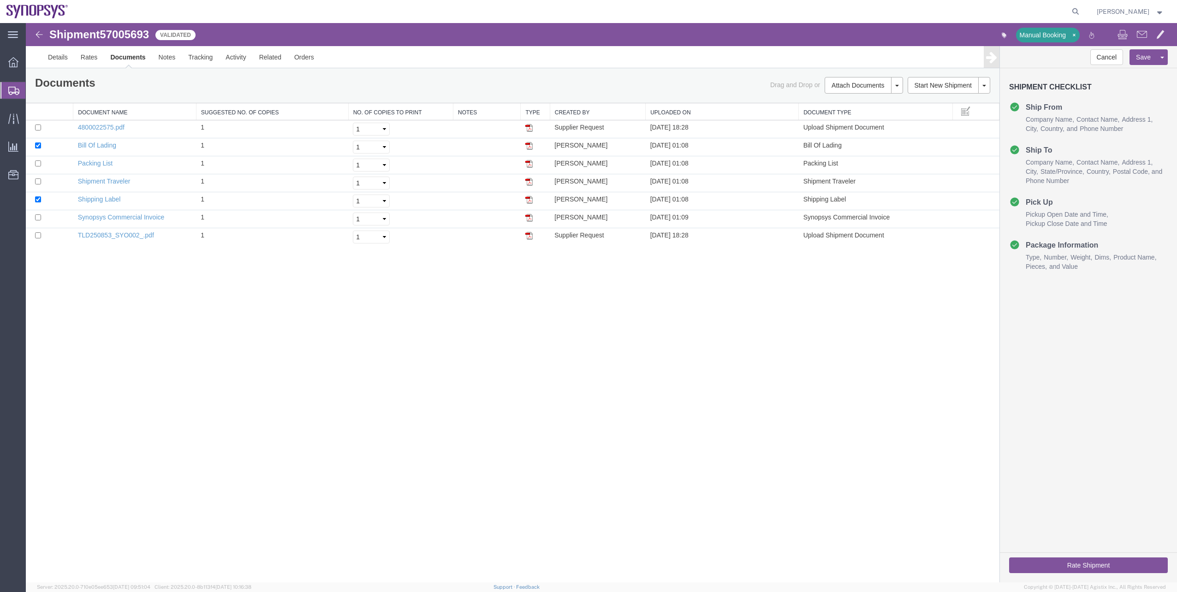
click at [0, 0] on span "Shipment Manager" at bounding box center [0, 0] width 0 height 0
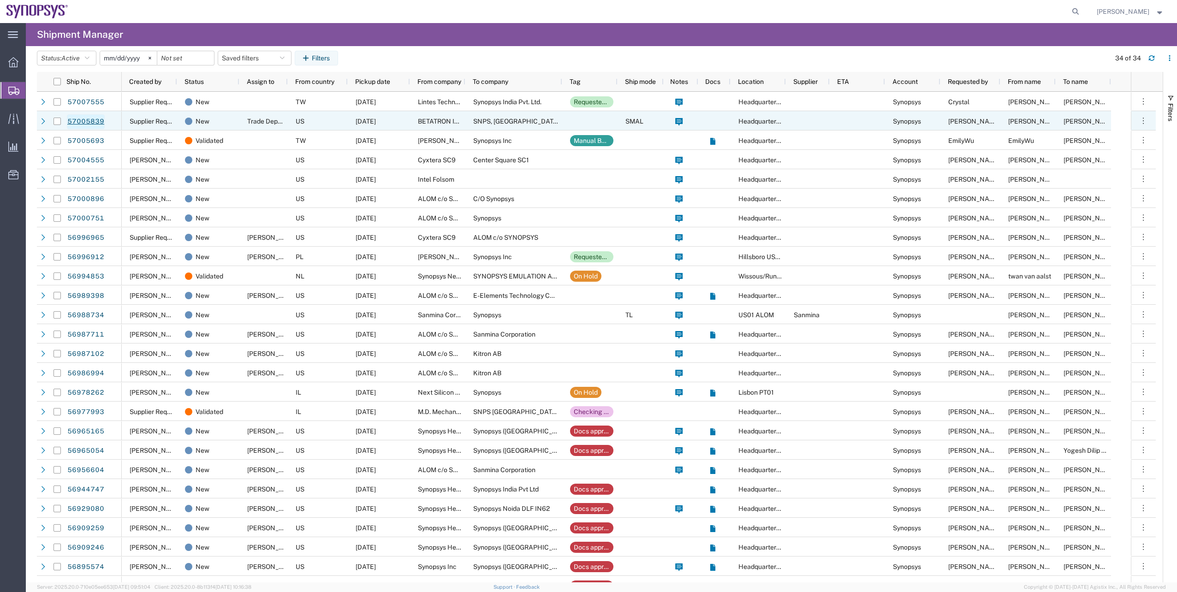
click at [89, 118] on link "57005839" at bounding box center [86, 121] width 38 height 15
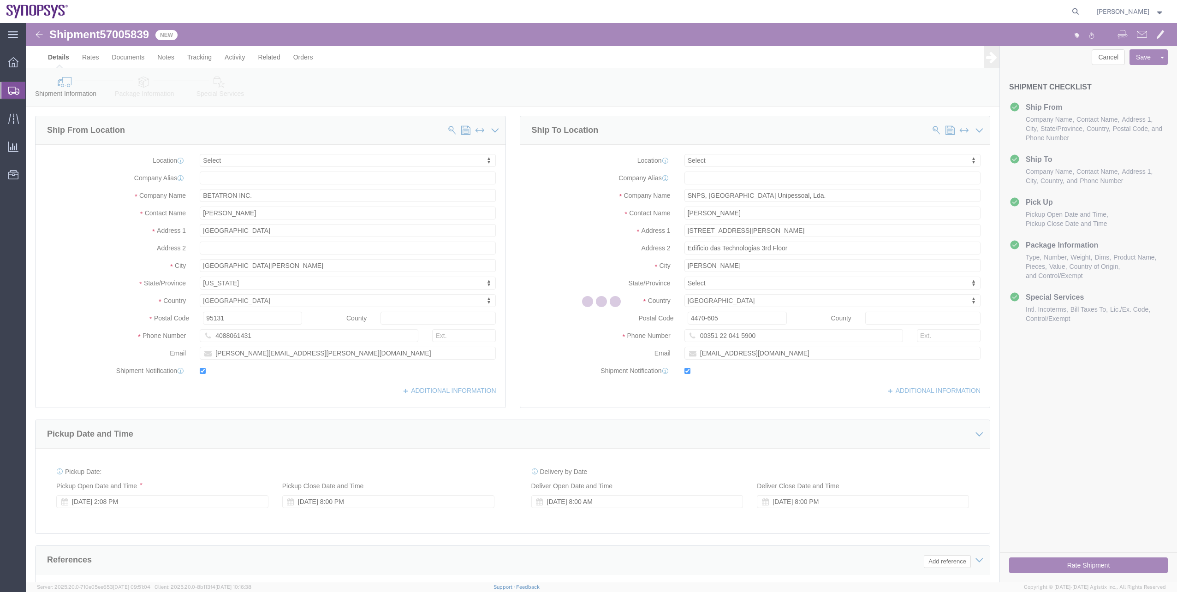
select select
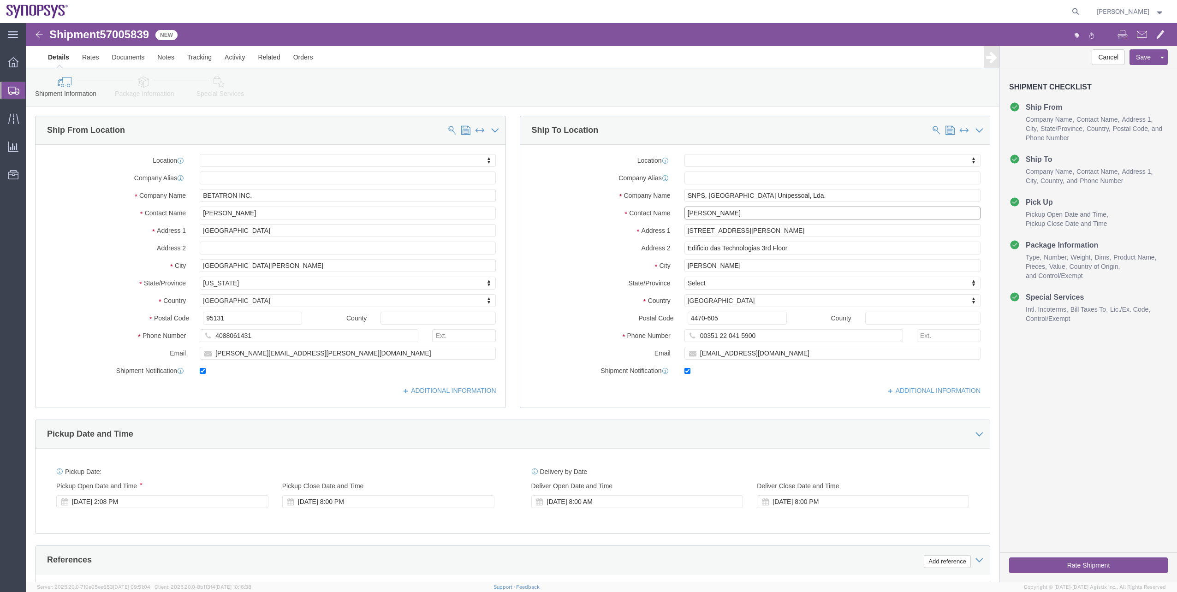
drag, startPoint x: 719, startPoint y: 190, endPoint x: 625, endPoint y: 193, distance: 94.6
click div "Contact Name [PERSON_NAME]"
drag, startPoint x: 714, startPoint y: 172, endPoint x: 637, endPoint y: 166, distance: 77.7
click div "Company Name SNPS, [GEOGRAPHIC_DATA] Unipessoal, Lda."
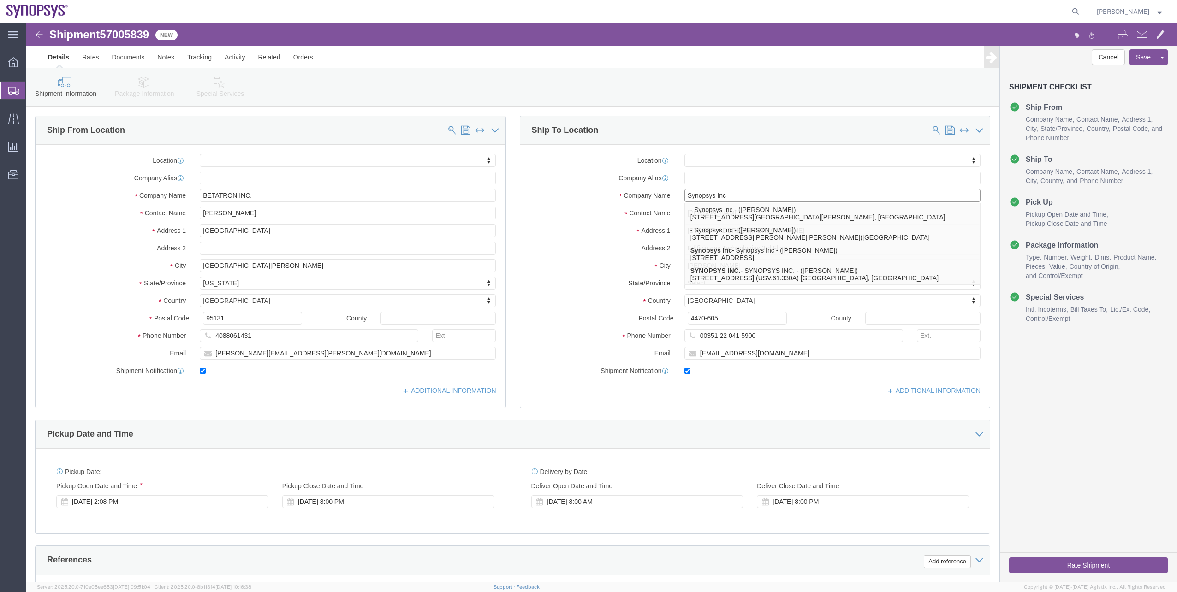
type input "Synopsys Inc"
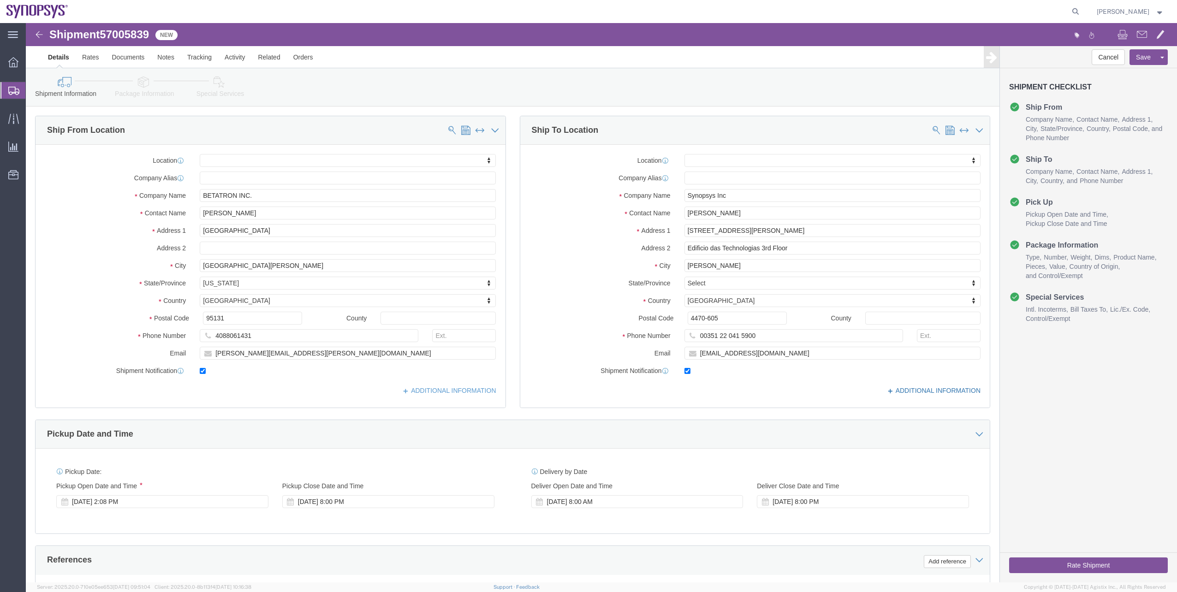
click link "ADDITIONAL INFORMATION"
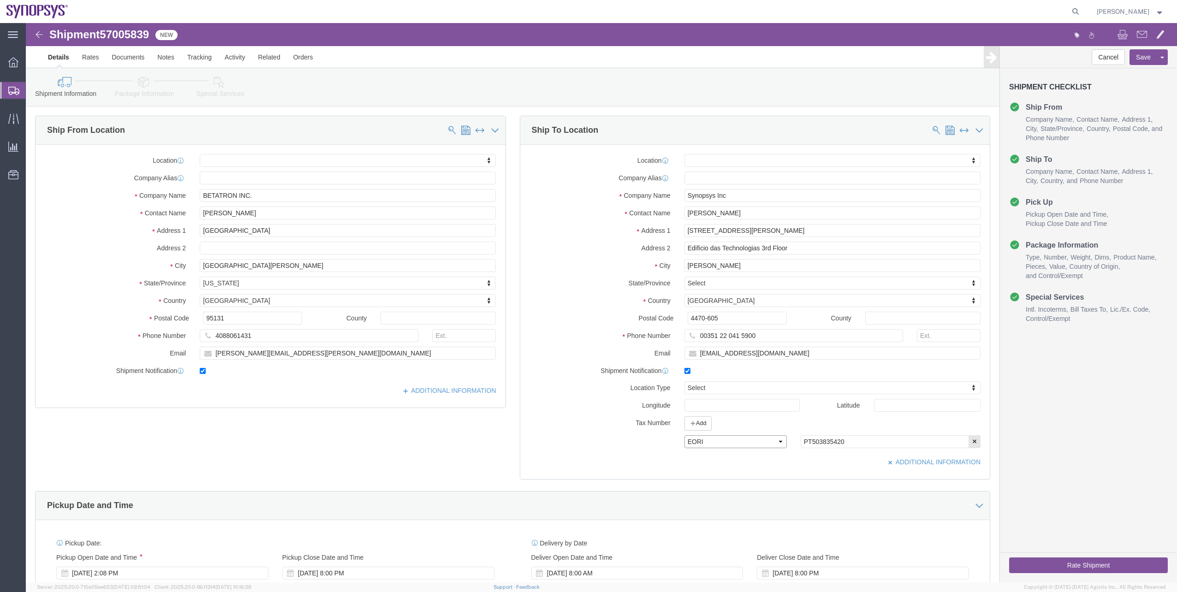
click select "Select EIN EORI TIN VAT Other"
click div "ADDITIONAL INFORMATION"
drag, startPoint x: 821, startPoint y: 421, endPoint x: 783, endPoint y: 417, distance: 38.4
click input "PT503835420"
paste input "980805899"
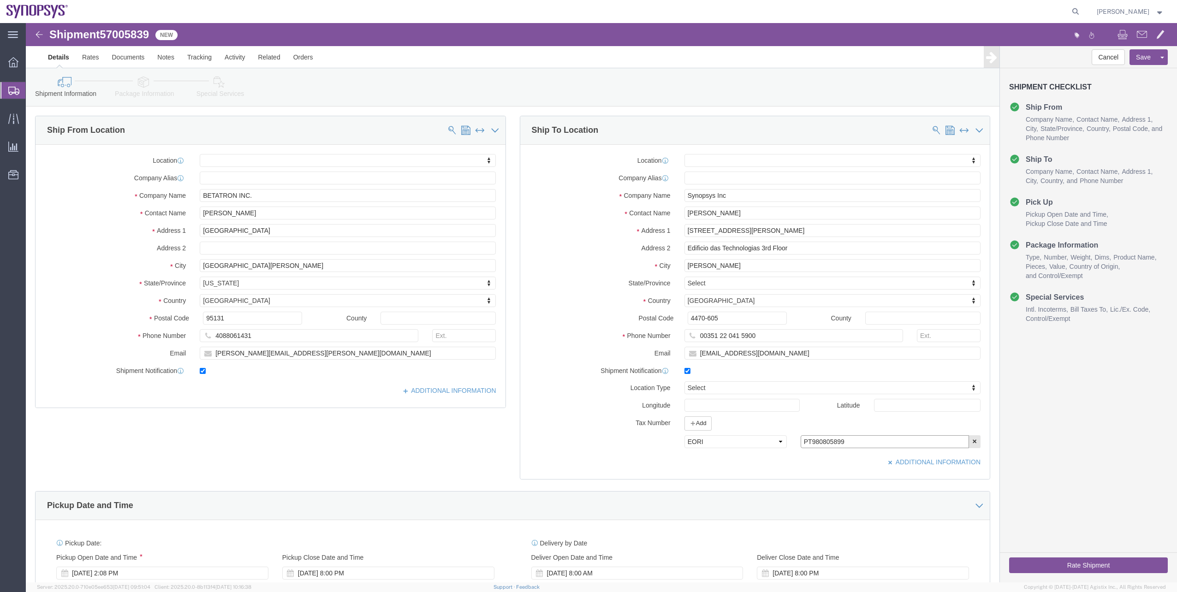
type input "PT980805899"
click div "ADDITIONAL INFORMATION"
click button "Save"
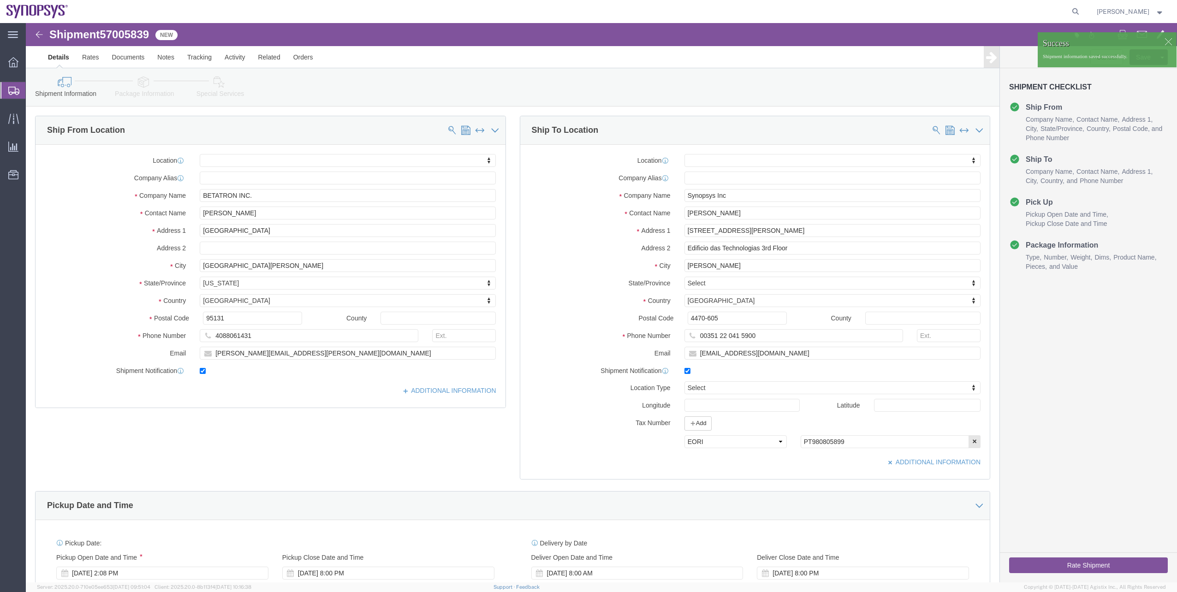
click div
click span
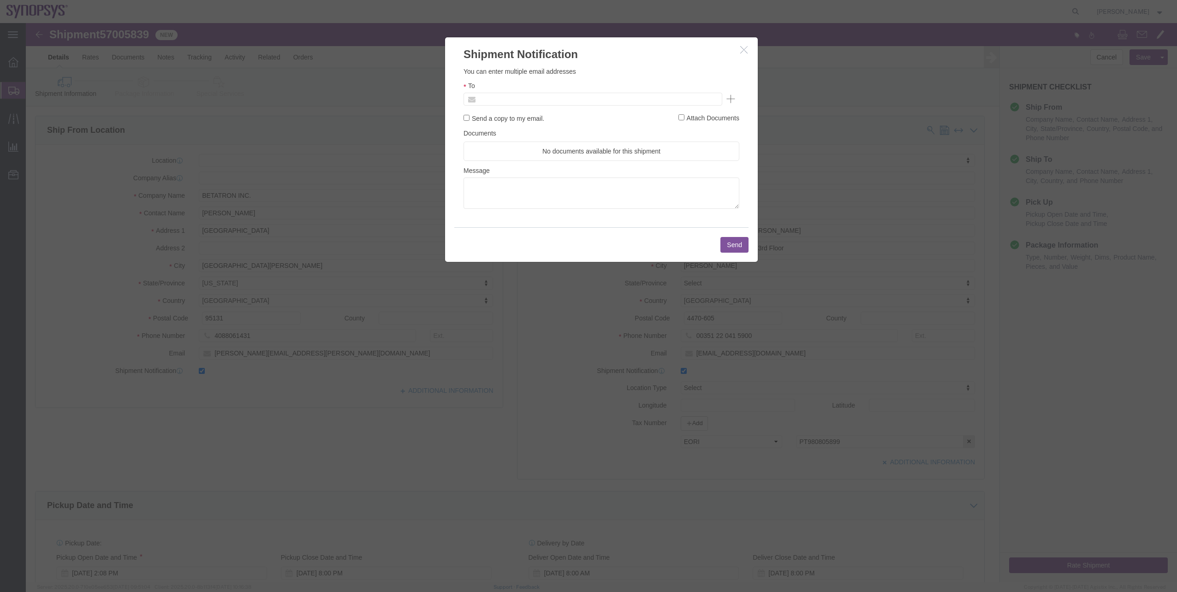
click input "text"
type input "rvarela2"
type input "Enter Email Address"
click icon "button"
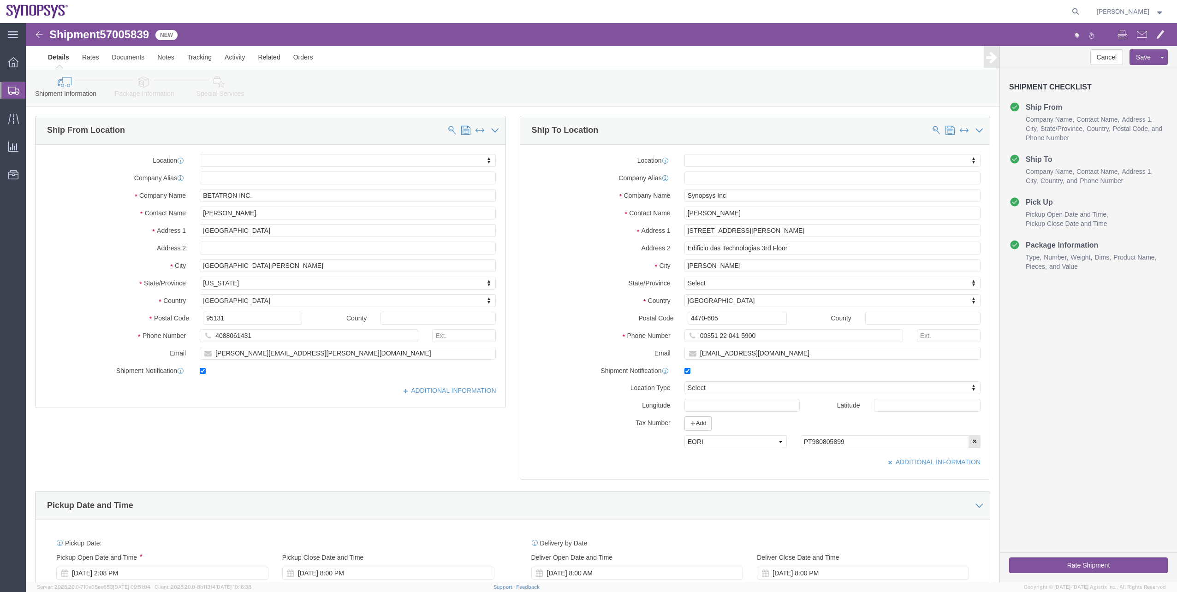
click at [0, 0] on span "Shipment Manager" at bounding box center [0, 0] width 0 height 0
